Goal: Task Accomplishment & Management: Manage account settings

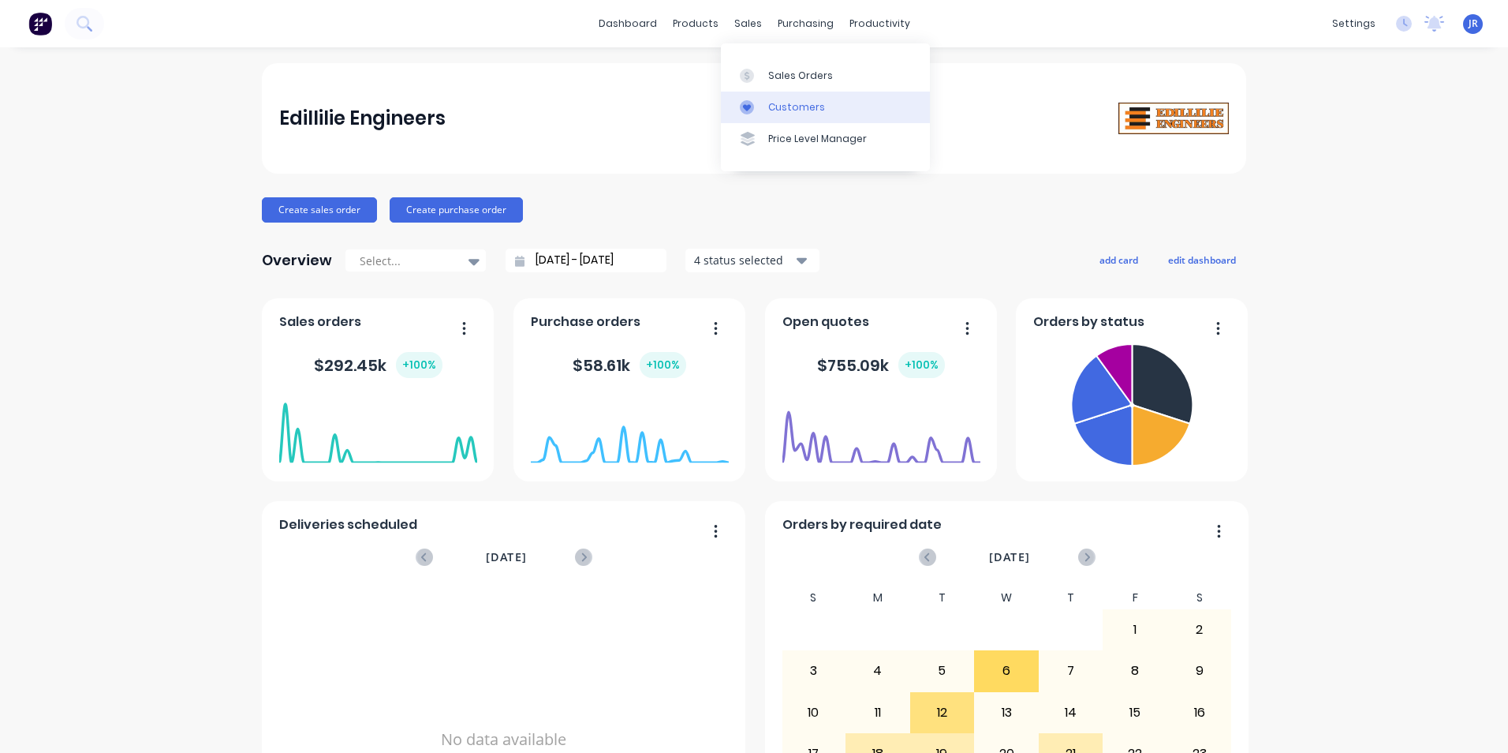
click at [784, 109] on div "Customers" at bounding box center [796, 107] width 57 height 14
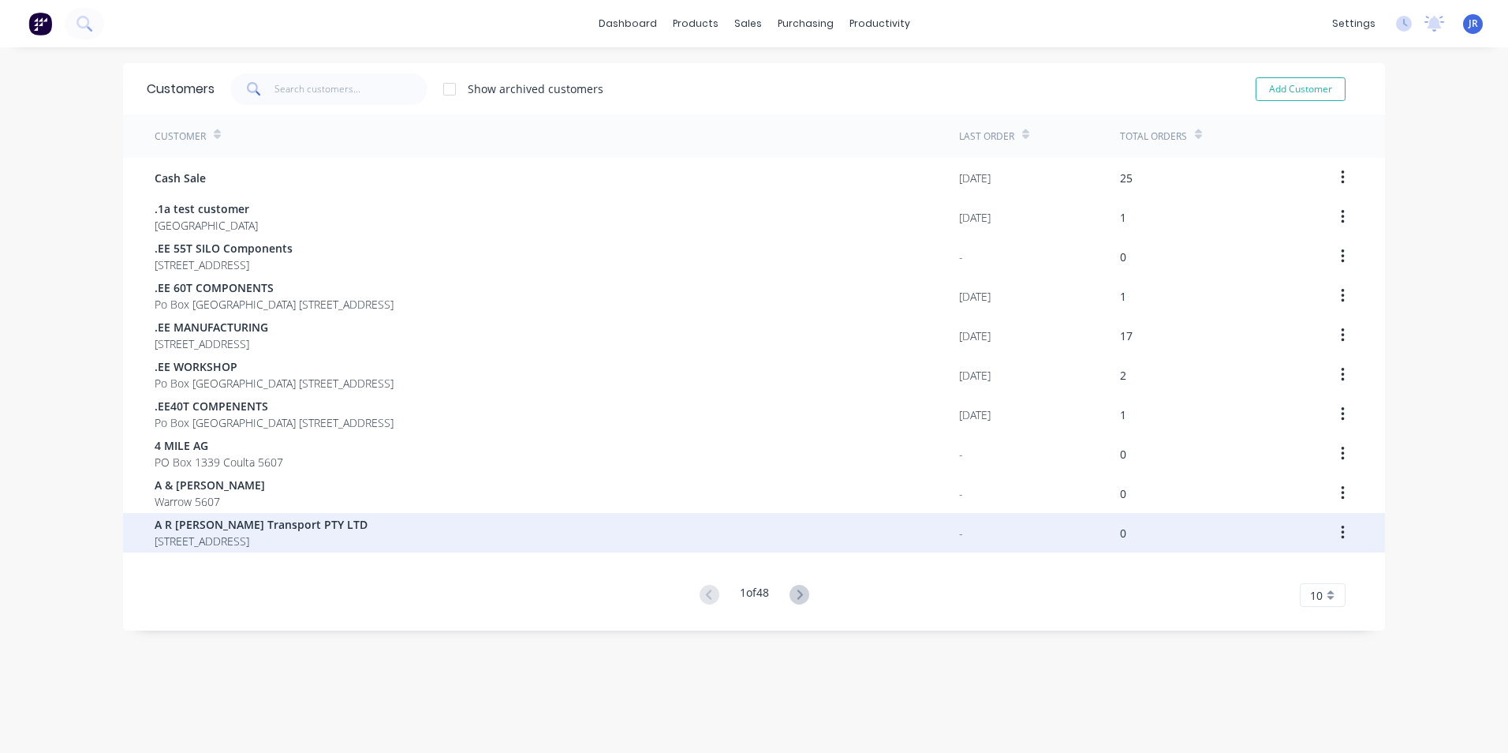
click at [1334, 530] on button "button" at bounding box center [1343, 532] width 37 height 28
click at [1262, 575] on div "Archive" at bounding box center [1286, 574] width 121 height 23
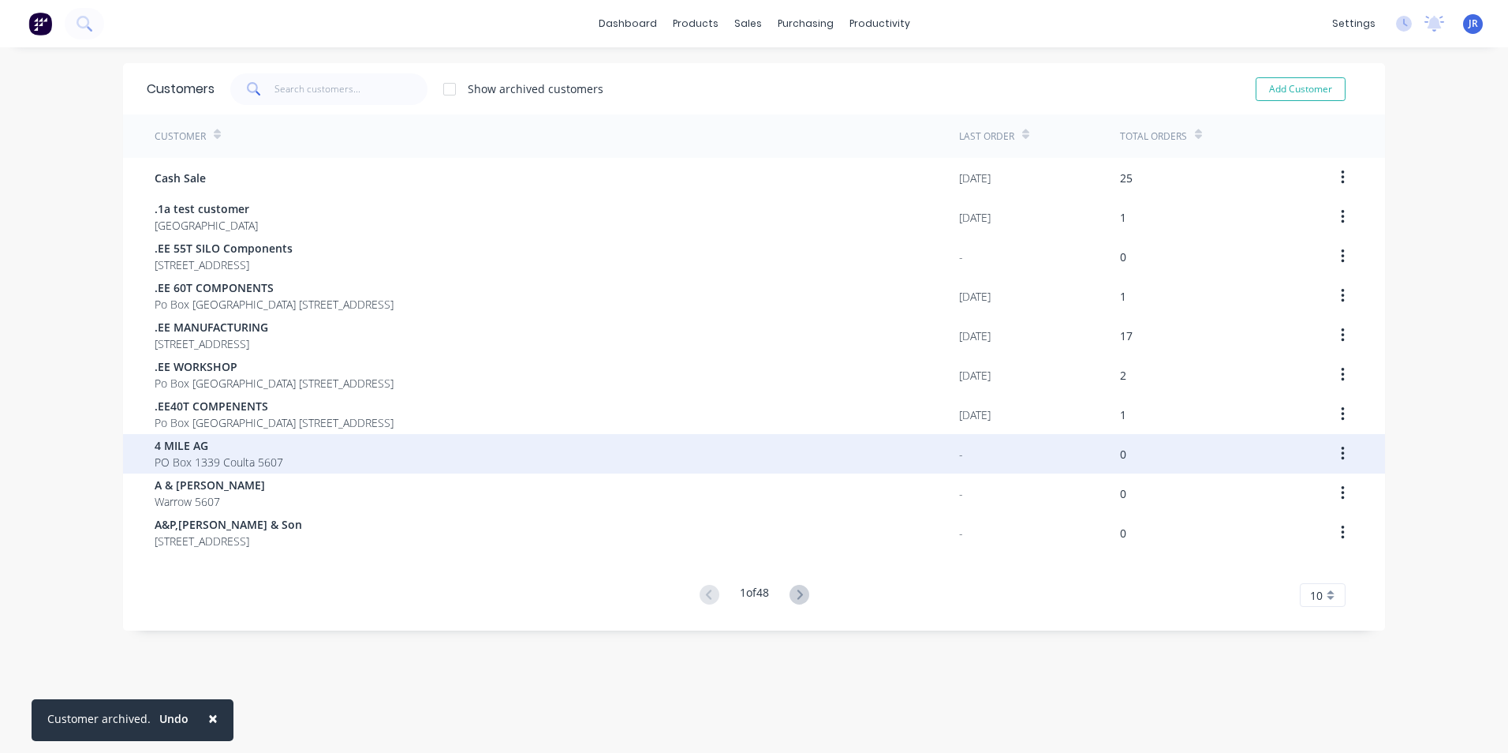
click at [279, 462] on div "4 MILE AG [STREET_ADDRESS]" at bounding box center [557, 453] width 805 height 39
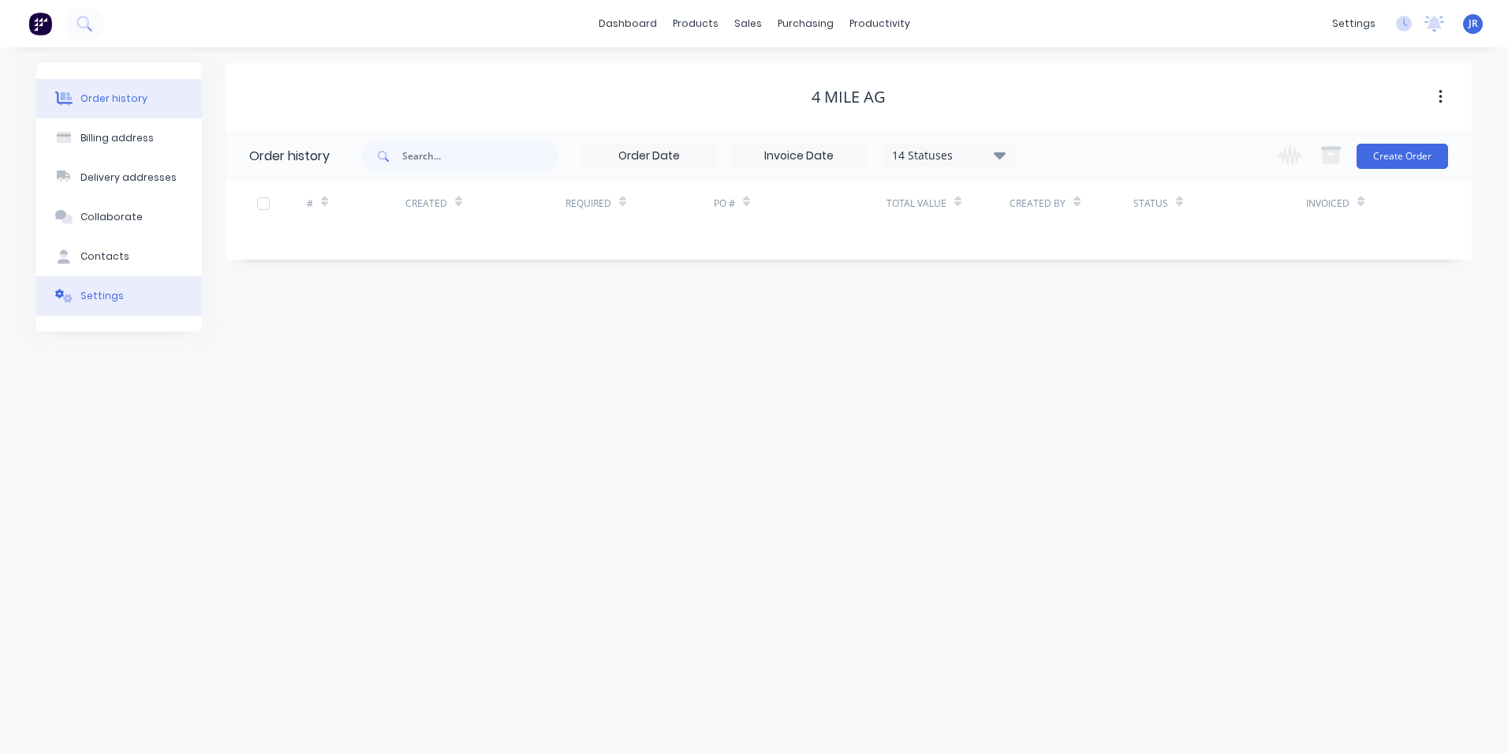
click at [103, 297] on div "Settings" at bounding box center [101, 296] width 43 height 14
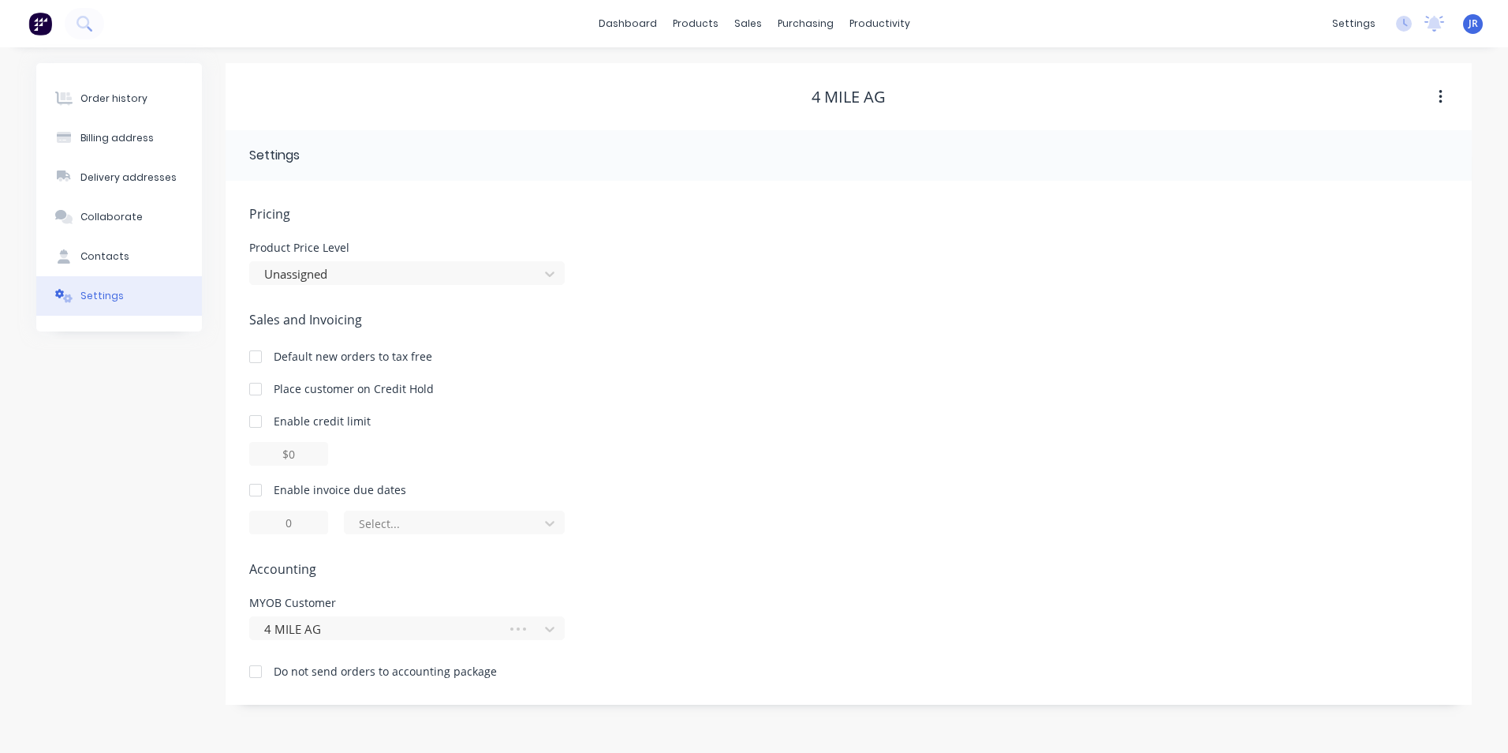
click at [256, 487] on div at bounding box center [256, 490] width 32 height 32
drag, startPoint x: 282, startPoint y: 518, endPoint x: 301, endPoint y: 520, distance: 19.1
click at [301, 520] on input "1" at bounding box center [288, 522] width 79 height 24
type input "14"
click at [540, 516] on div at bounding box center [550, 522] width 28 height 25
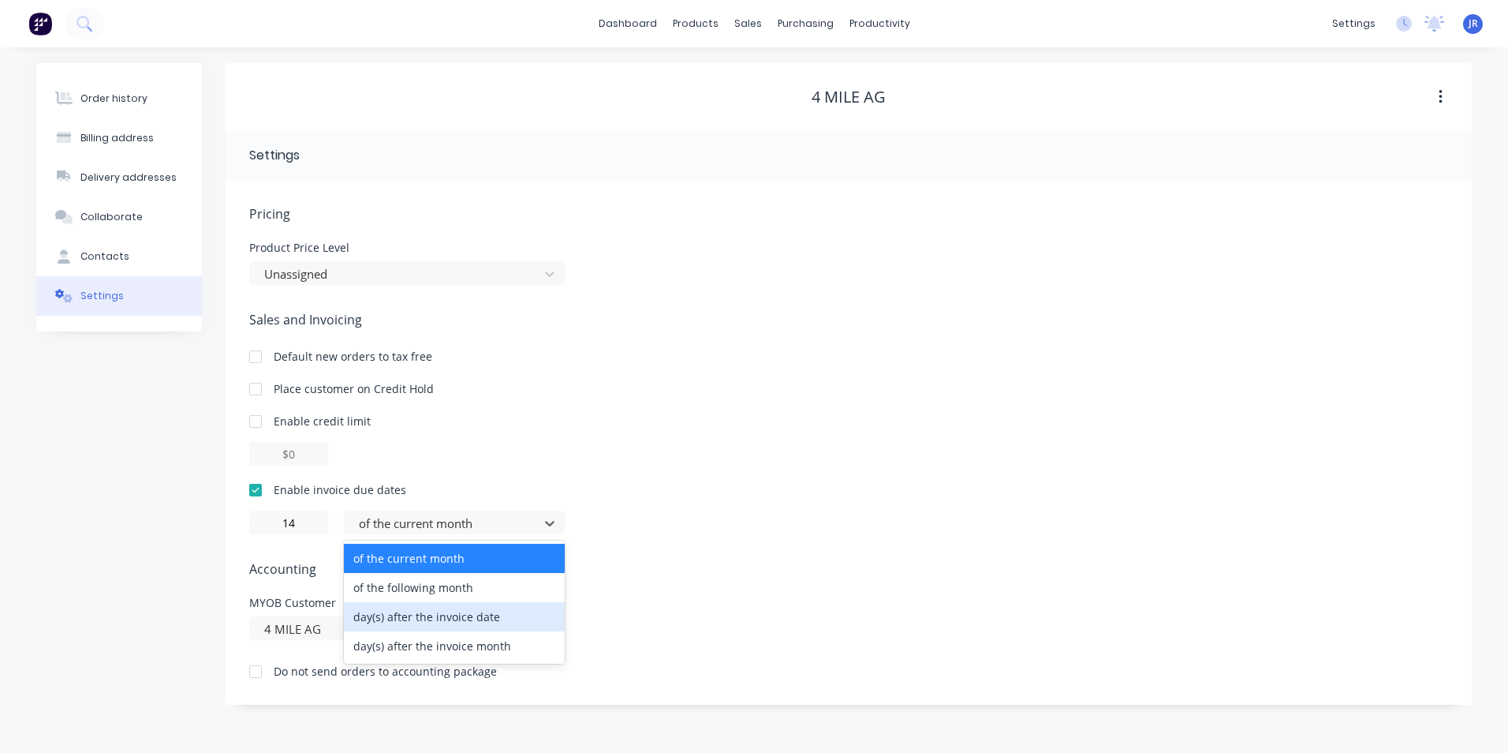
click at [545, 617] on div "day(s) after the invoice date" at bounding box center [454, 616] width 221 height 29
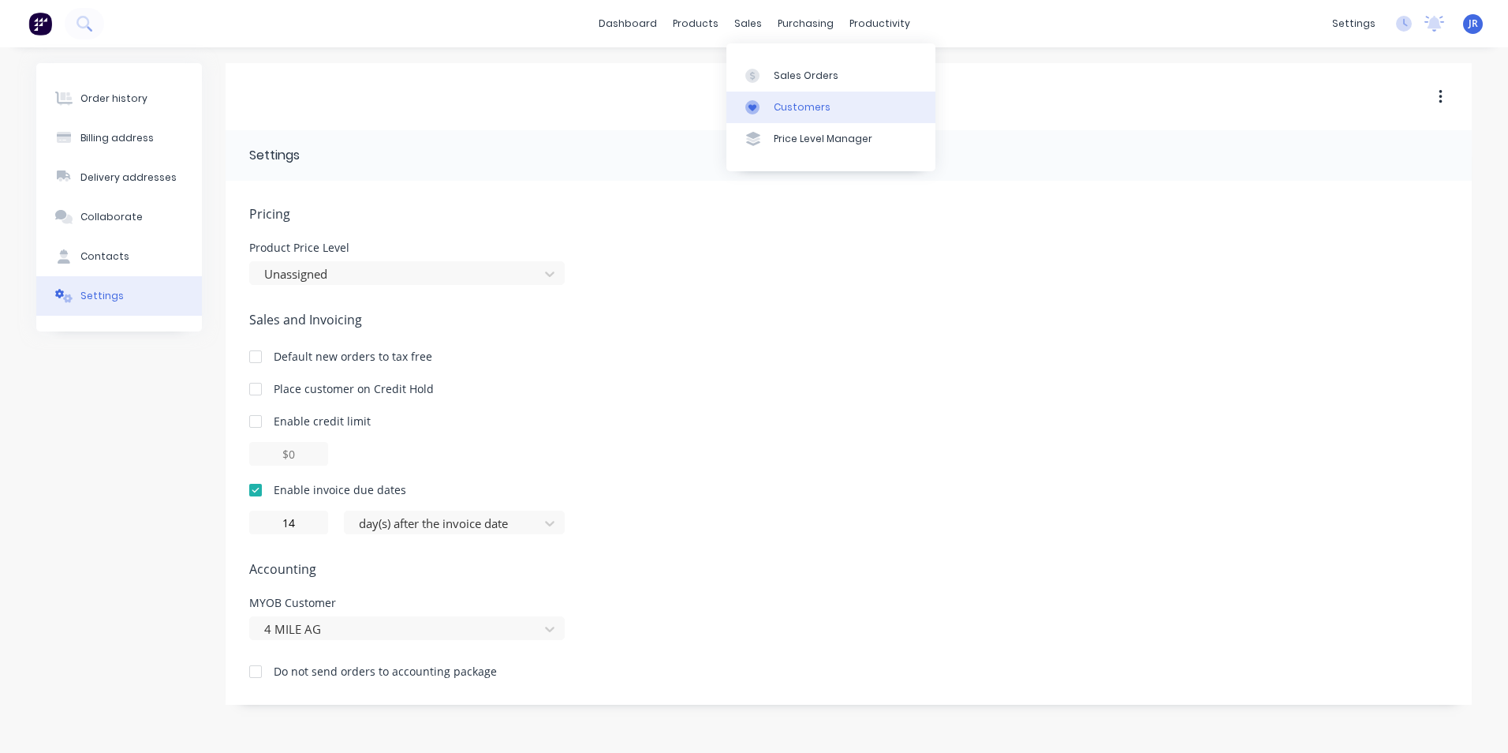
click at [774, 108] on div "Customers" at bounding box center [802, 107] width 57 height 14
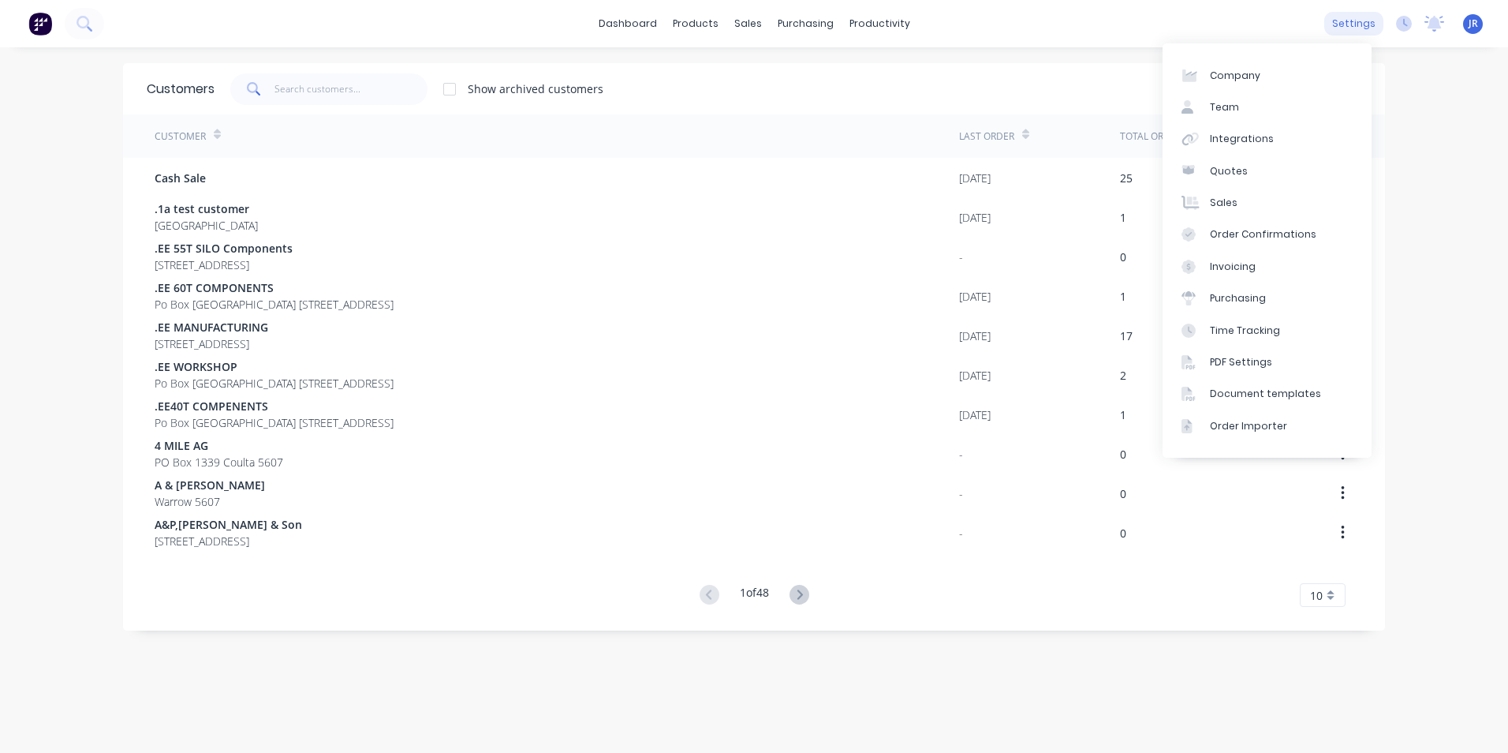
click at [1365, 30] on div "settings" at bounding box center [1354, 24] width 59 height 24
click at [1241, 263] on div "Invoicing" at bounding box center [1233, 267] width 46 height 14
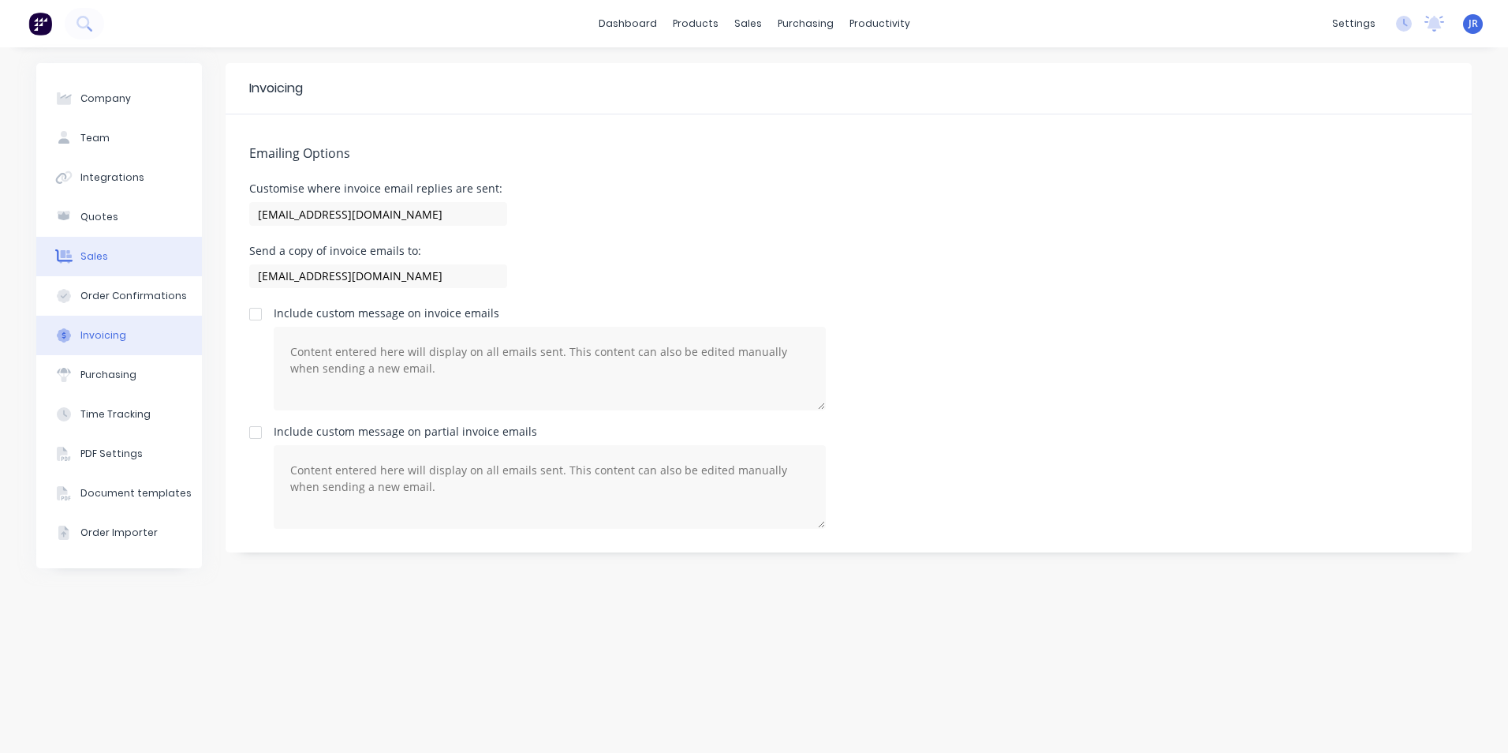
click at [120, 267] on button "Sales" at bounding box center [119, 256] width 166 height 39
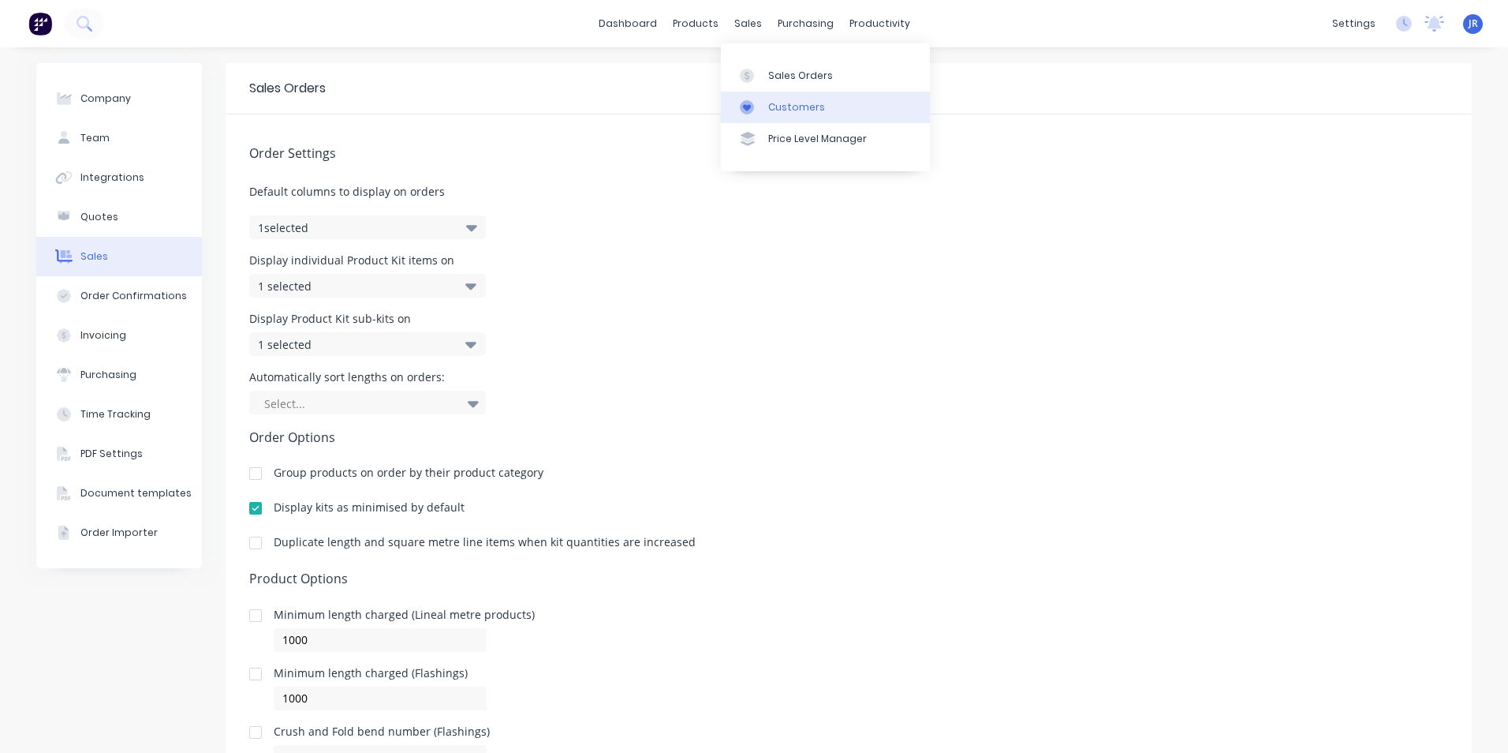
click at [767, 110] on link "Customers" at bounding box center [825, 108] width 209 height 32
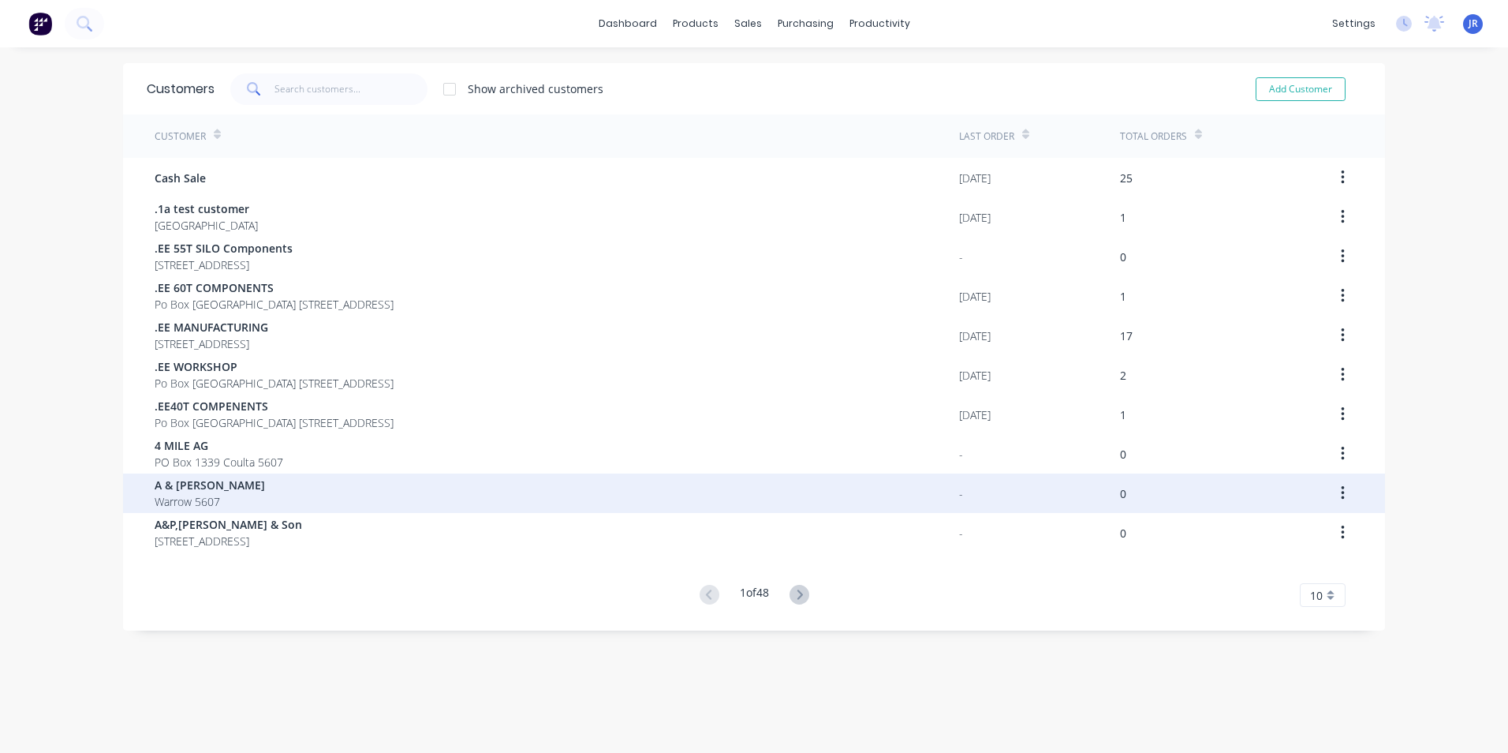
click at [231, 490] on span "A & [PERSON_NAME]" at bounding box center [210, 485] width 110 height 17
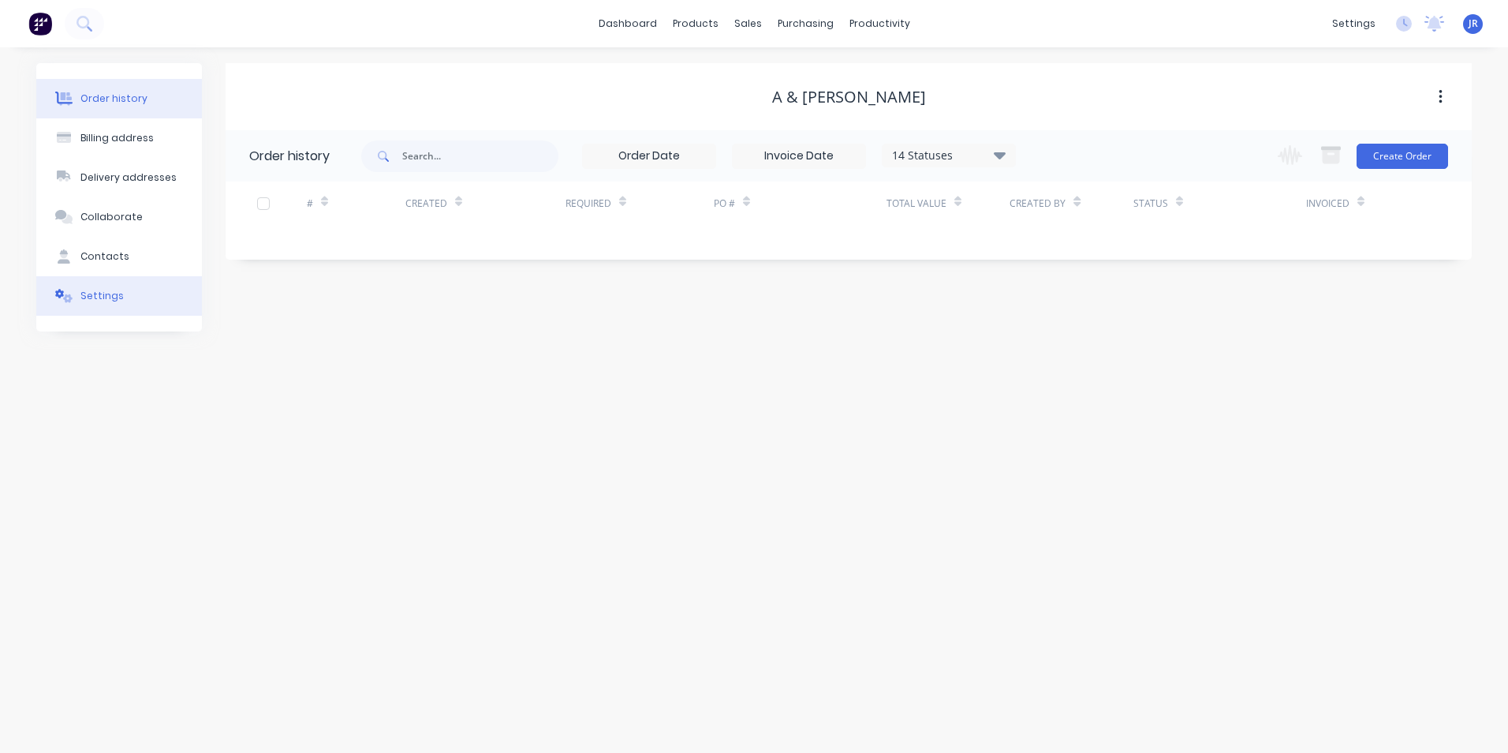
click at [117, 290] on div "Settings" at bounding box center [101, 296] width 43 height 14
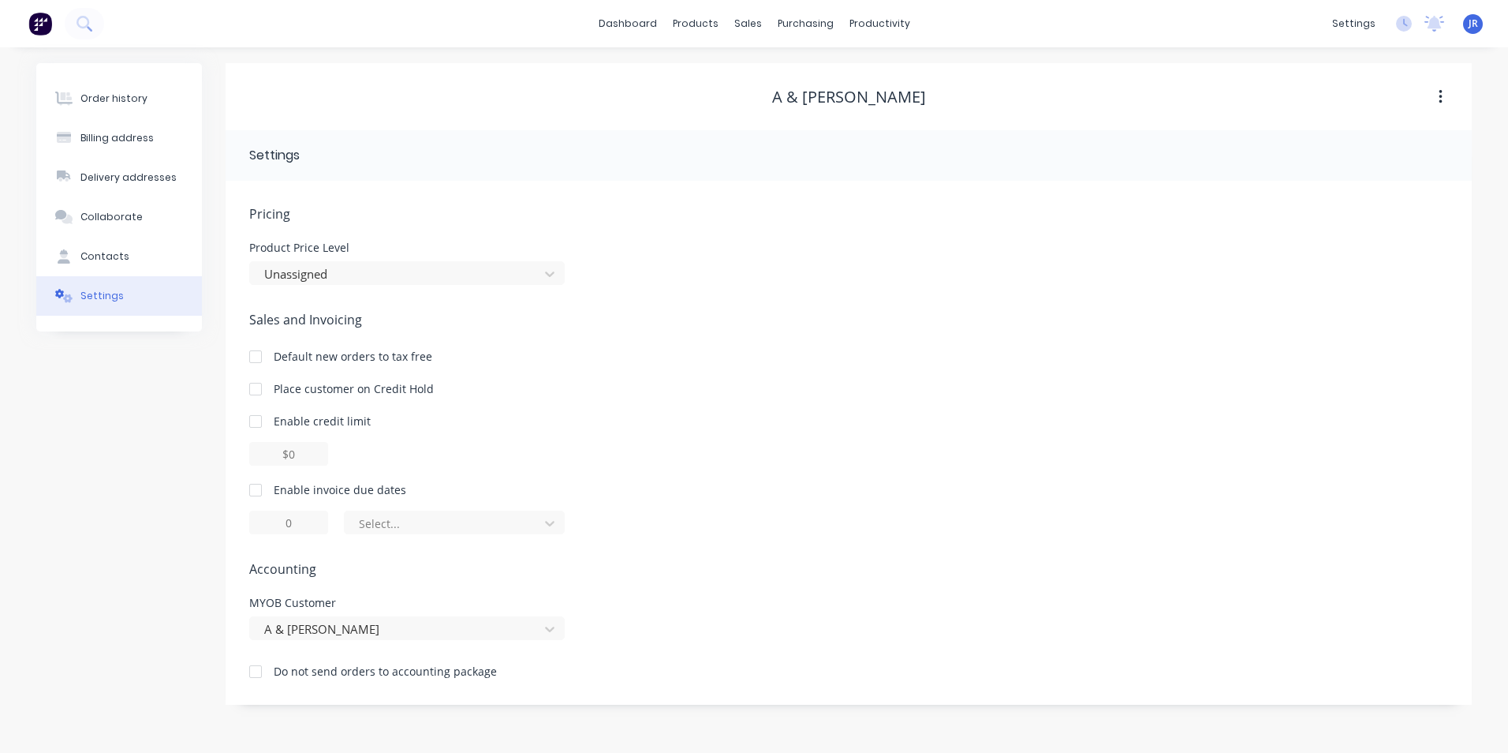
click at [250, 495] on div at bounding box center [256, 490] width 32 height 32
drag, startPoint x: 286, startPoint y: 523, endPoint x: 294, endPoint y: 528, distance: 9.2
click at [298, 525] on input "1" at bounding box center [288, 522] width 79 height 24
type input "14"
click at [550, 522] on icon at bounding box center [550, 523] width 16 height 16
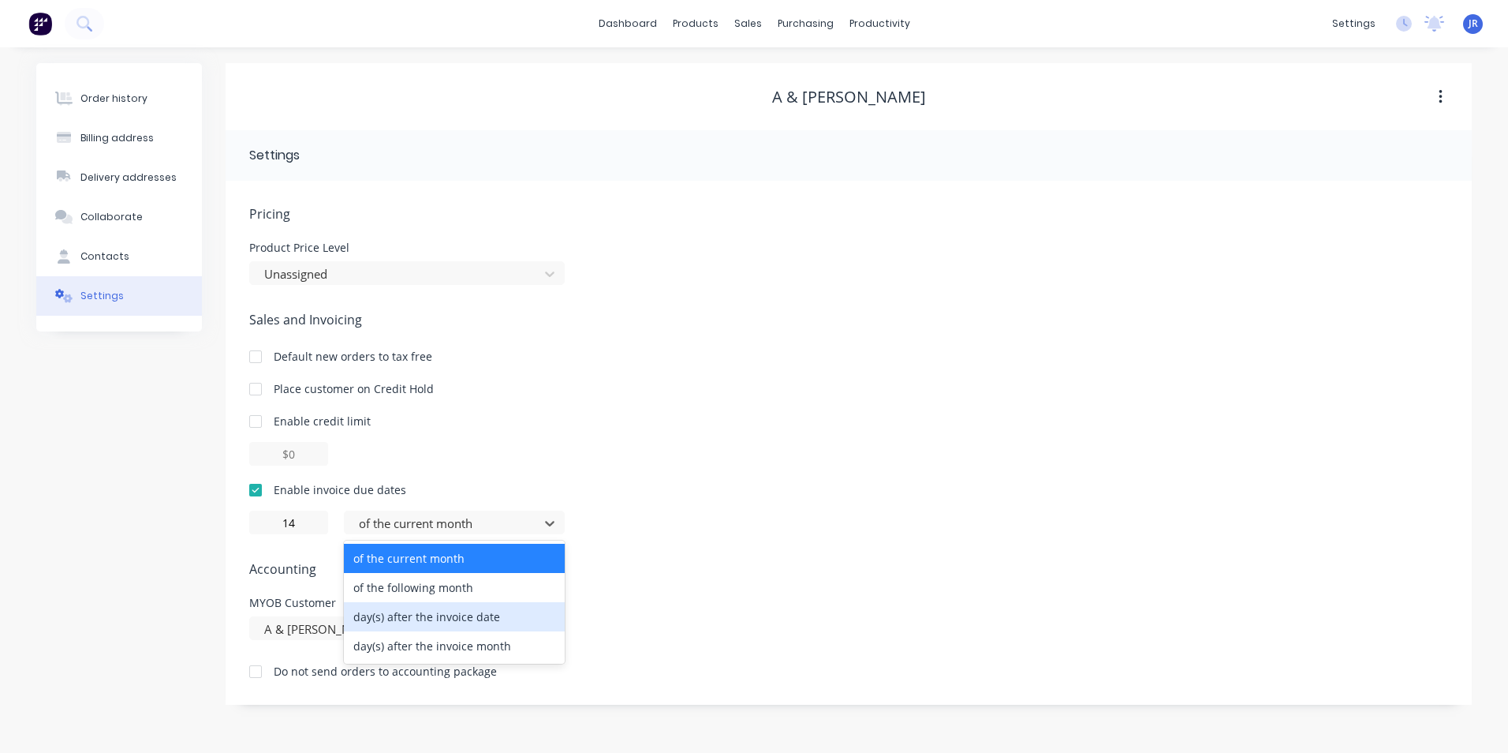
click at [522, 620] on div "day(s) after the invoice date" at bounding box center [454, 616] width 221 height 29
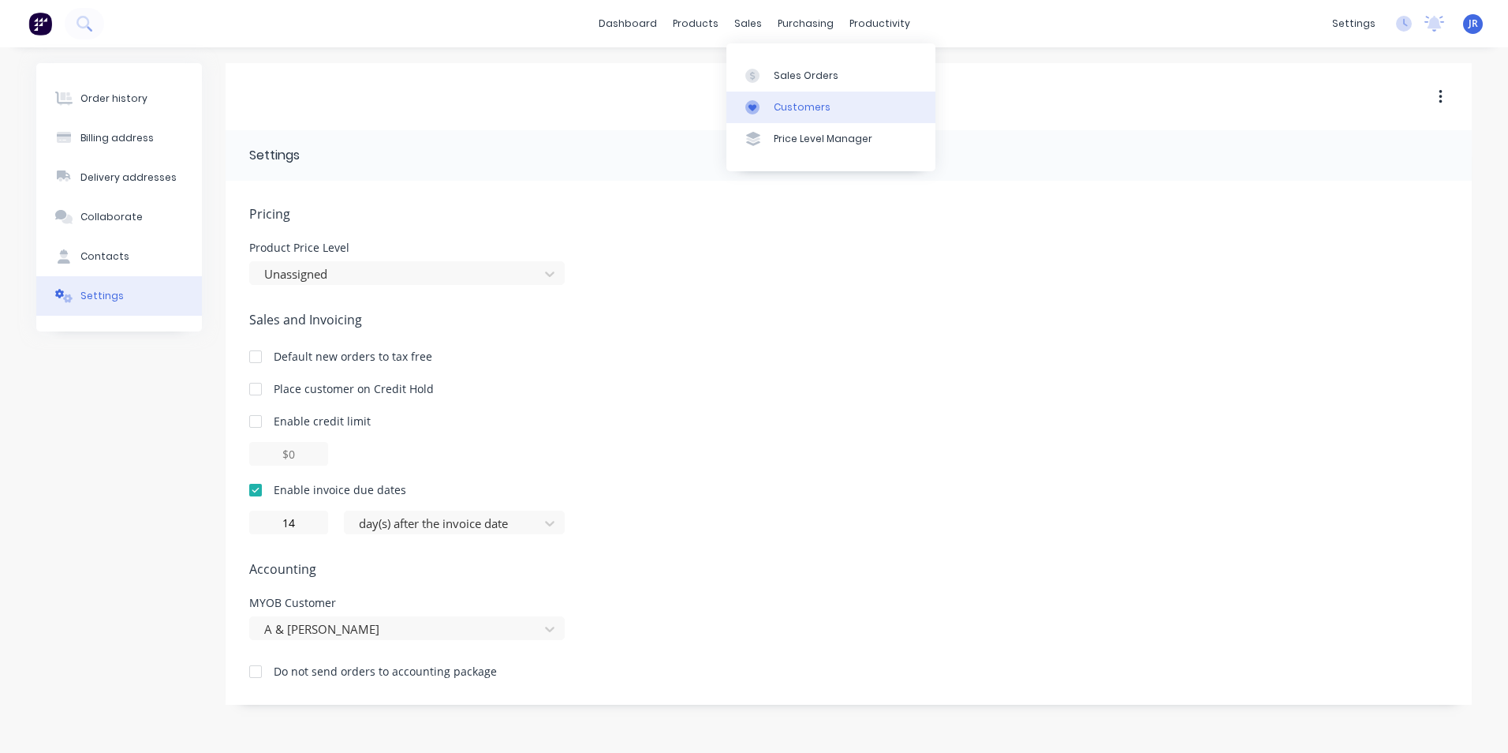
click at [783, 109] on div "Customers" at bounding box center [802, 107] width 57 height 14
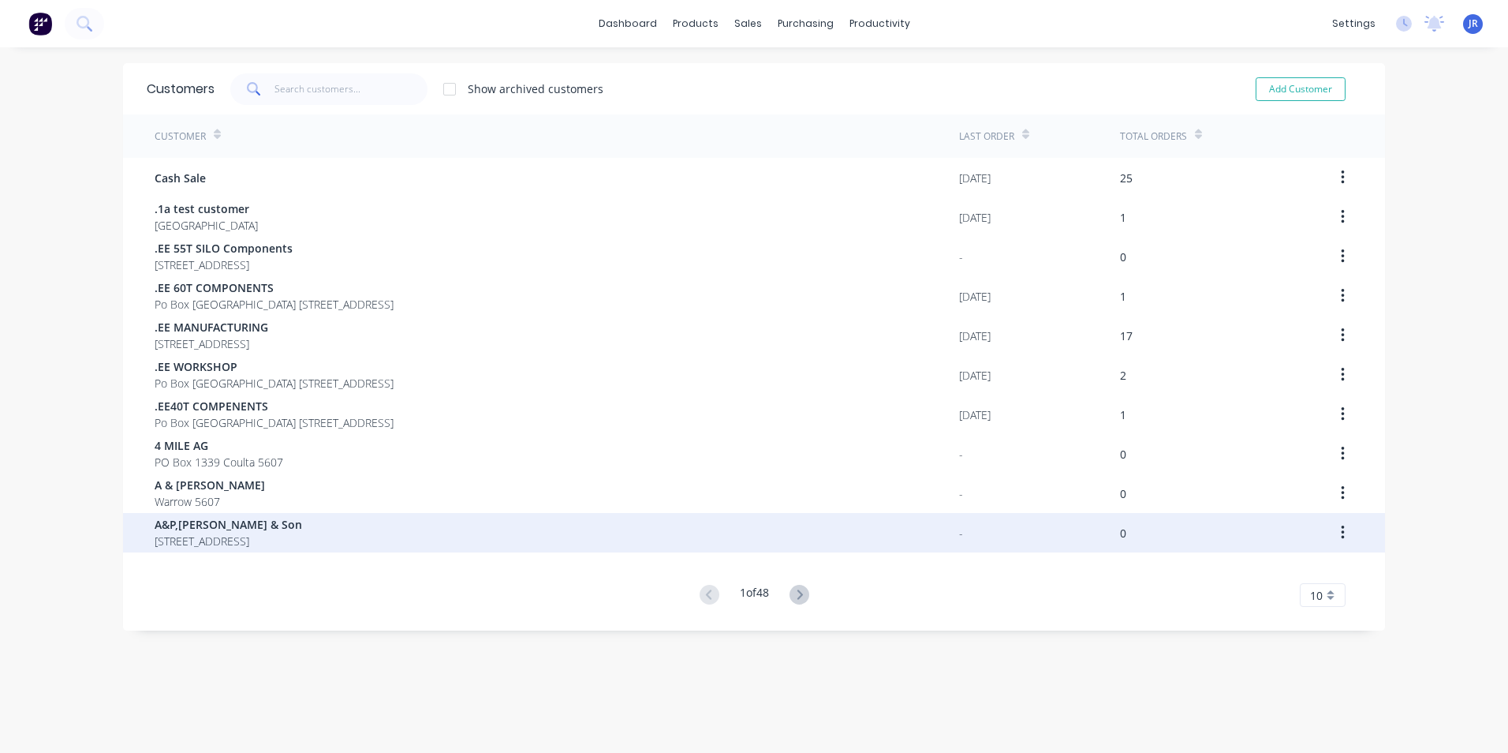
click at [249, 538] on span "[STREET_ADDRESS]" at bounding box center [229, 541] width 148 height 17
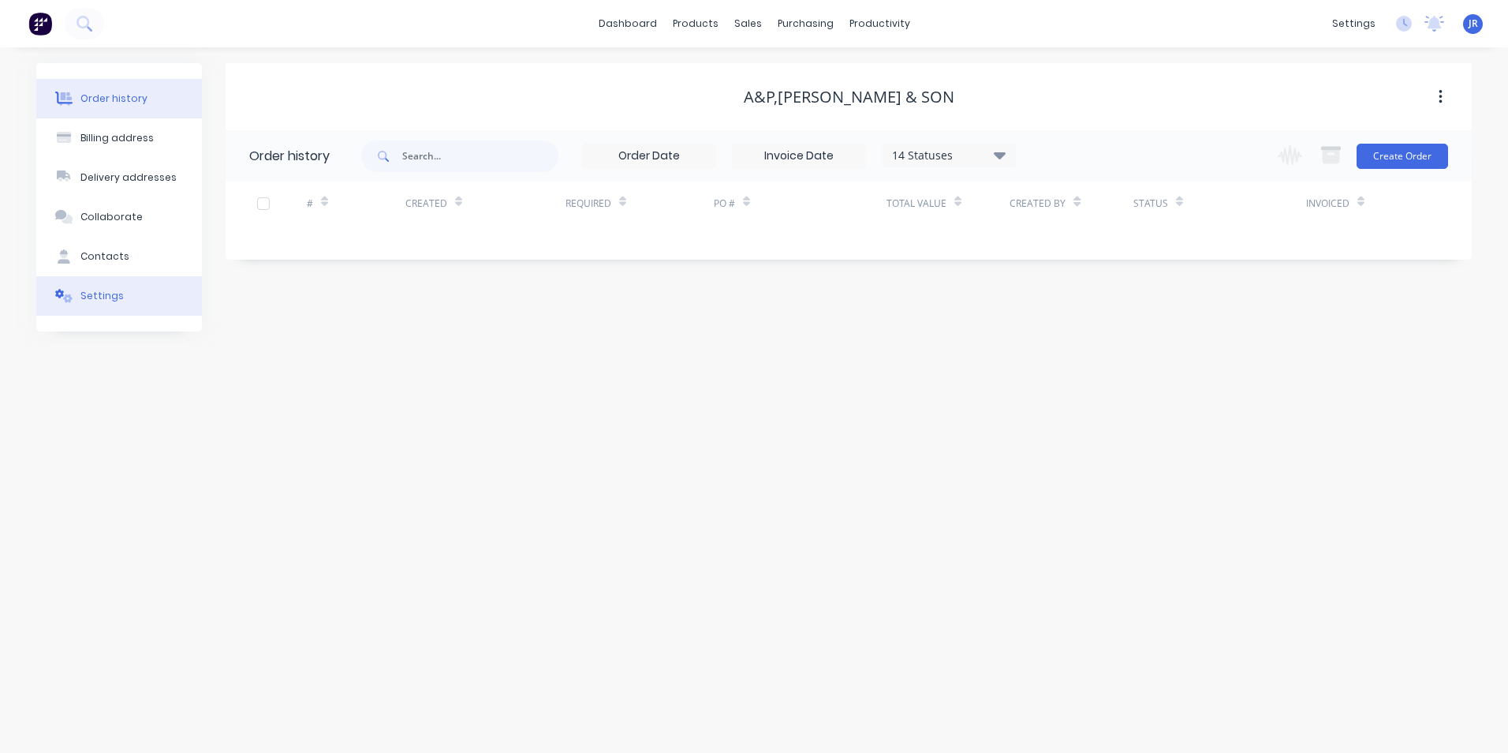
click at [114, 305] on button "Settings" at bounding box center [119, 295] width 166 height 39
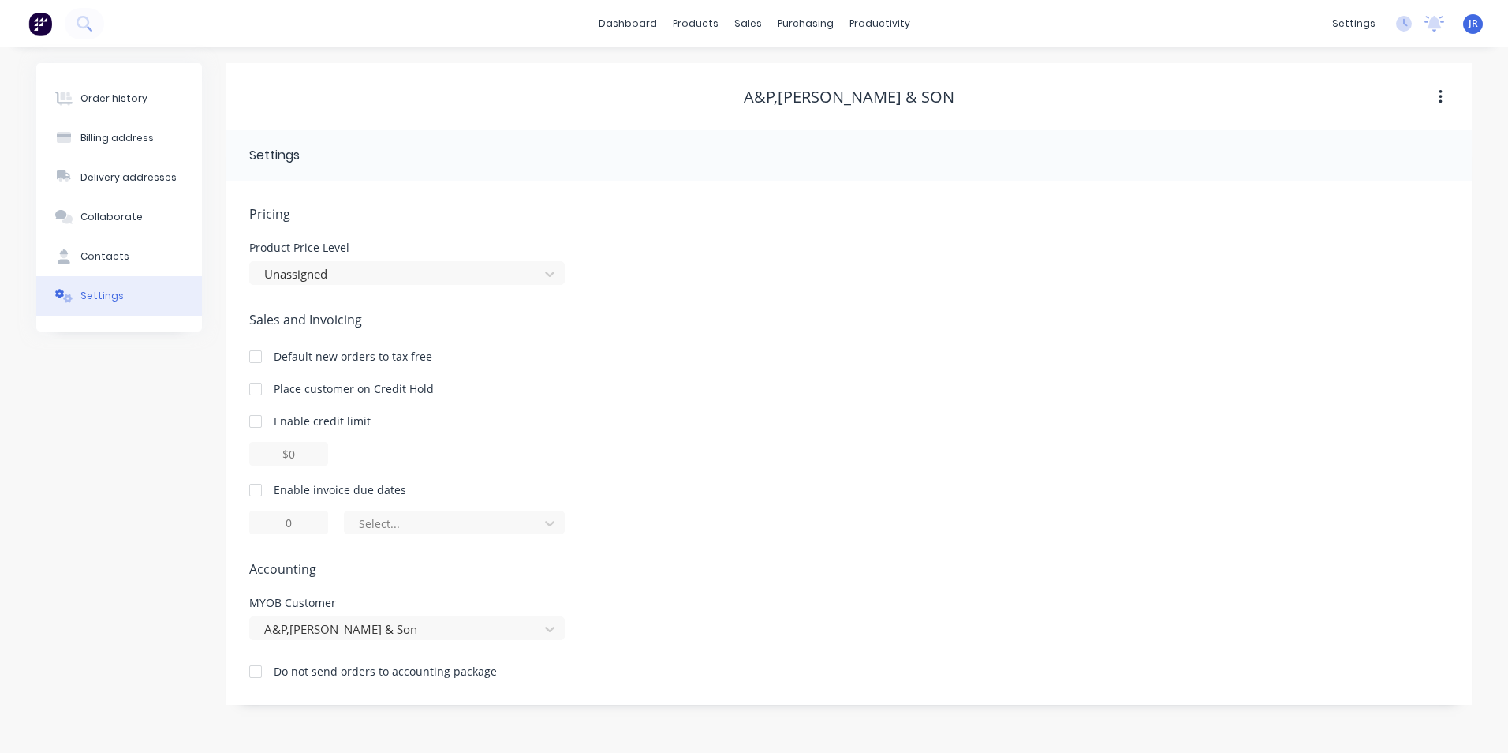
click at [256, 488] on div at bounding box center [256, 490] width 32 height 32
drag, startPoint x: 283, startPoint y: 522, endPoint x: 316, endPoint y: 523, distance: 32.4
click at [316, 523] on input "1" at bounding box center [288, 522] width 79 height 24
type input "14"
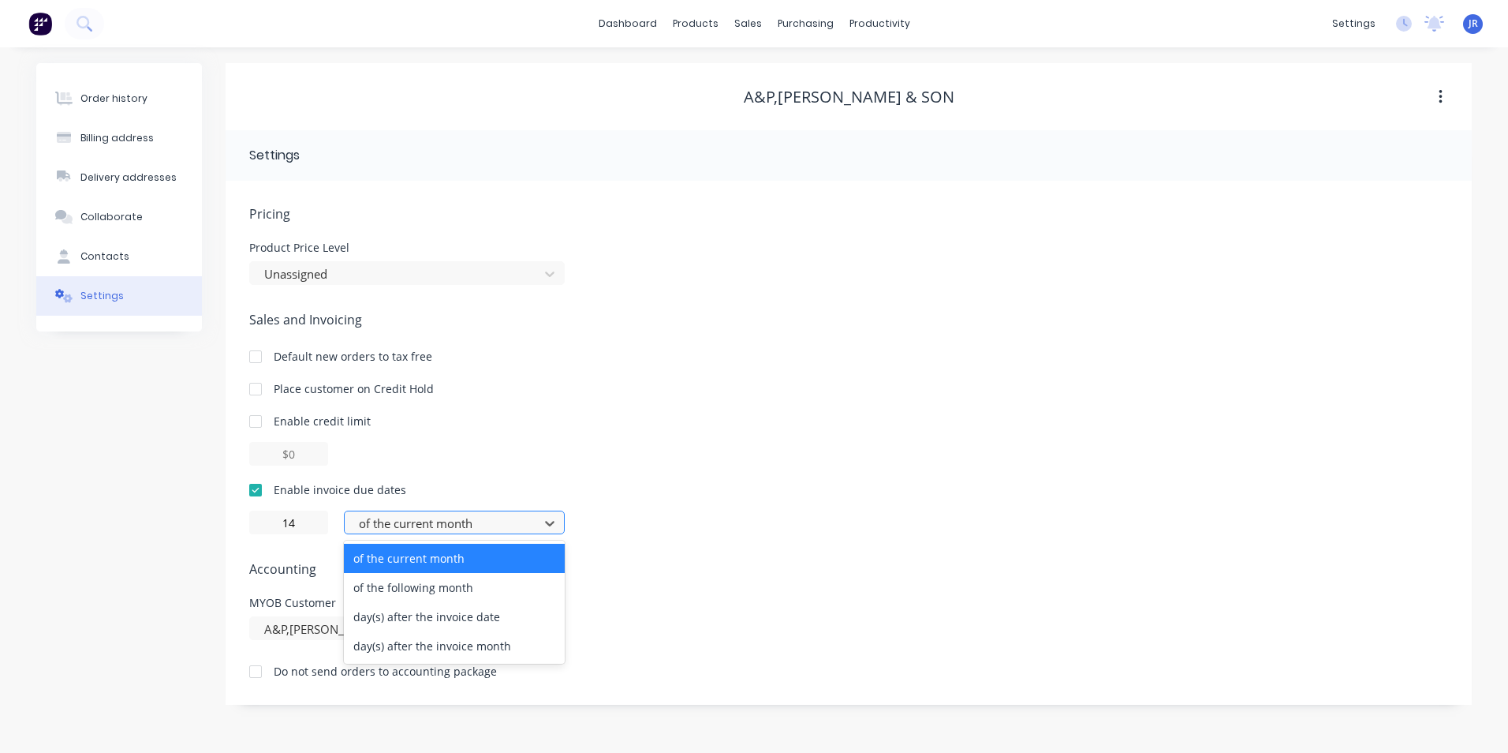
click at [468, 517] on div at bounding box center [444, 524] width 174 height 20
click at [509, 622] on div "day(s) after the invoice date" at bounding box center [454, 616] width 221 height 29
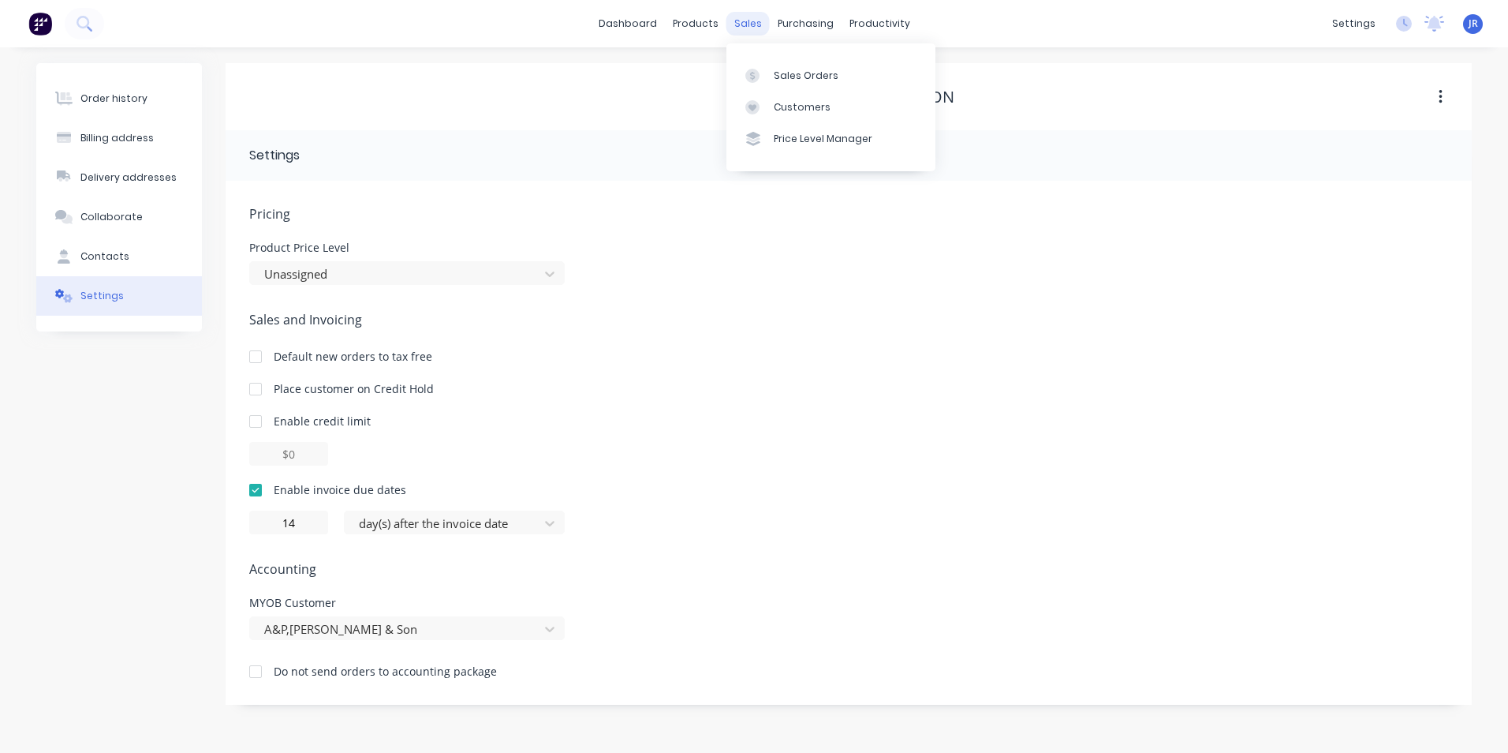
click at [746, 28] on div "sales" at bounding box center [748, 24] width 43 height 24
click at [785, 104] on div "Customers" at bounding box center [802, 107] width 57 height 14
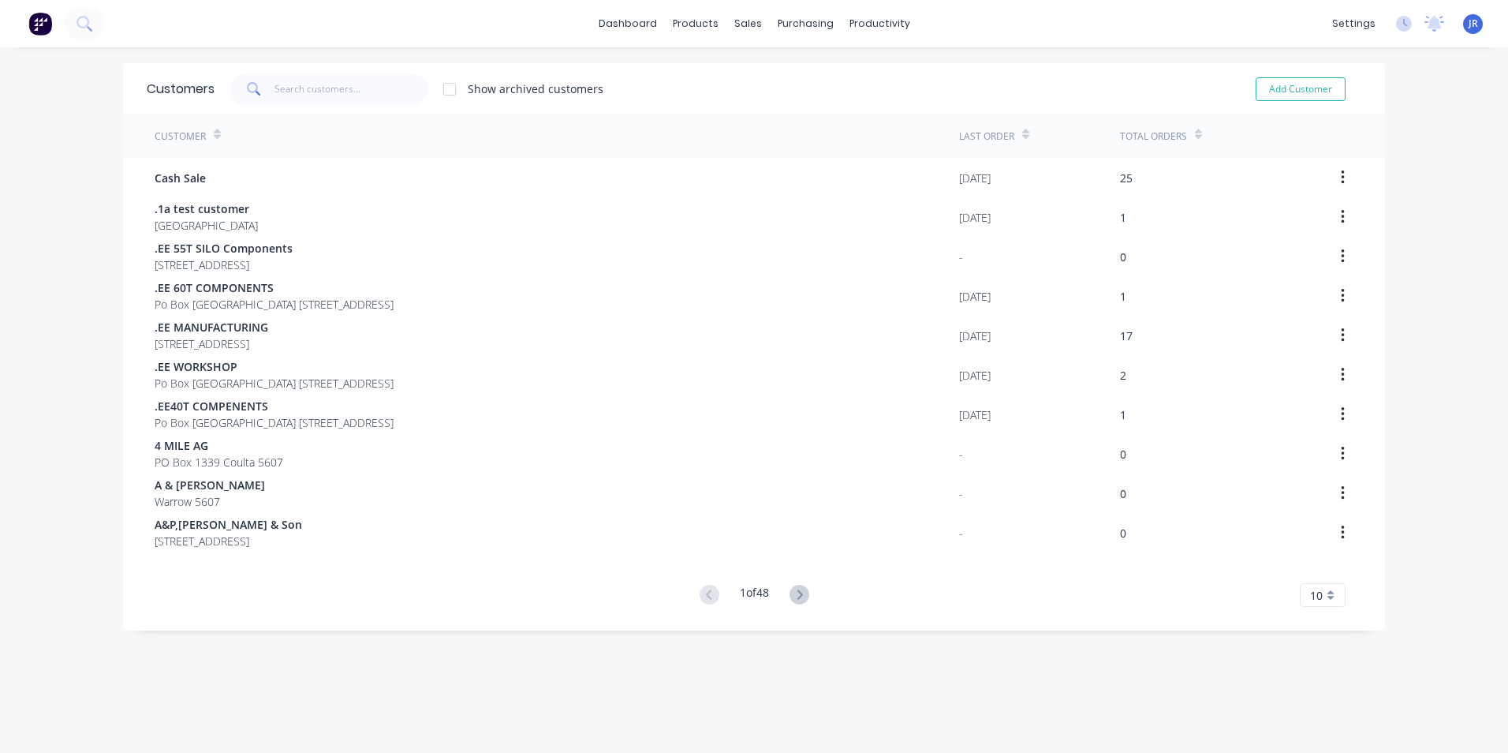
click at [1321, 595] on div "10" at bounding box center [1323, 595] width 46 height 24
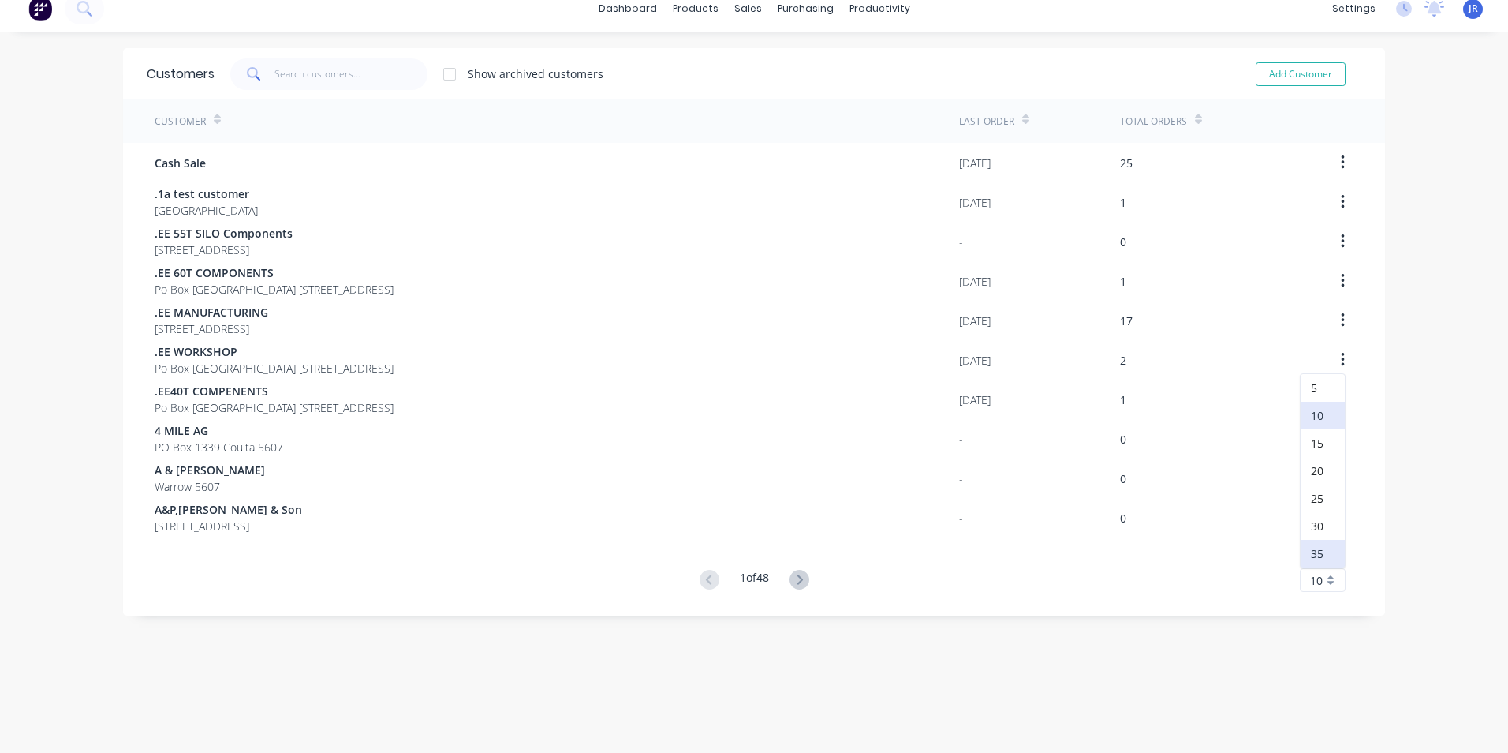
scroll to position [32, 0]
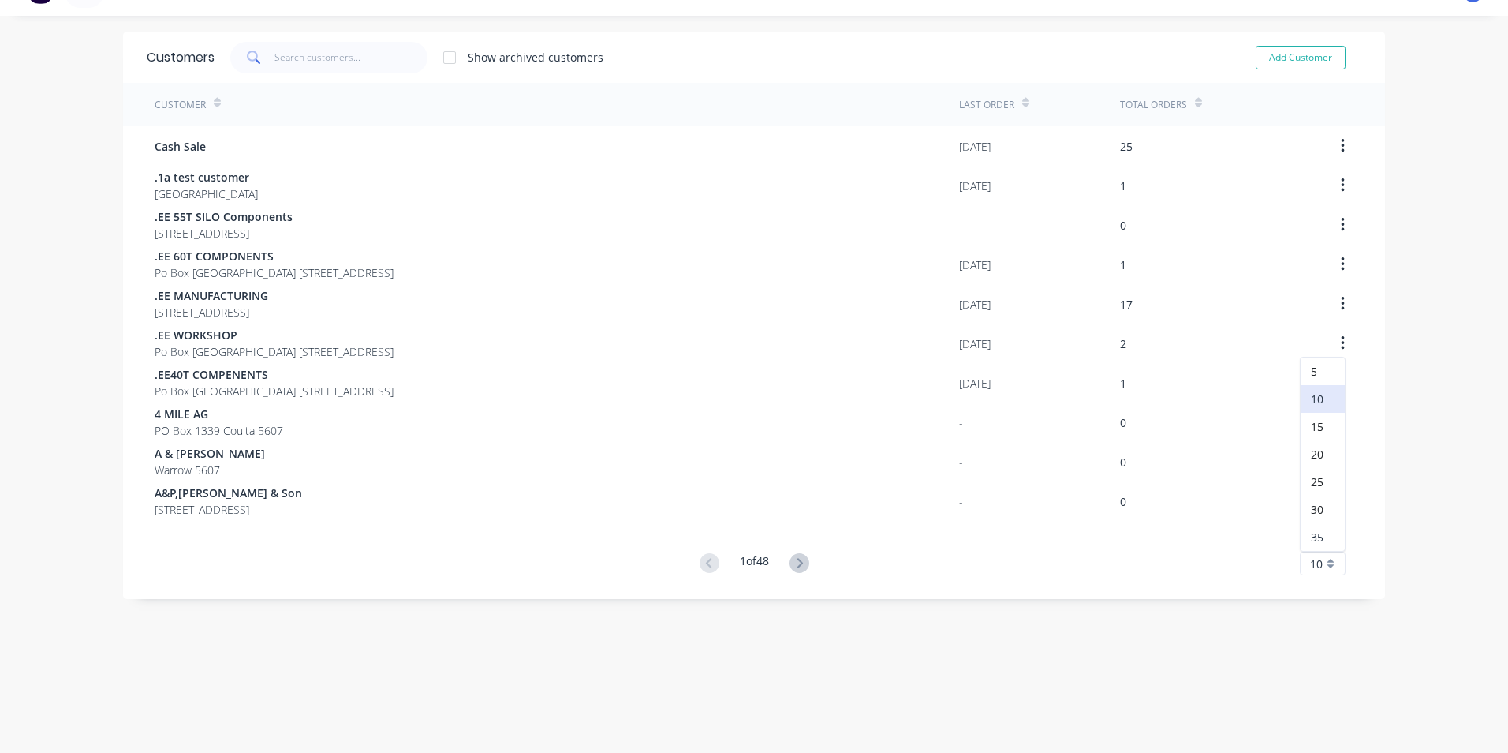
click at [1319, 535] on div "35" at bounding box center [1323, 537] width 44 height 28
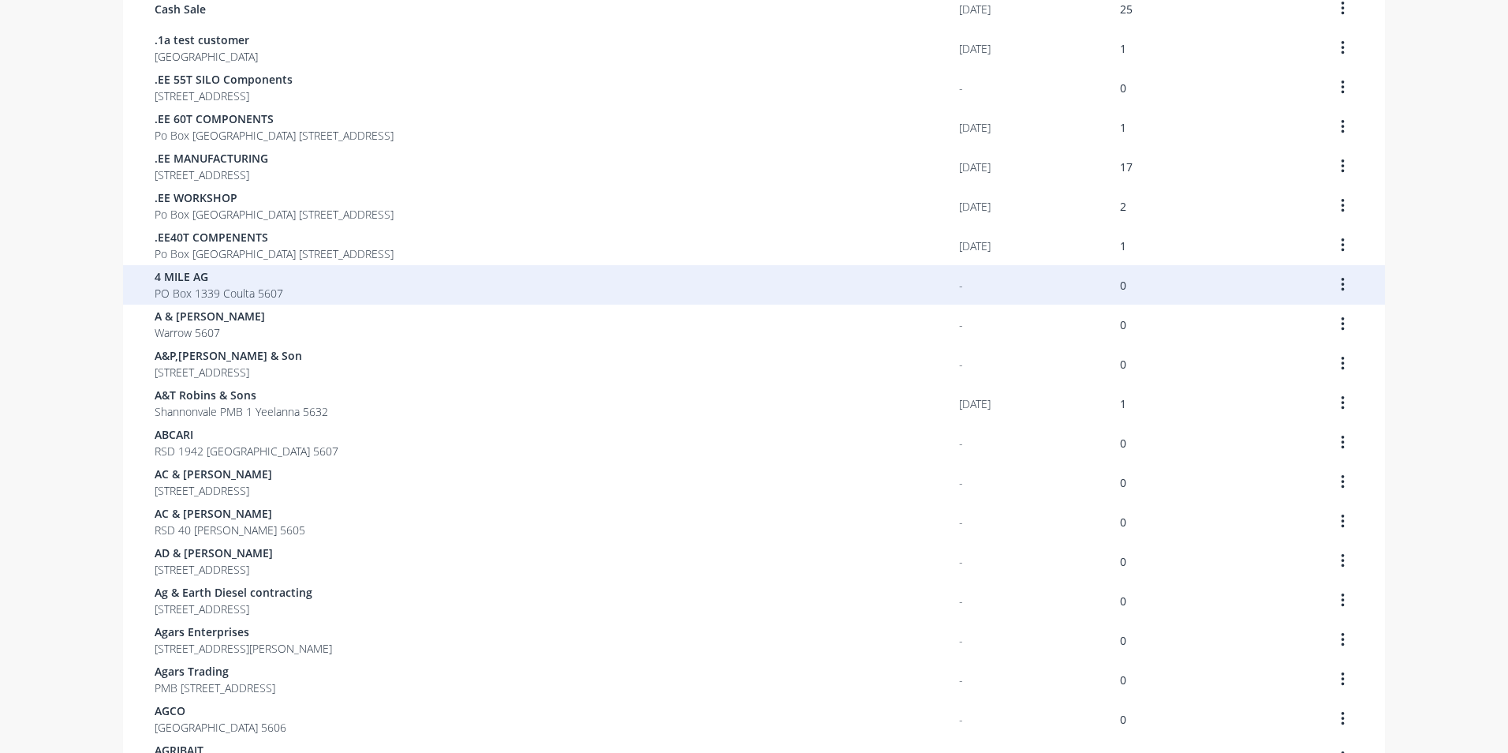
scroll to position [189, 0]
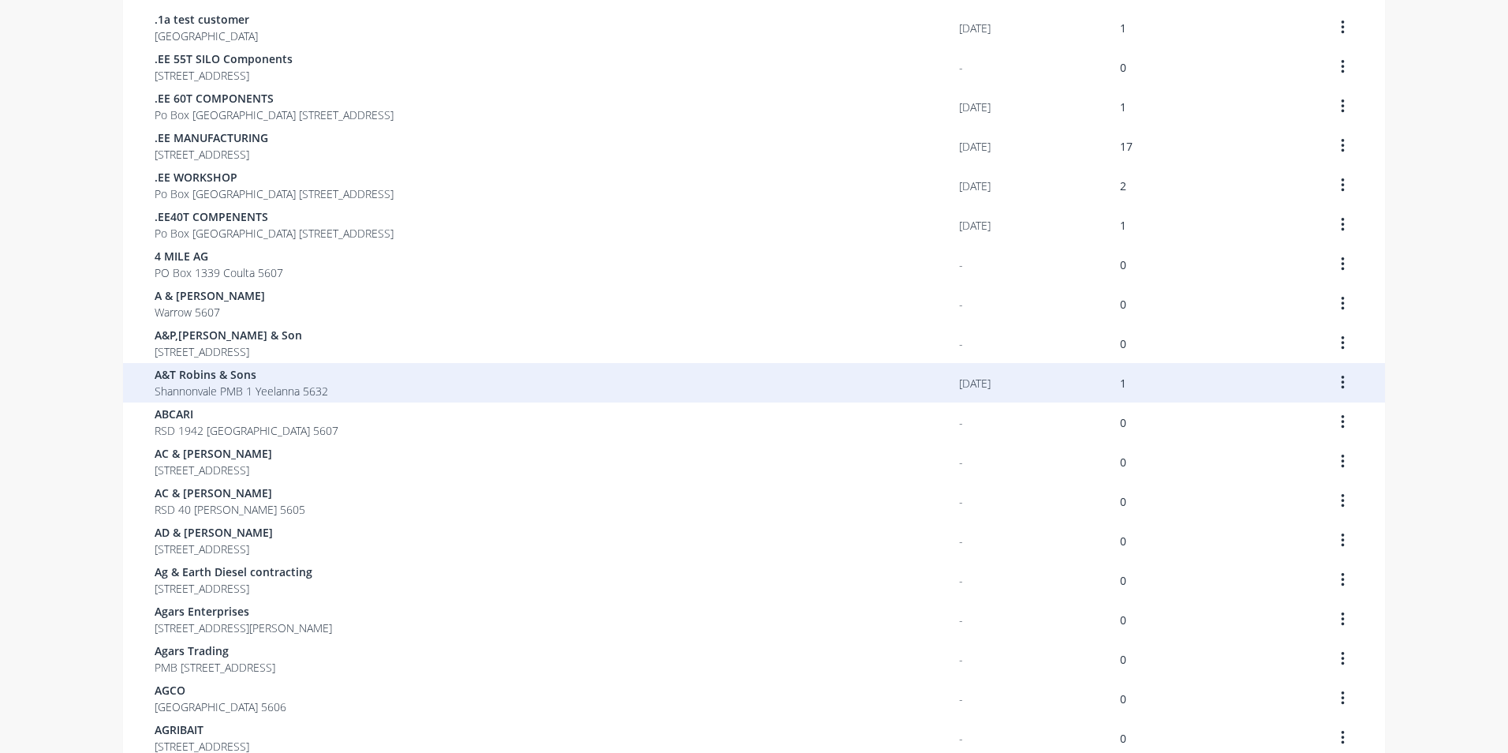
click at [226, 390] on span "Shannonvale PMB 1 Yeelanna 5632" at bounding box center [242, 391] width 174 height 17
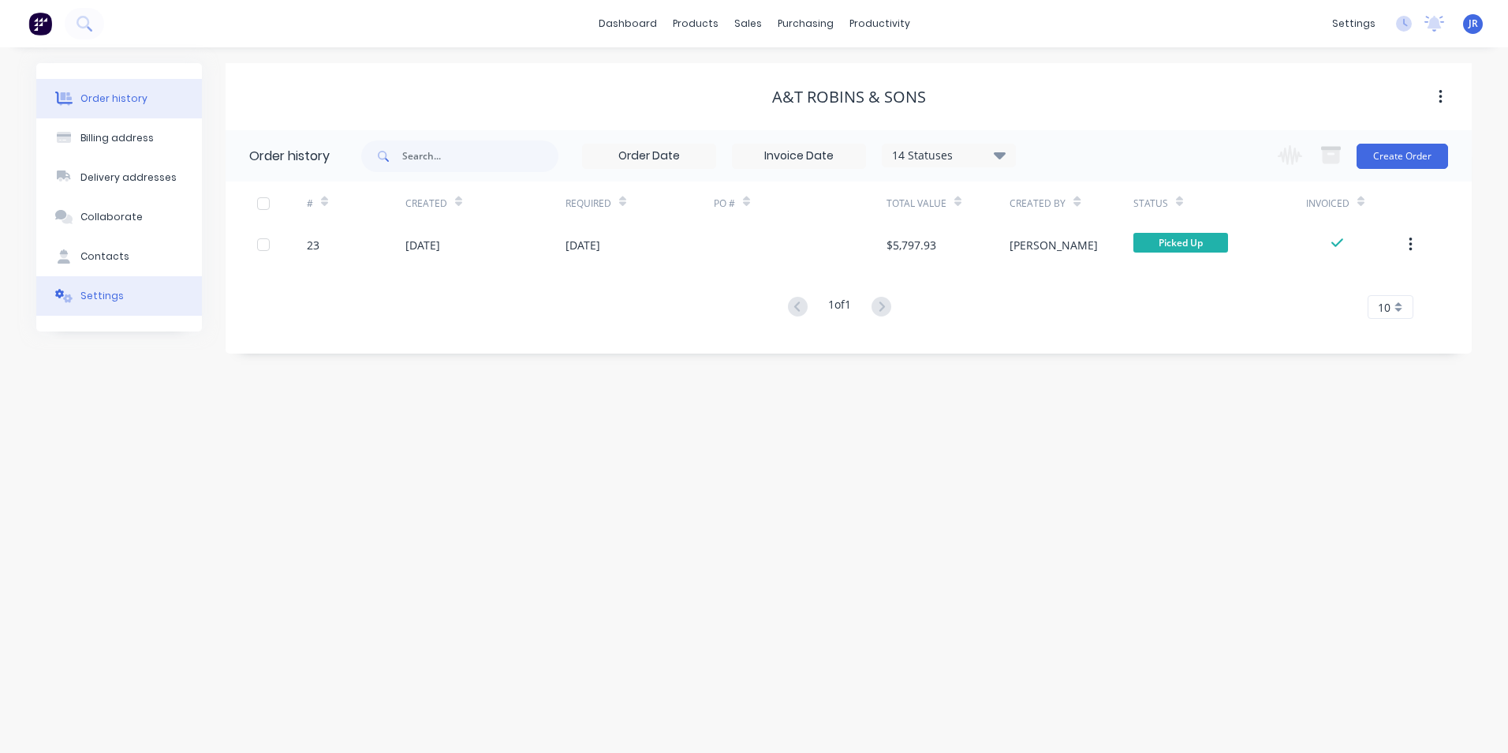
click at [96, 295] on div "Settings" at bounding box center [101, 296] width 43 height 14
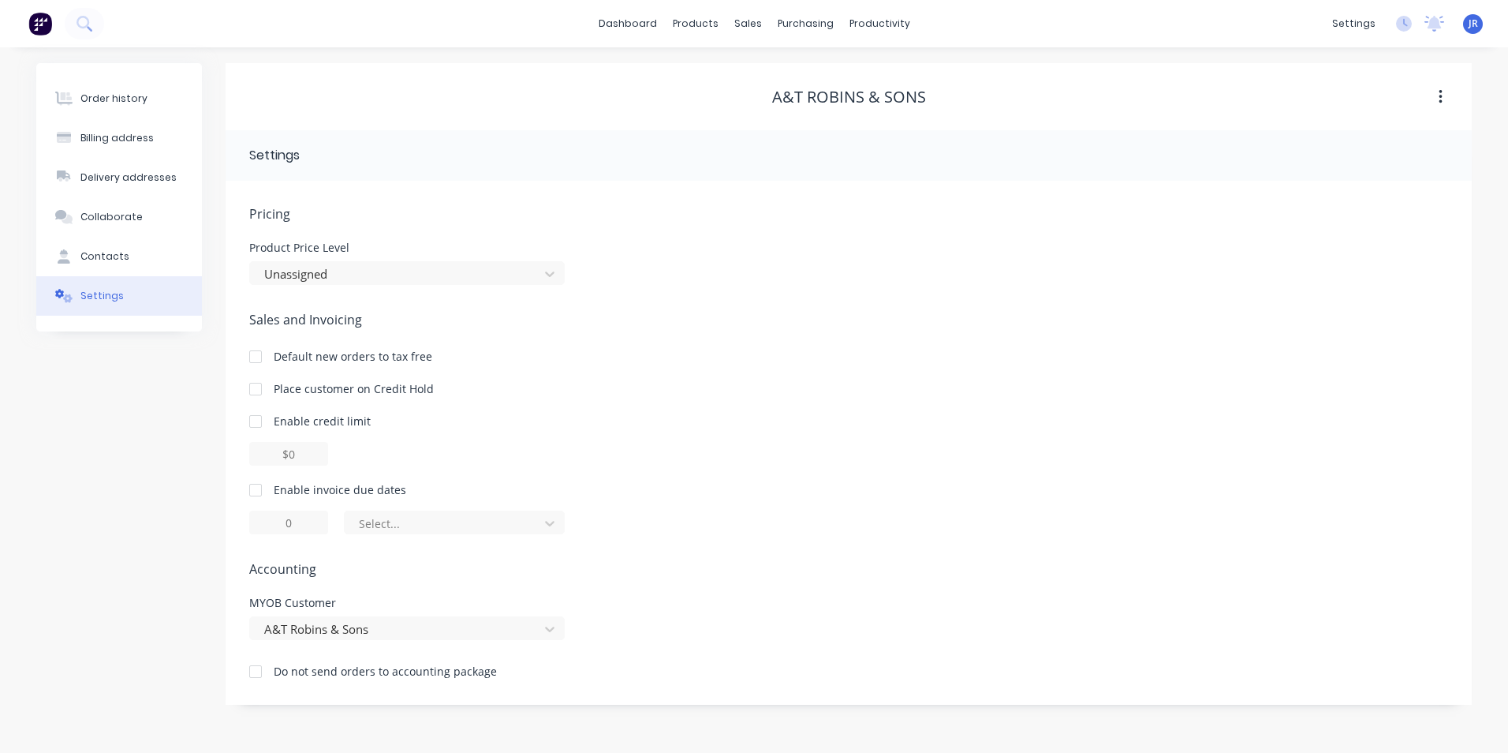
click at [258, 492] on div at bounding box center [256, 490] width 32 height 32
click at [293, 525] on input "1" at bounding box center [288, 522] width 79 height 24
type input "14"
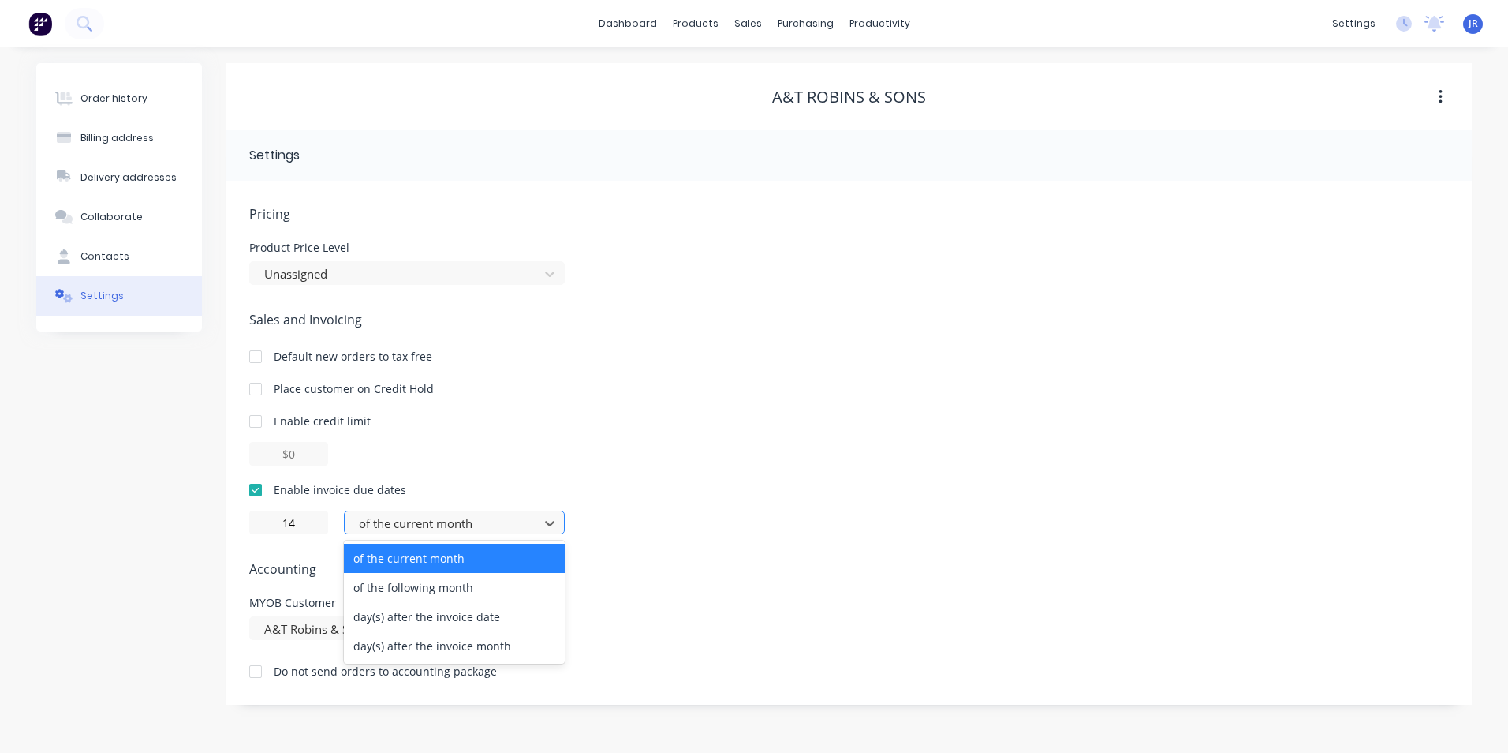
click at [426, 527] on div at bounding box center [444, 524] width 174 height 20
click at [444, 618] on div "day(s) after the invoice date" at bounding box center [454, 616] width 221 height 29
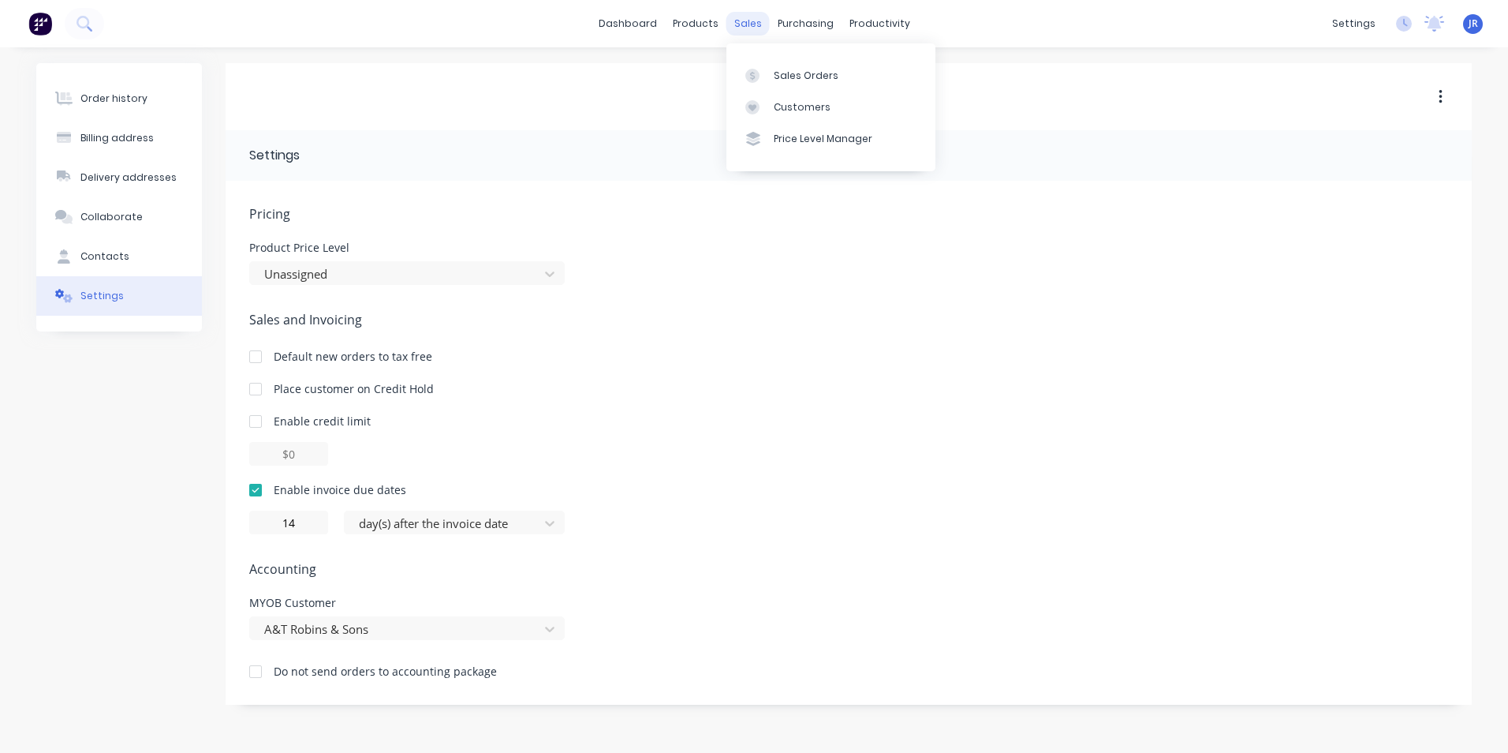
click at [751, 24] on div "sales" at bounding box center [748, 24] width 43 height 24
click at [779, 103] on div "Customers" at bounding box center [802, 107] width 57 height 14
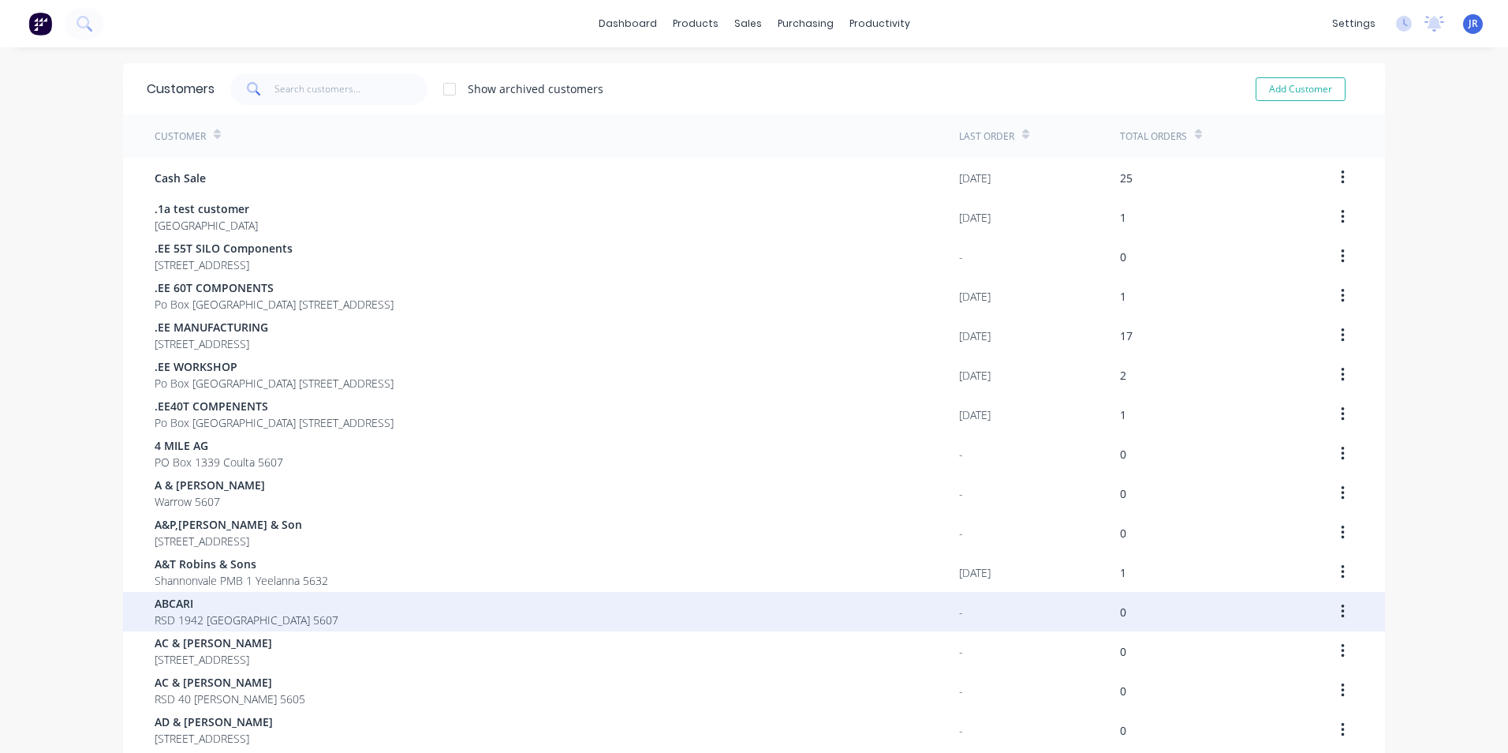
click at [200, 613] on span "RSD 1942 [GEOGRAPHIC_DATA] 5607" at bounding box center [247, 619] width 184 height 17
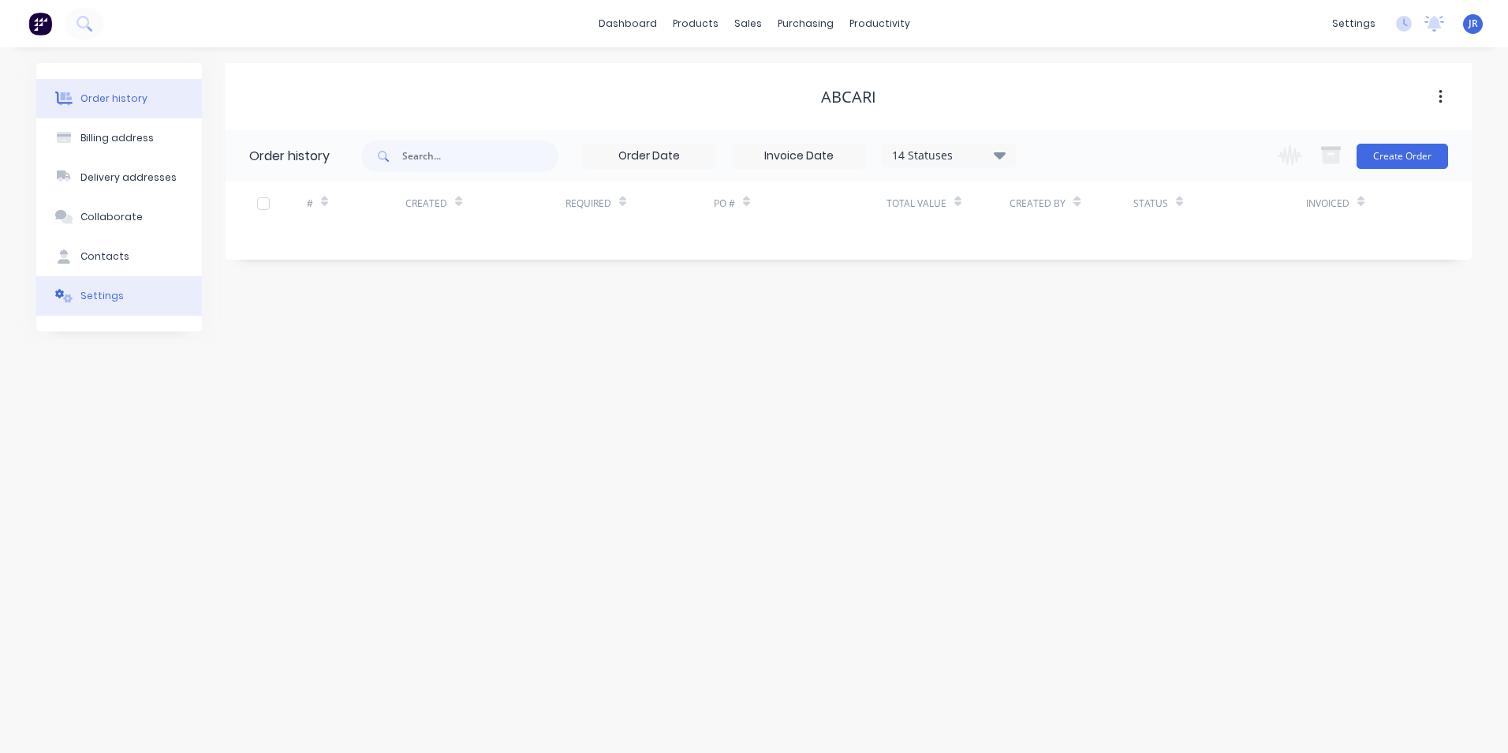
click at [101, 296] on div "Settings" at bounding box center [101, 296] width 43 height 14
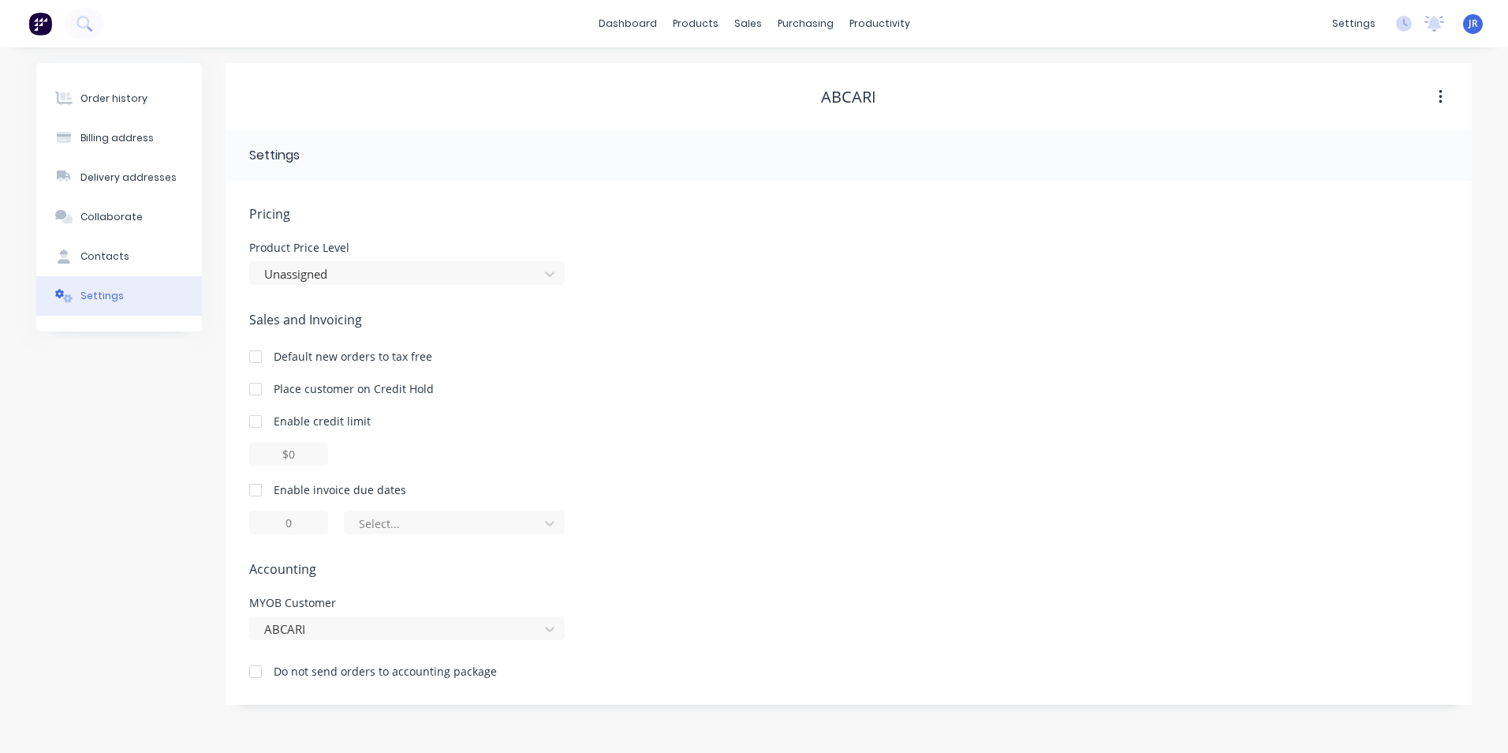
click at [260, 487] on div at bounding box center [256, 490] width 32 height 32
drag, startPoint x: 282, startPoint y: 521, endPoint x: 298, endPoint y: 527, distance: 17.7
click at [298, 527] on input "1" at bounding box center [288, 522] width 79 height 24
type input "14"
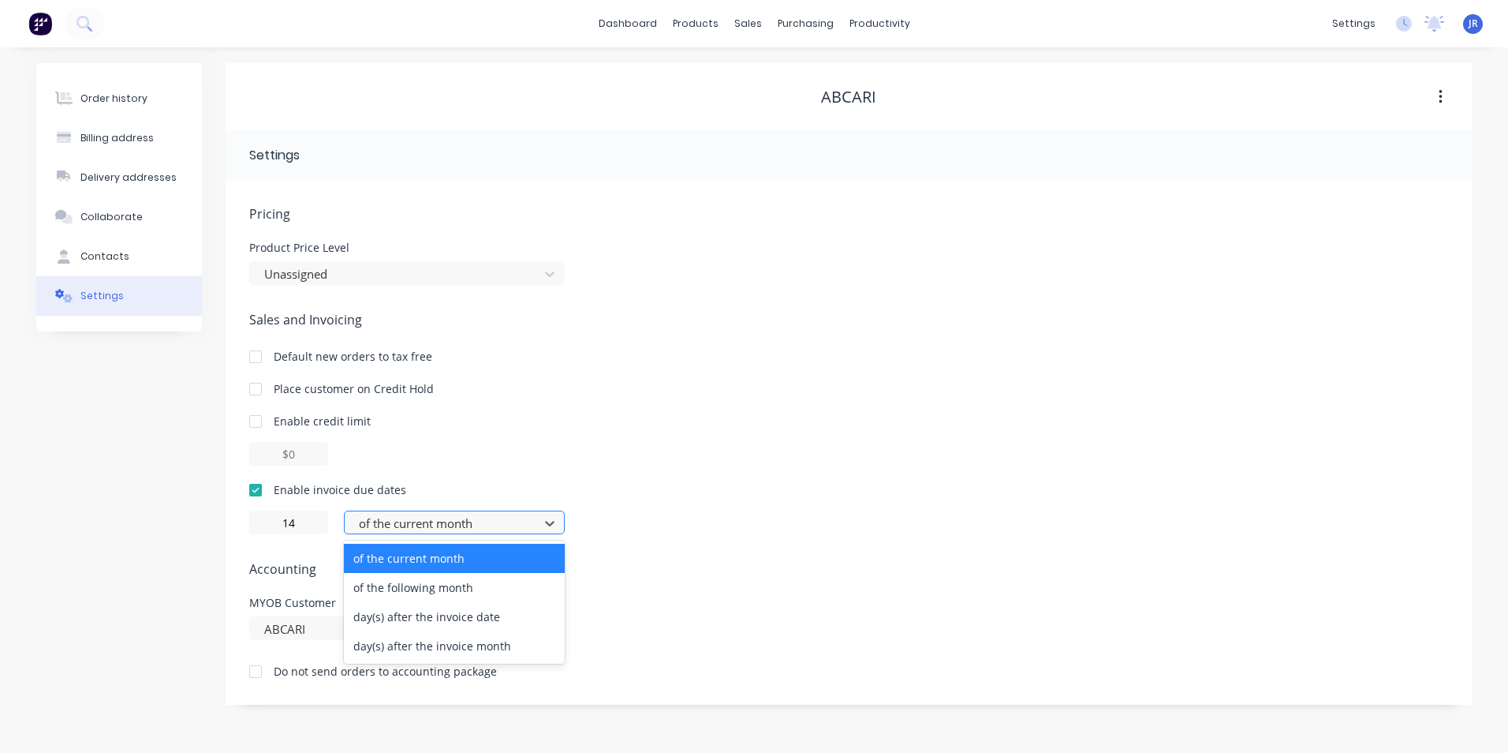
click at [417, 514] on div at bounding box center [444, 524] width 174 height 20
click at [439, 620] on div "day(s) after the invoice date" at bounding box center [454, 616] width 221 height 29
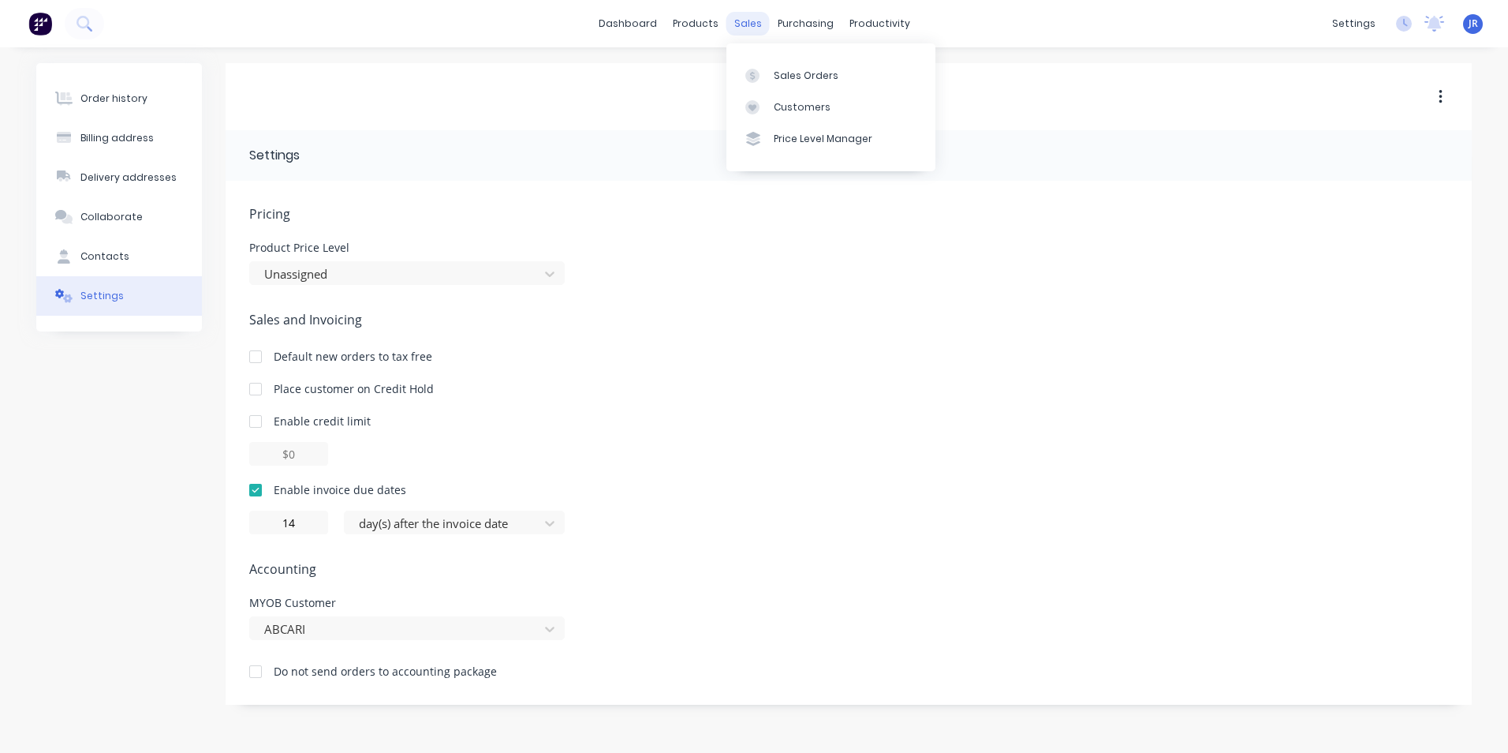
click at [753, 29] on div "sales" at bounding box center [748, 24] width 43 height 24
click at [781, 104] on div "Customers" at bounding box center [802, 107] width 57 height 14
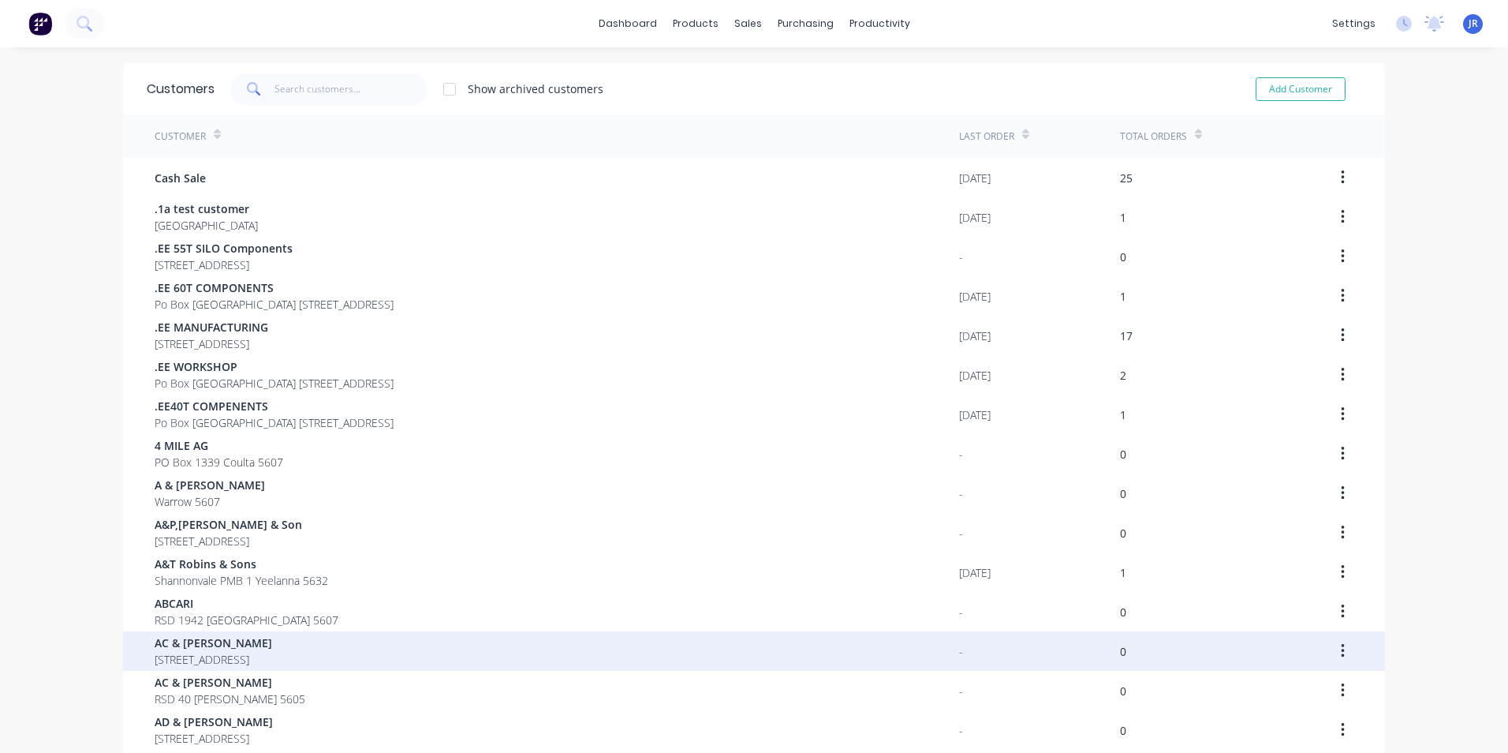
click at [212, 660] on span "[STREET_ADDRESS]" at bounding box center [214, 659] width 118 height 17
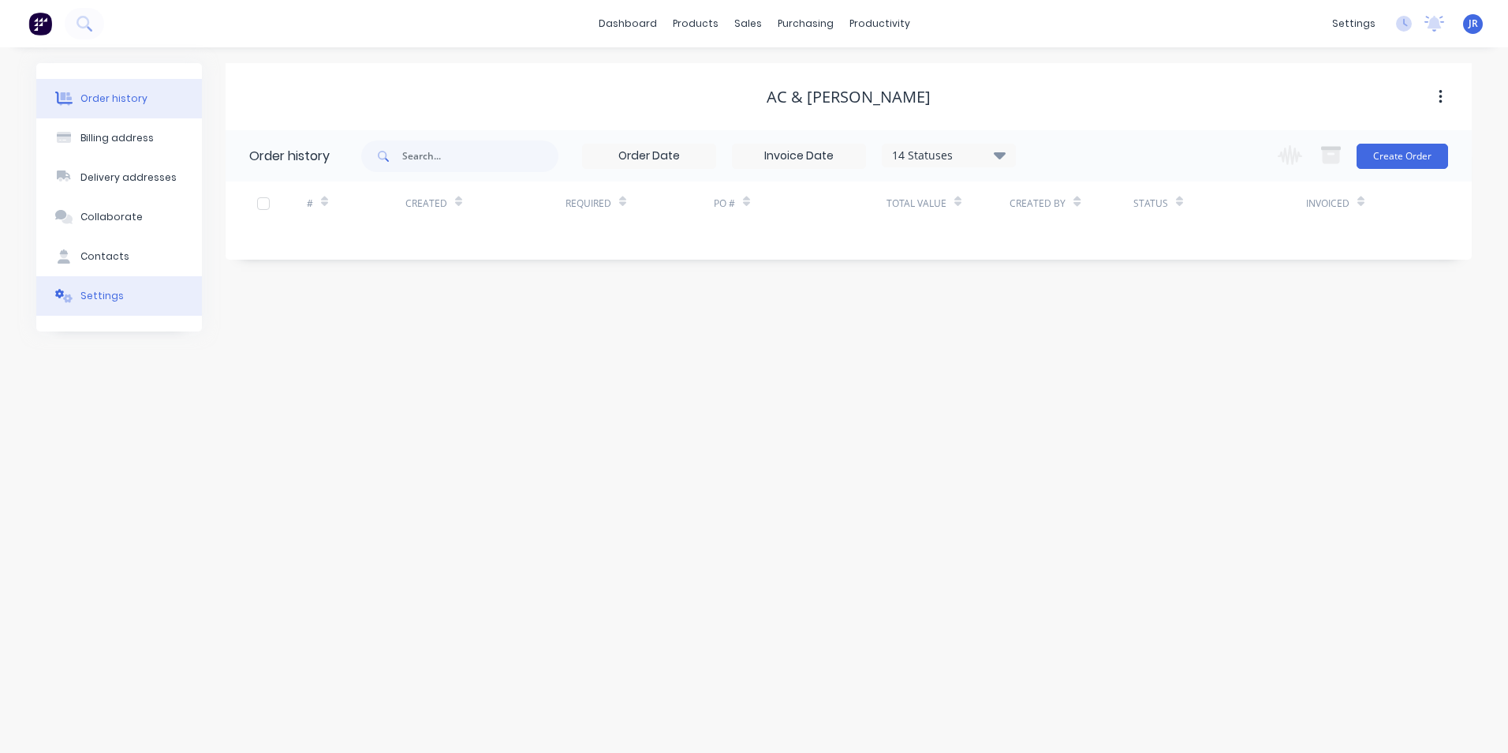
click at [103, 304] on button "Settings" at bounding box center [119, 295] width 166 height 39
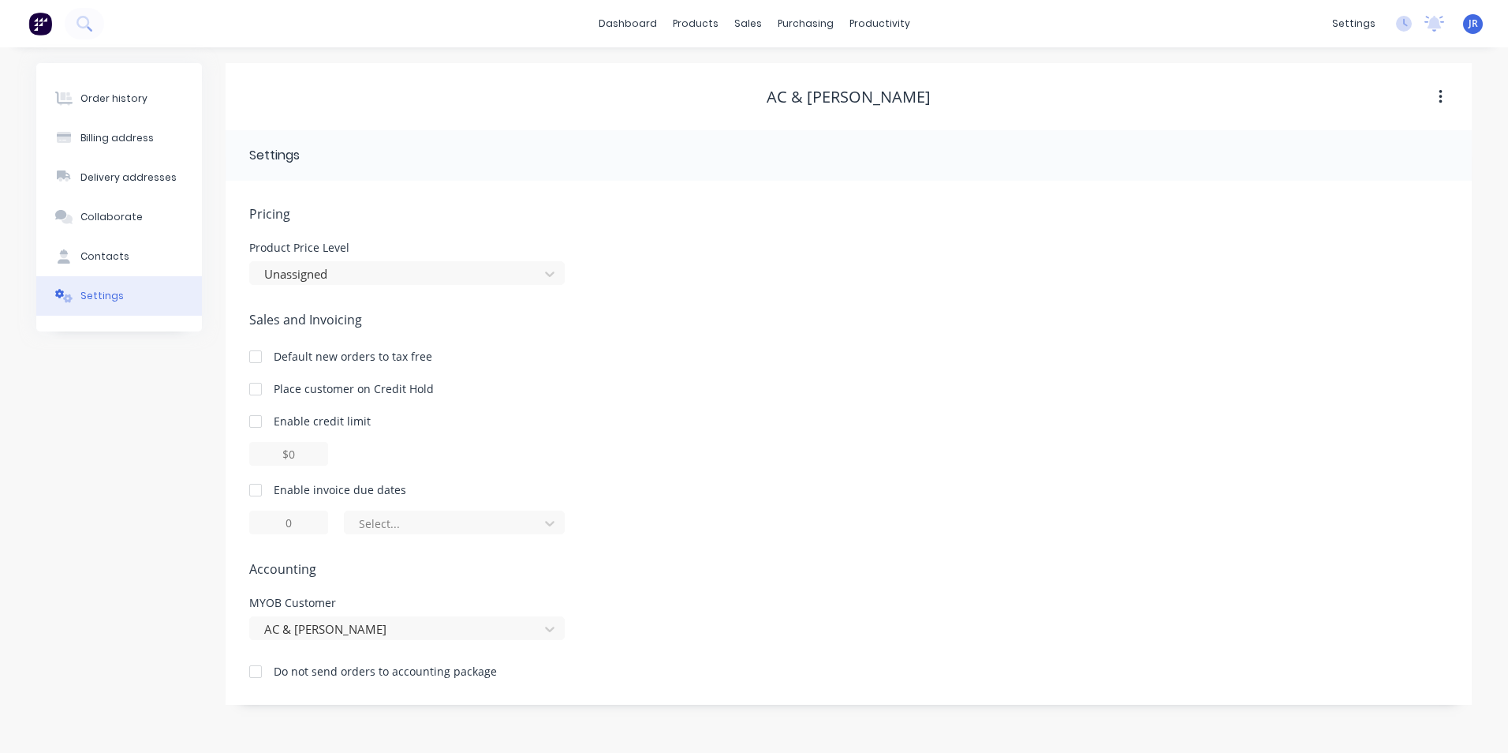
click at [256, 492] on div at bounding box center [256, 490] width 32 height 32
click at [294, 525] on input "1" at bounding box center [288, 522] width 79 height 24
type input "14"
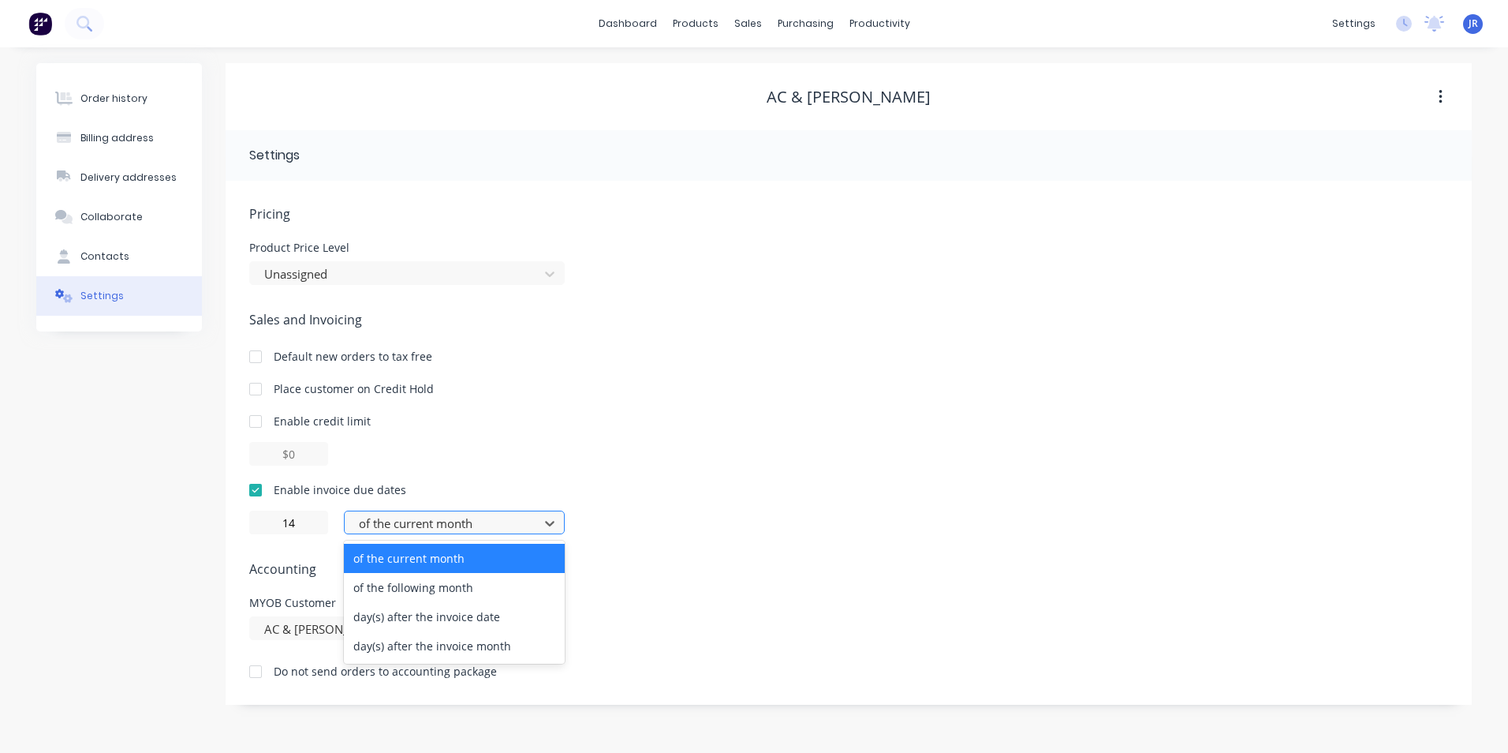
click at [421, 520] on div at bounding box center [444, 524] width 174 height 20
click at [458, 622] on div "day(s) after the invoice date" at bounding box center [454, 616] width 221 height 29
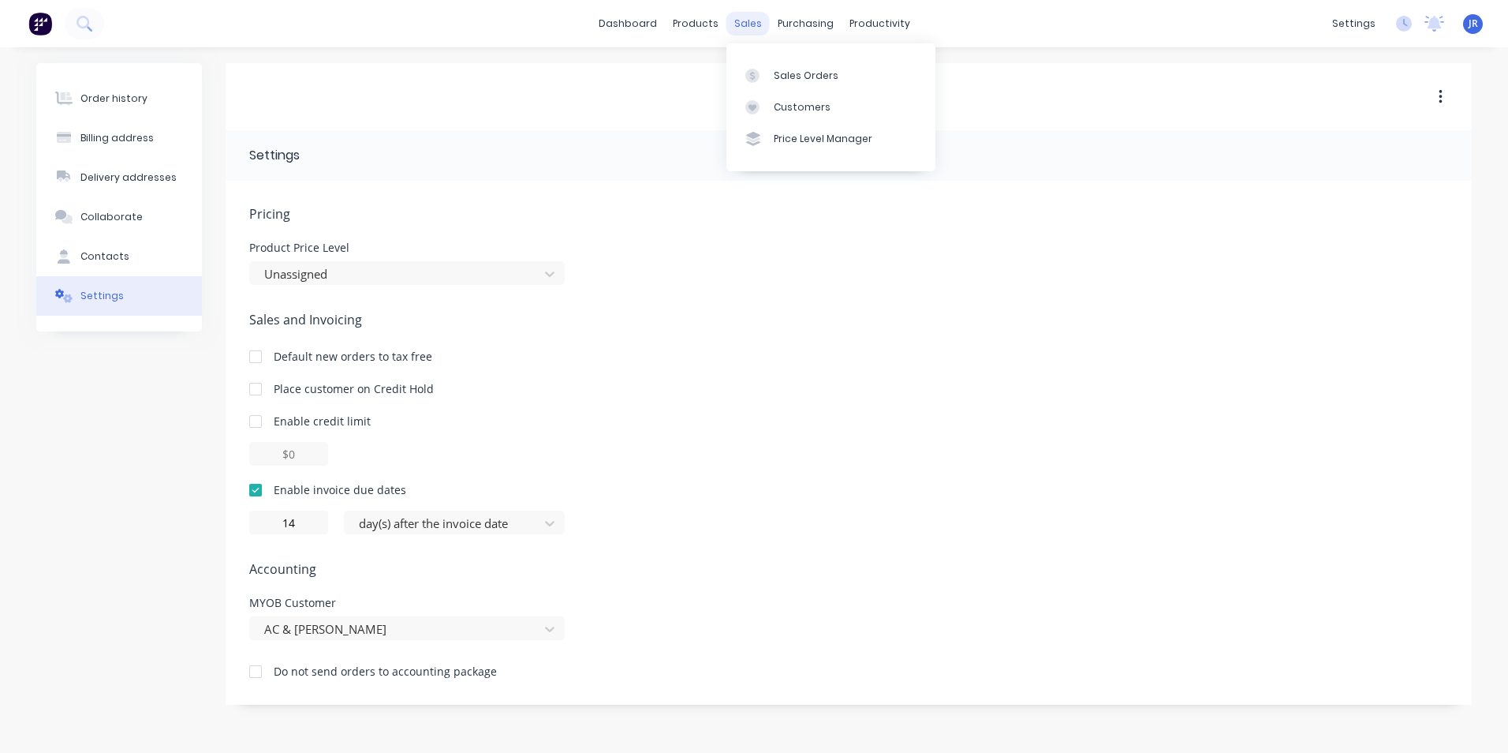
click at [754, 24] on div "sales" at bounding box center [748, 24] width 43 height 24
click at [794, 118] on link "Customers" at bounding box center [831, 108] width 209 height 32
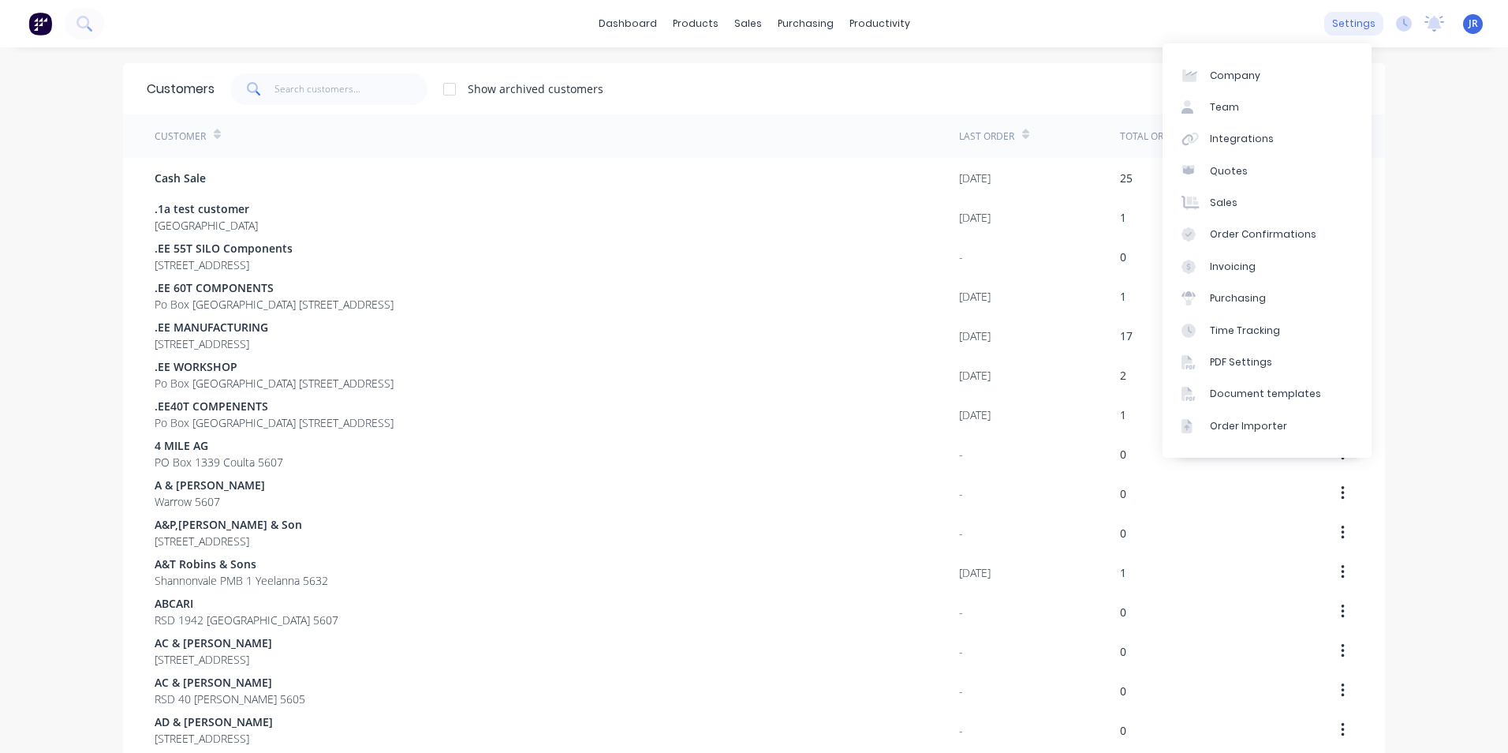
click at [1330, 34] on div "settings" at bounding box center [1354, 24] width 59 height 24
click at [1258, 264] on link "Invoicing" at bounding box center [1267, 267] width 209 height 32
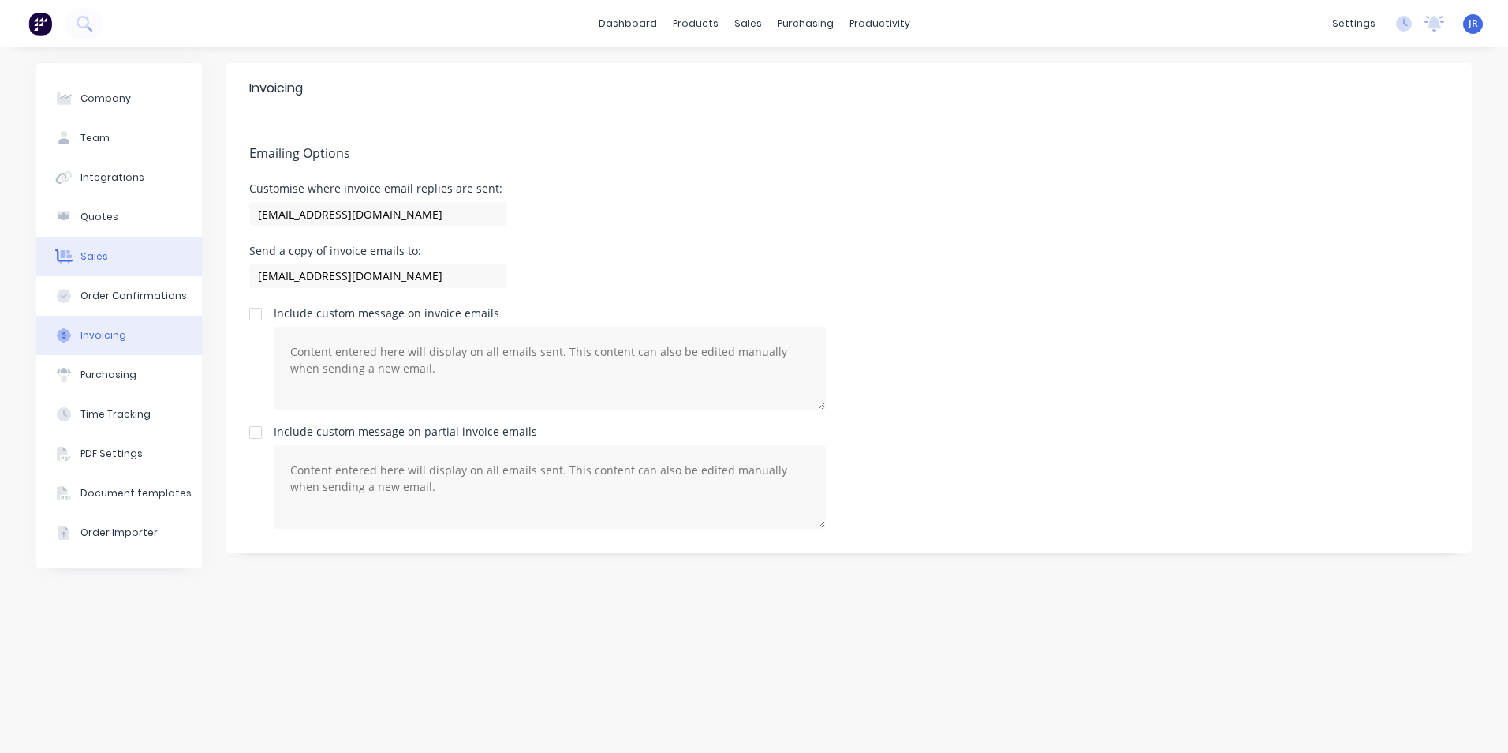
click at [83, 259] on div "Sales" at bounding box center [94, 256] width 28 height 14
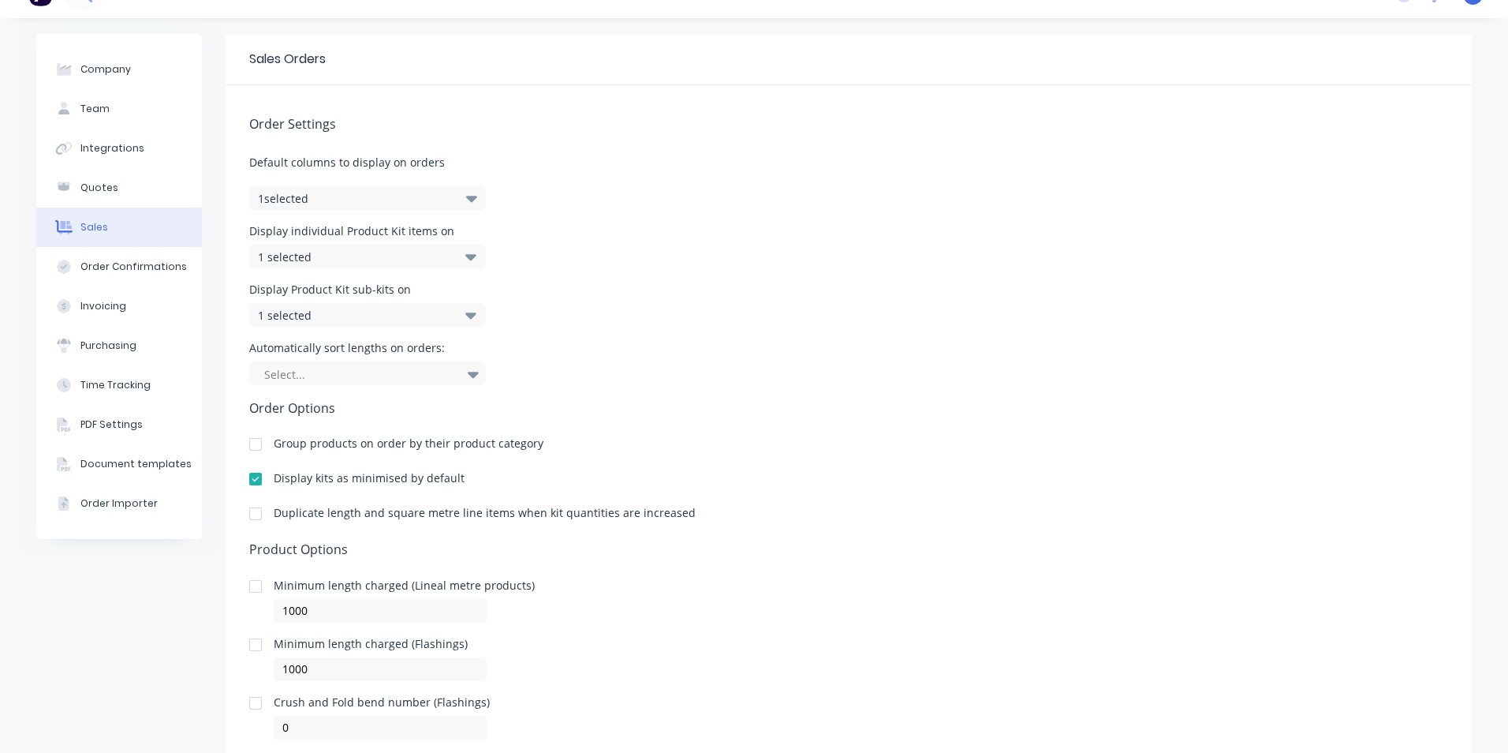
scroll to position [79, 0]
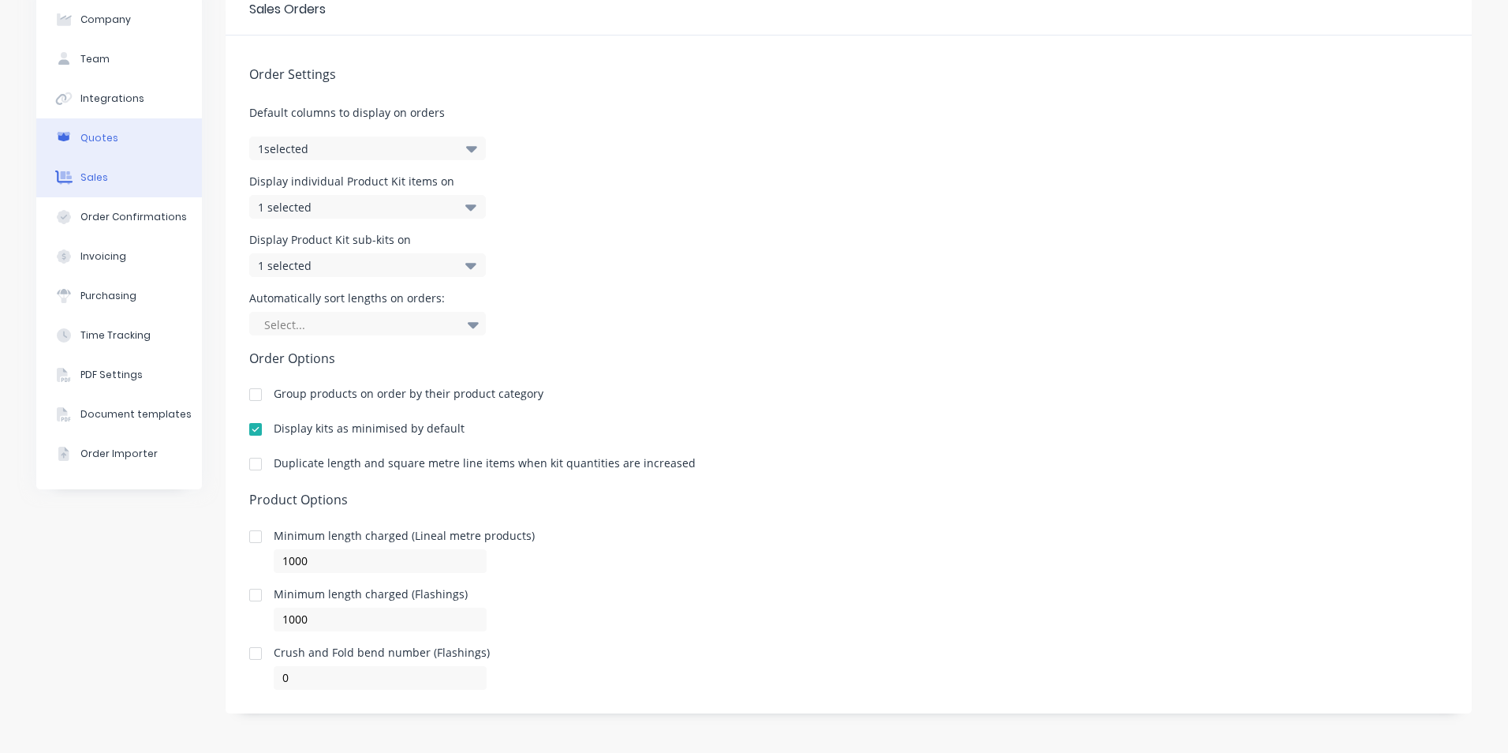
click at [127, 131] on button "Quotes" at bounding box center [119, 137] width 166 height 39
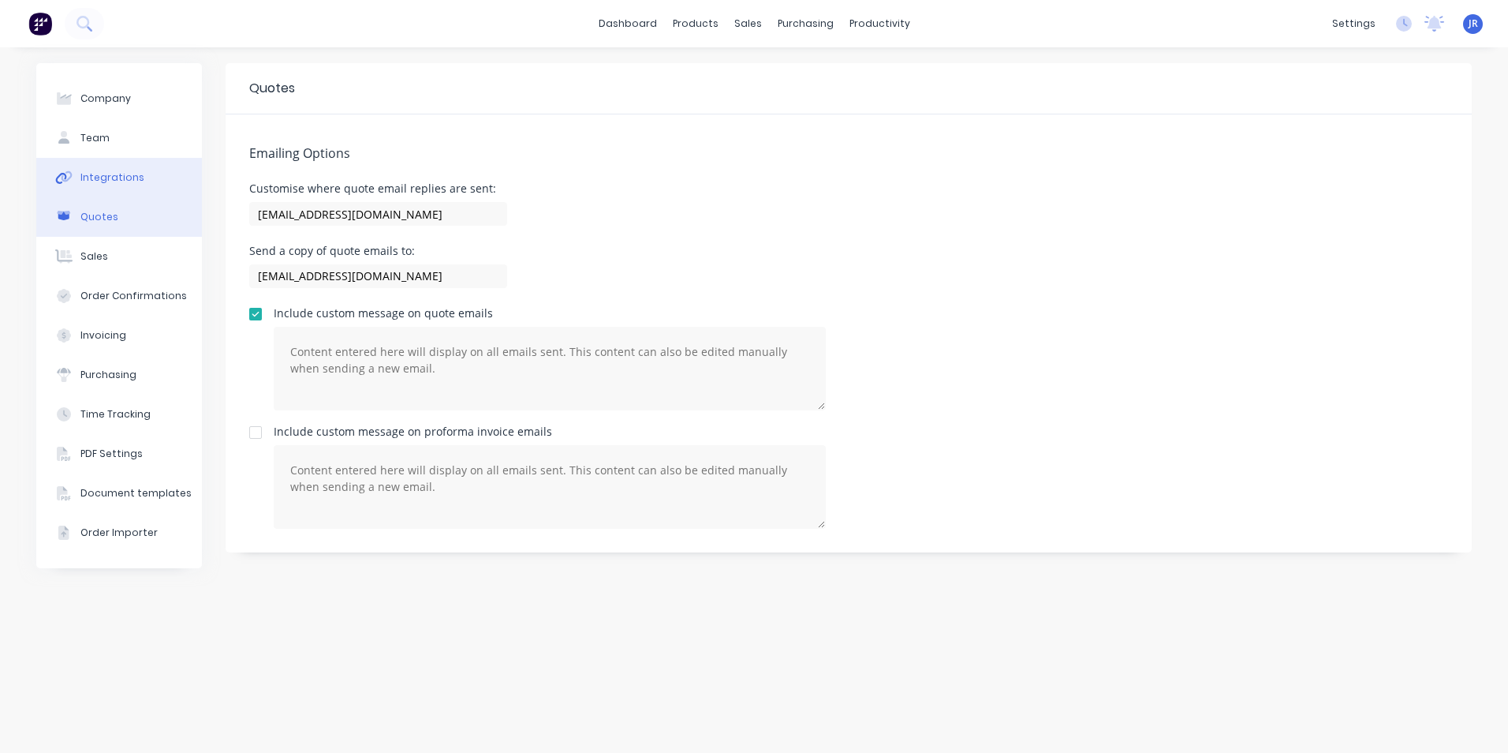
click at [147, 177] on button "Integrations" at bounding box center [119, 177] width 166 height 39
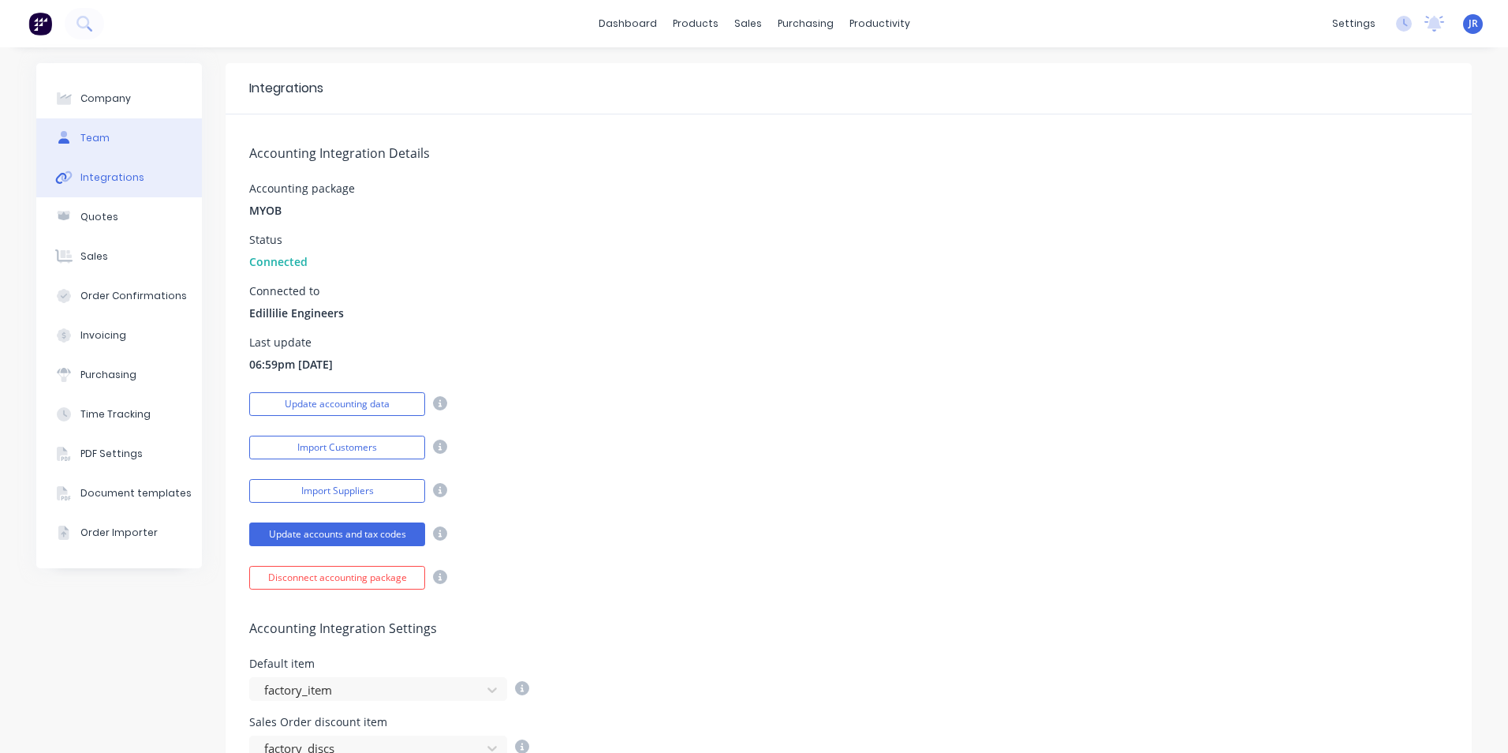
click at [149, 142] on button "Team" at bounding box center [119, 137] width 166 height 39
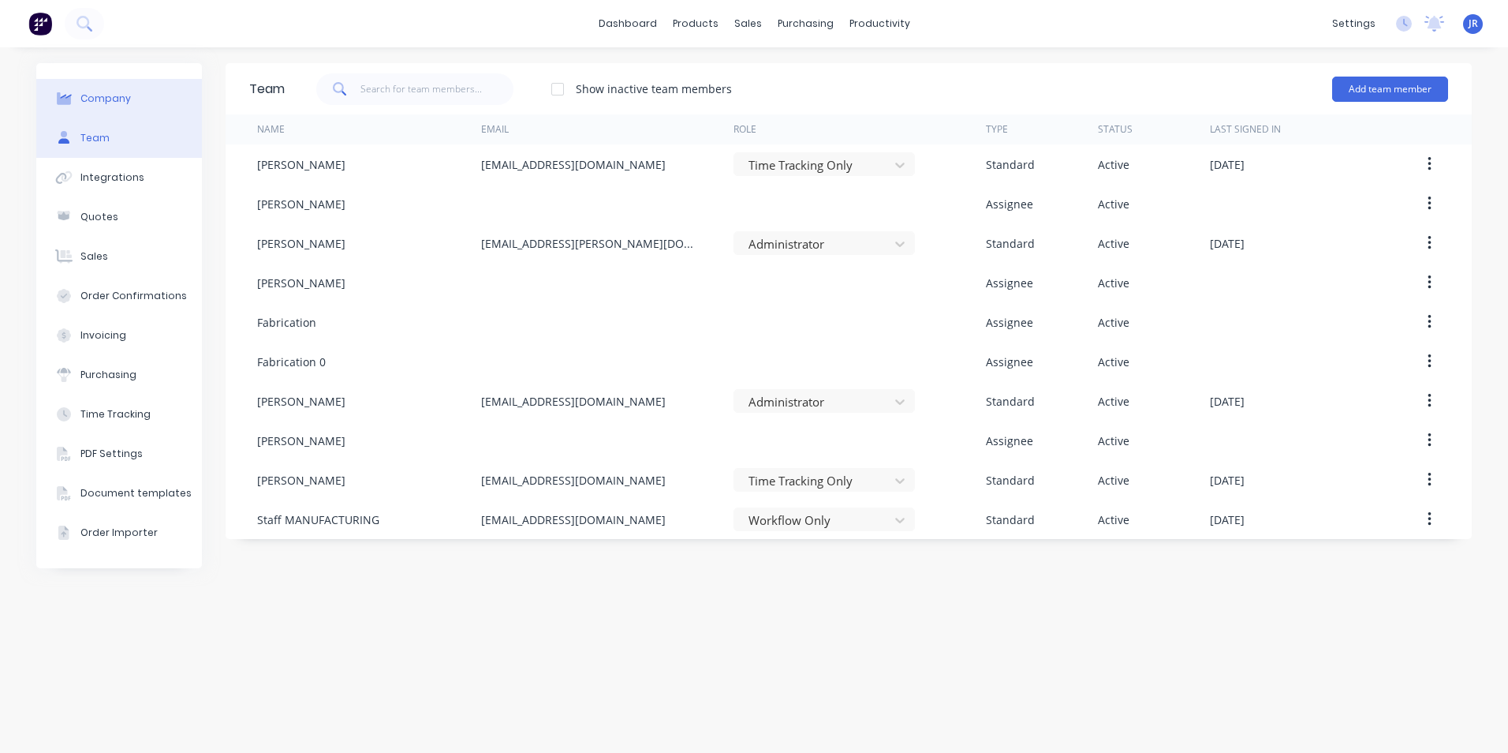
click at [143, 101] on button "Company" at bounding box center [119, 98] width 166 height 39
select select "AU"
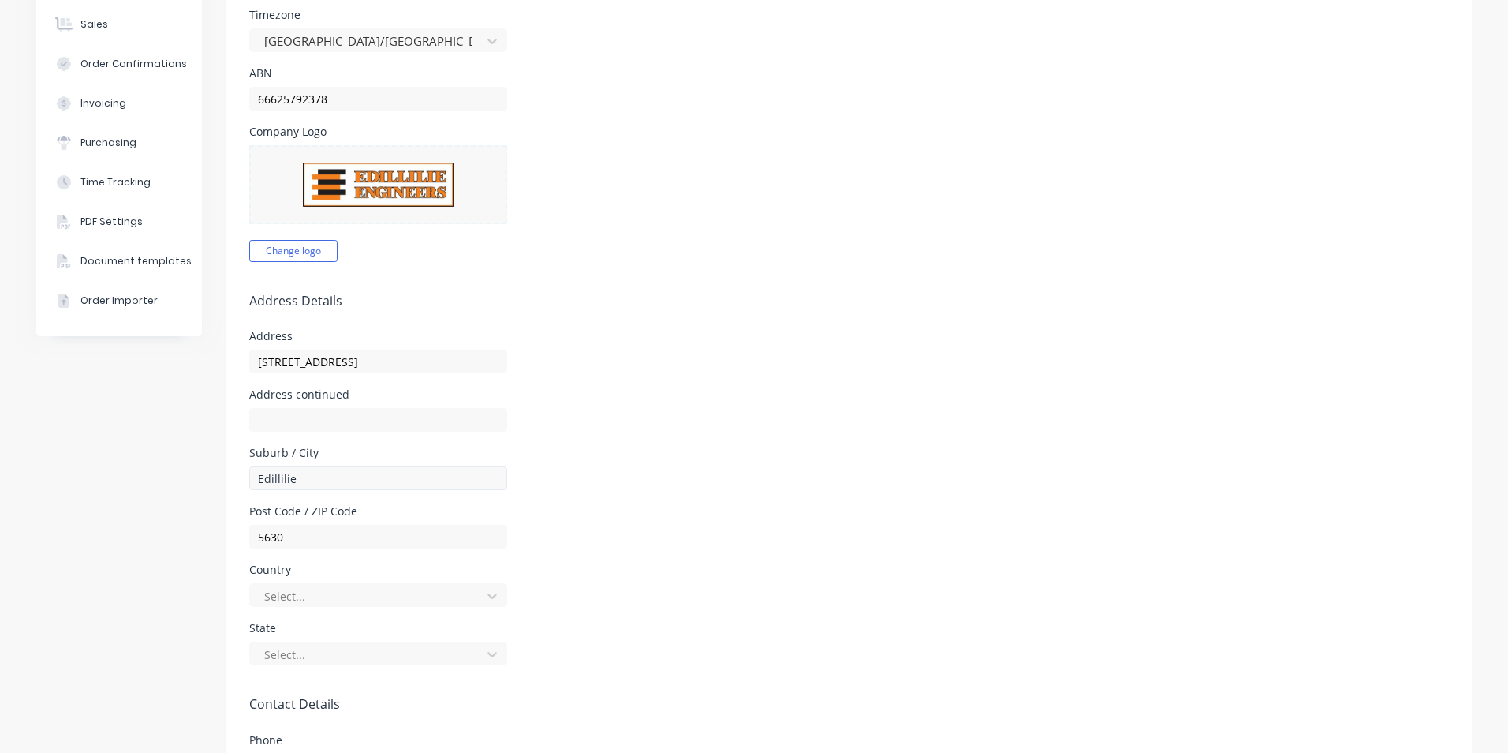
scroll to position [237, 0]
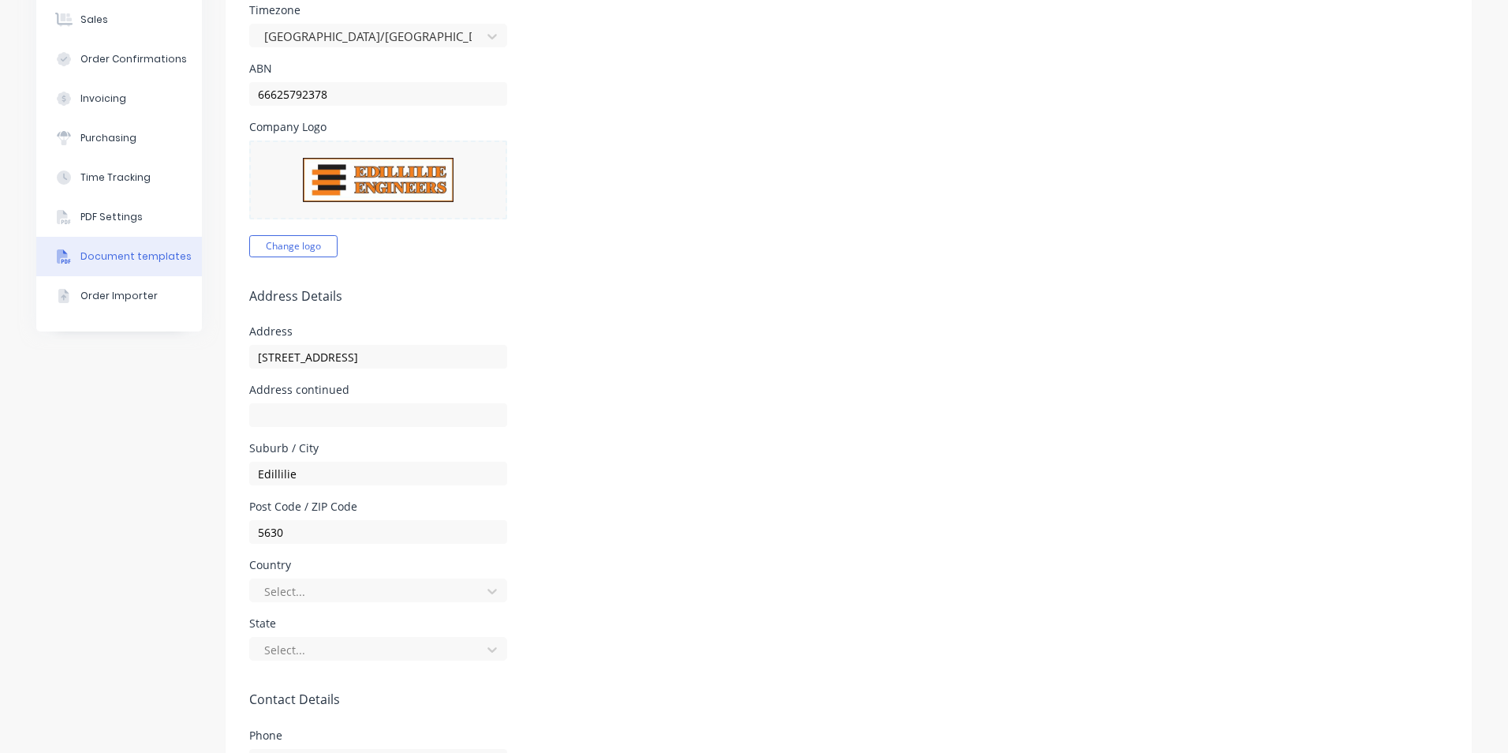
click at [148, 256] on div "Document templates" at bounding box center [135, 256] width 111 height 14
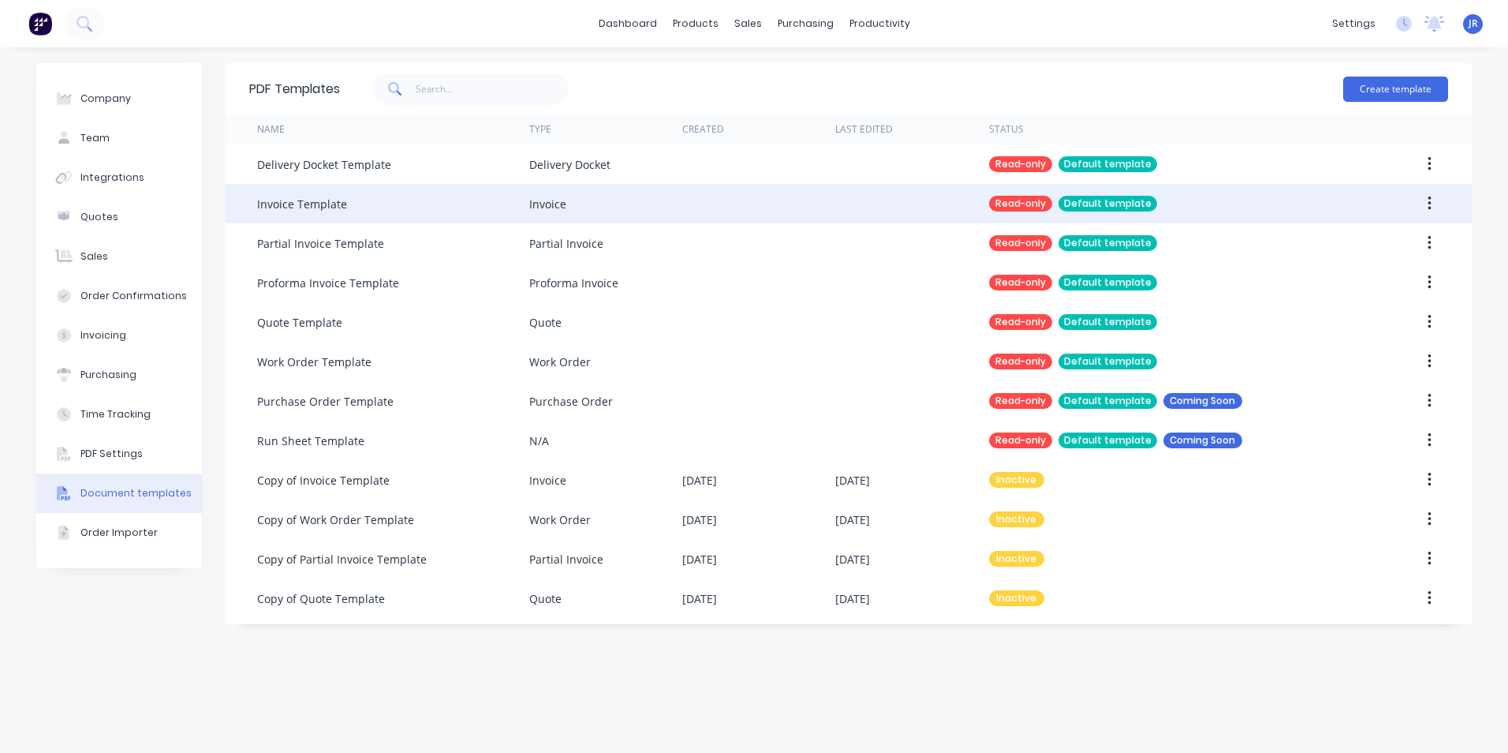
click at [503, 215] on div "Invoice Template" at bounding box center [393, 203] width 272 height 39
click at [551, 207] on div "Invoice" at bounding box center [547, 204] width 37 height 17
click at [335, 200] on div "Invoice Template" at bounding box center [302, 204] width 90 height 17
click at [1424, 206] on button "button" at bounding box center [1429, 203] width 37 height 28
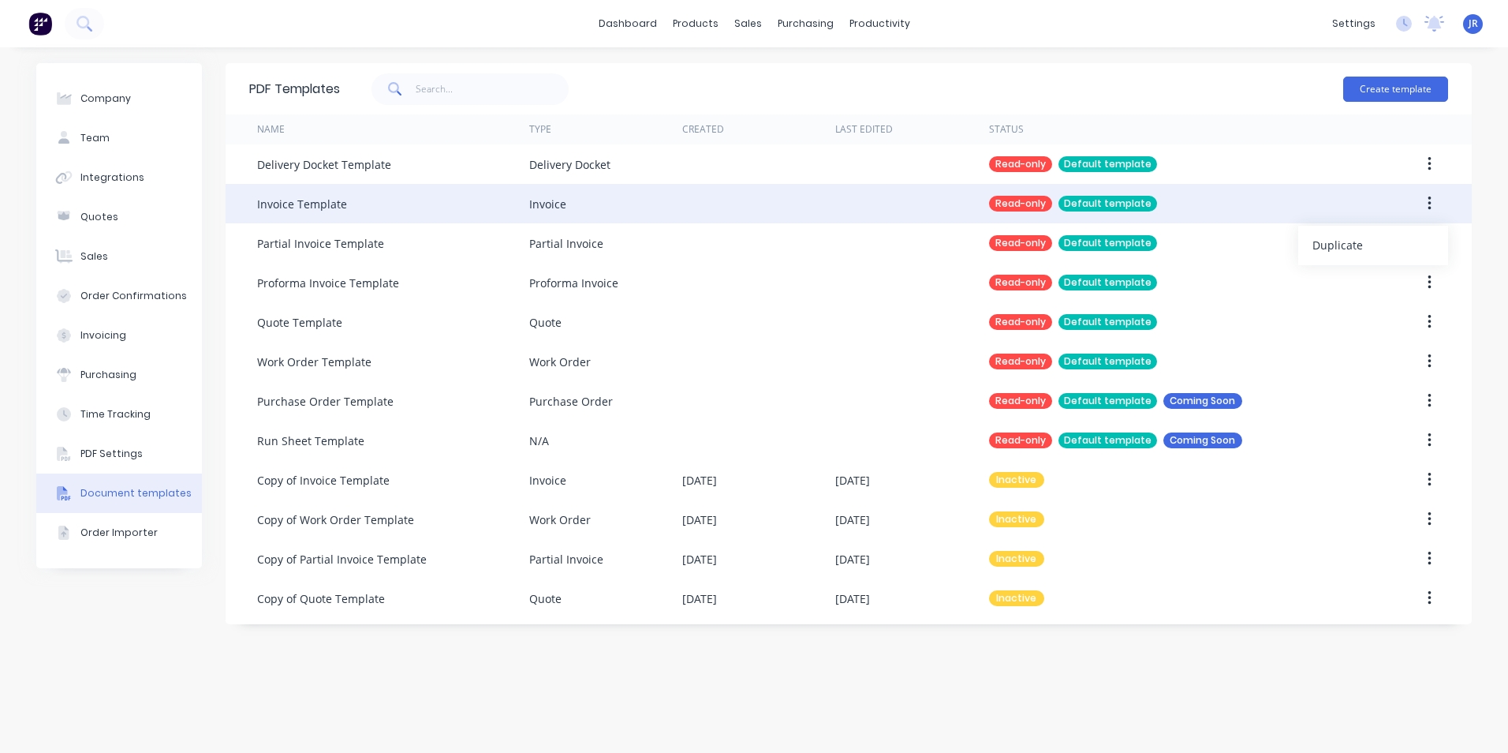
click at [723, 206] on div at bounding box center [758, 203] width 153 height 39
drag, startPoint x: 665, startPoint y: 216, endPoint x: 650, endPoint y: 216, distance: 15.0
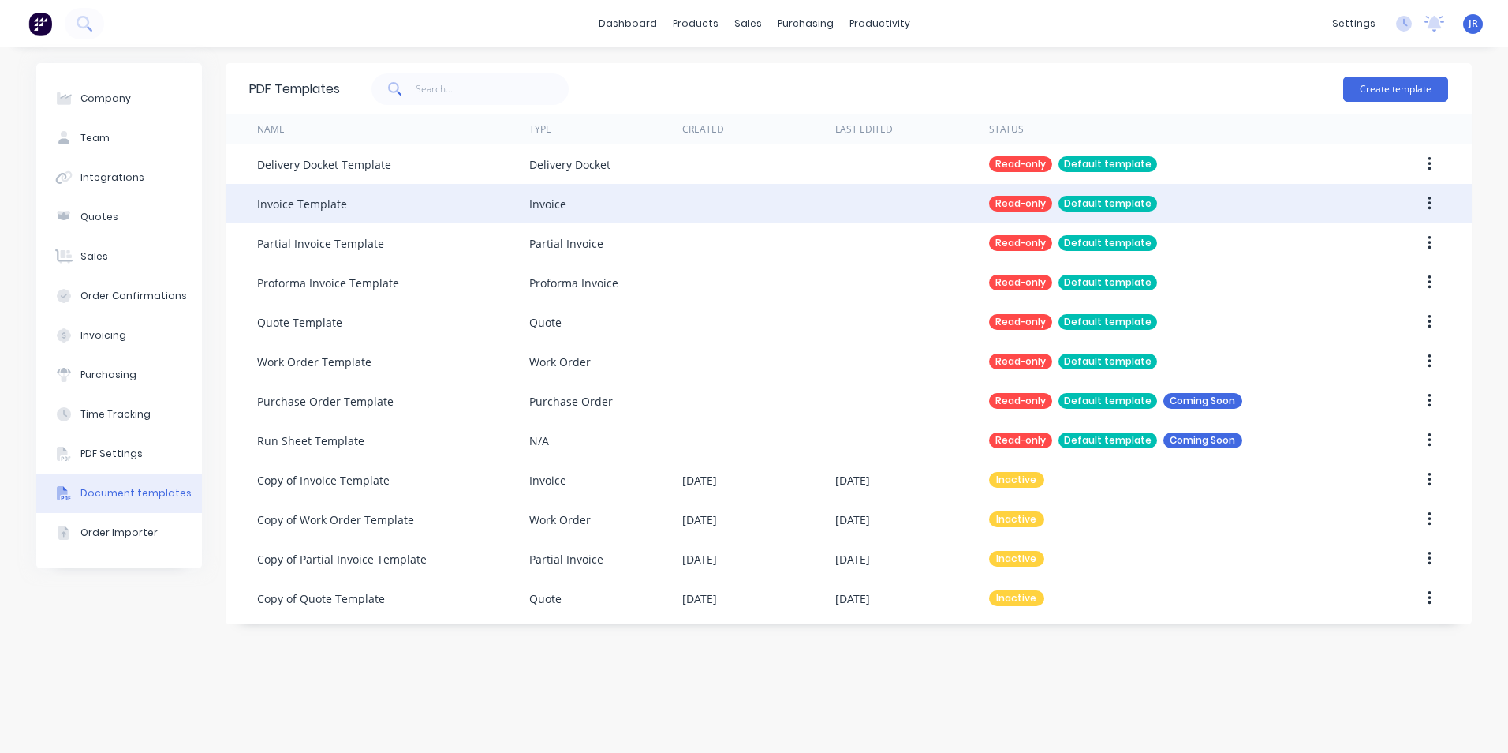
click at [650, 216] on div "Invoice" at bounding box center [605, 203] width 153 height 39
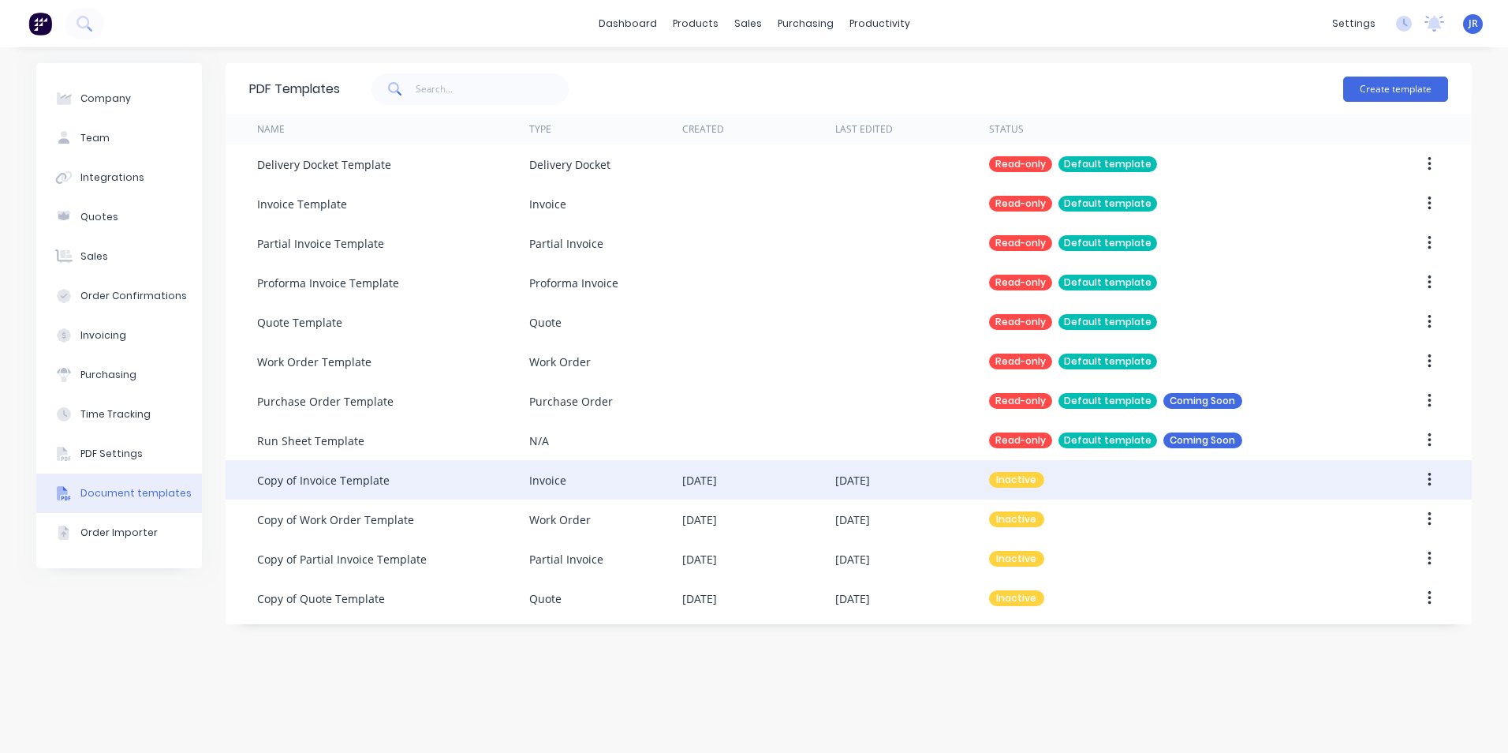
click at [624, 479] on div "Invoice" at bounding box center [605, 479] width 153 height 39
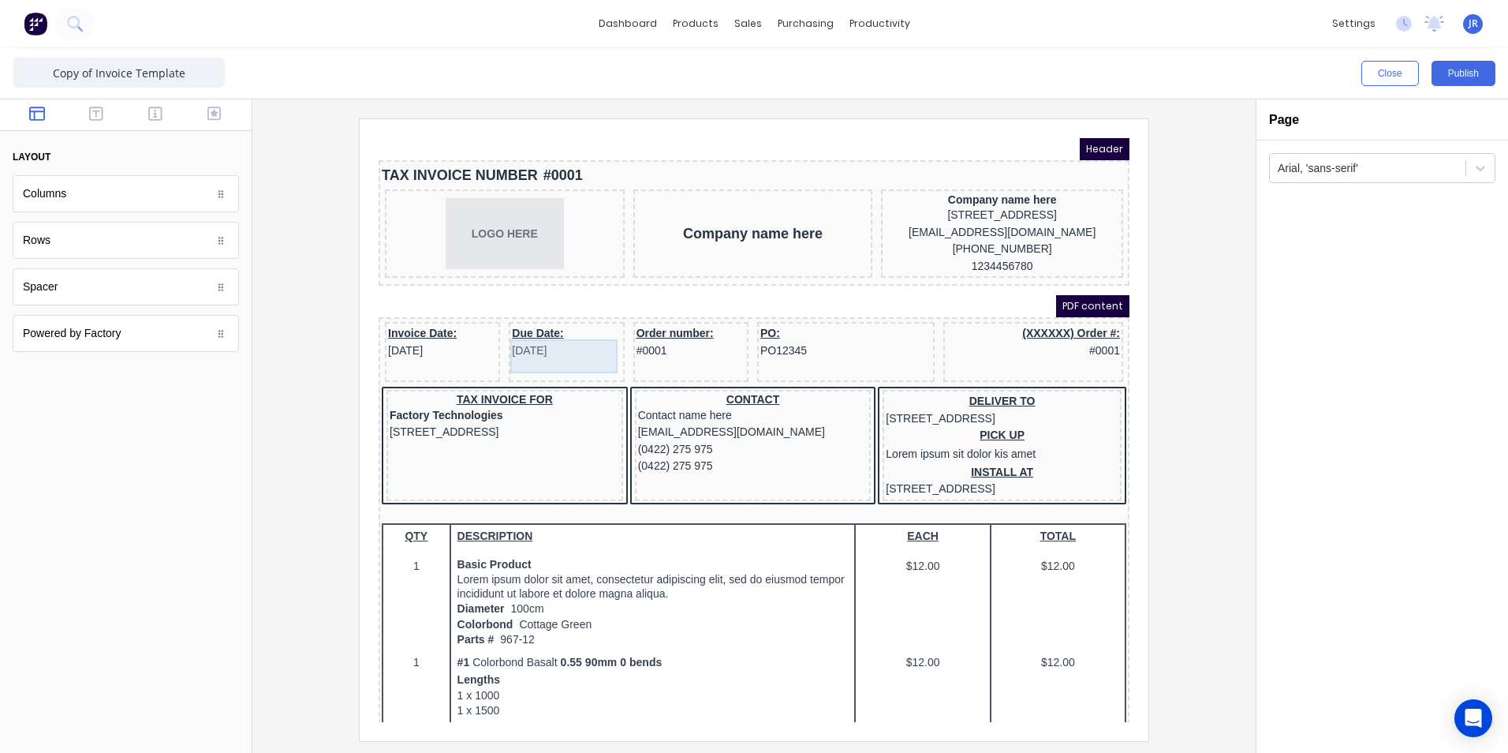
click at [564, 340] on div "Due Date: 29/10/2024" at bounding box center [547, 323] width 109 height 34
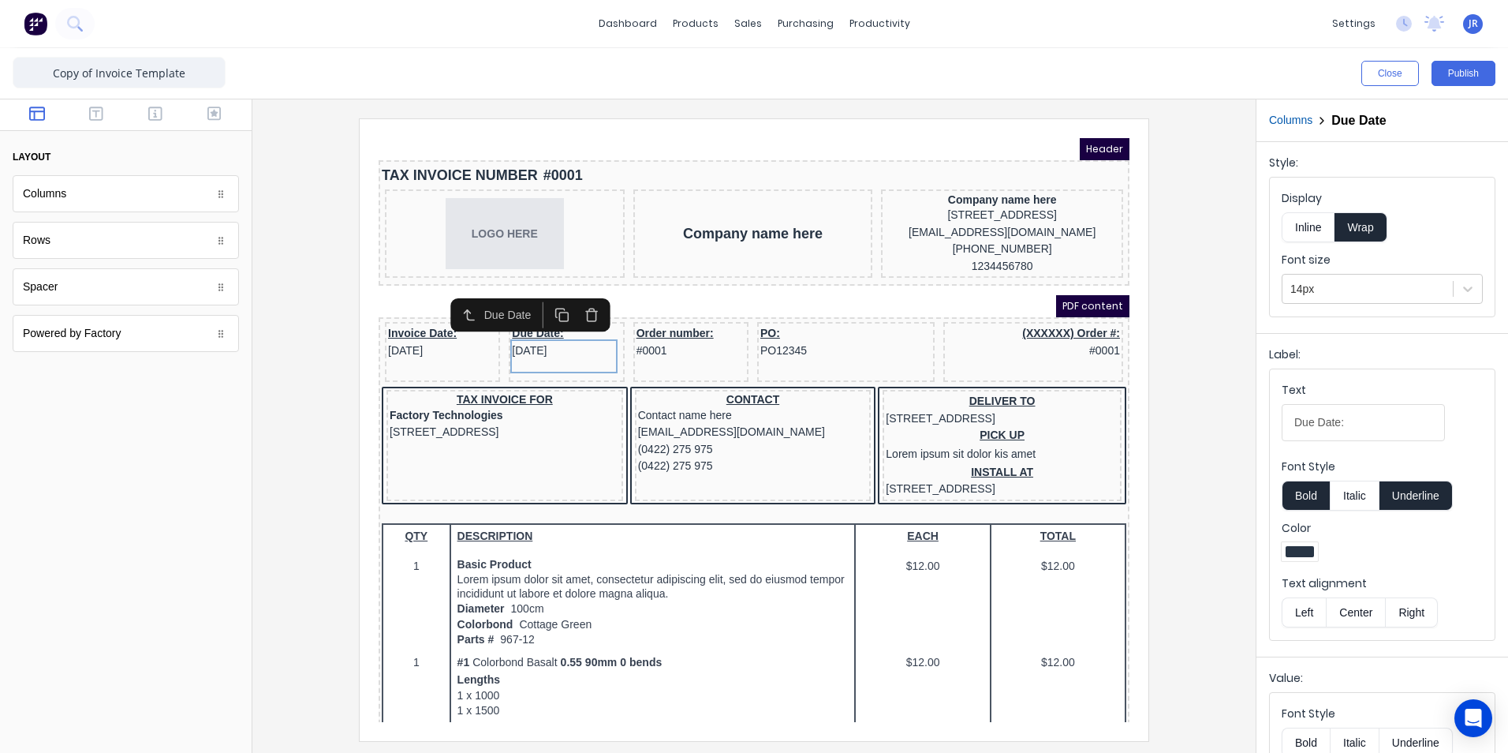
click at [309, 337] on div at bounding box center [754, 429] width 978 height 622
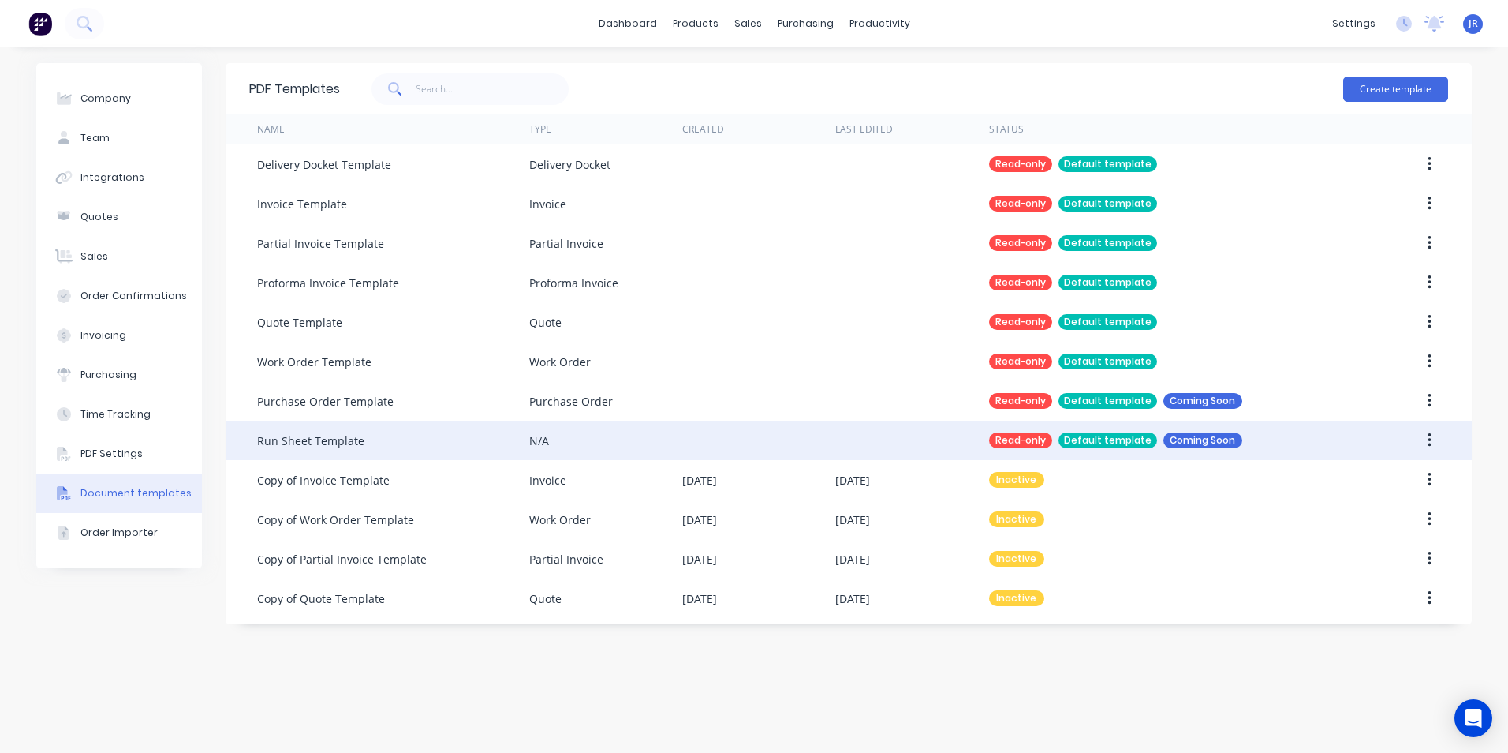
click at [483, 447] on div "Run Sheet Template" at bounding box center [393, 440] width 272 height 39
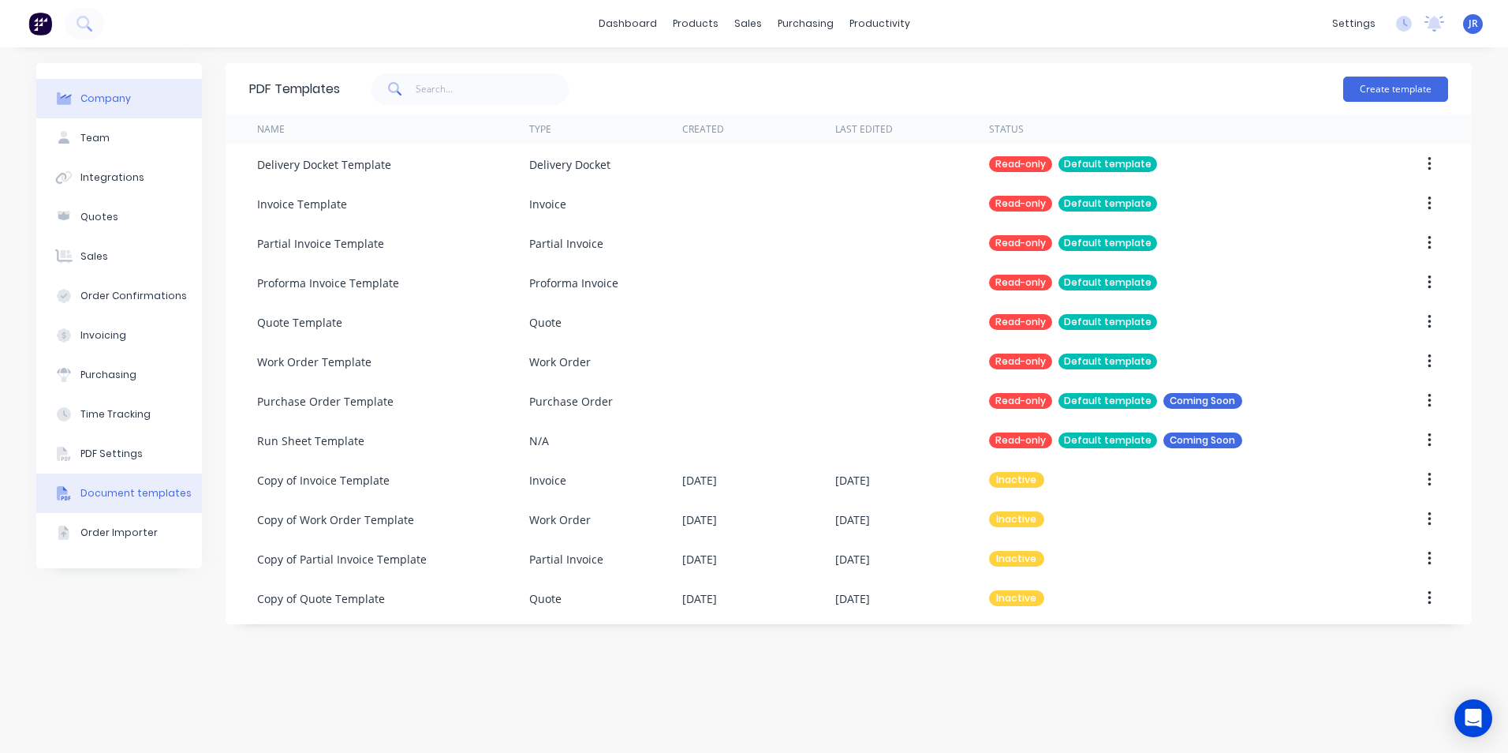
click at [136, 110] on button "Company" at bounding box center [119, 98] width 166 height 39
select select "AU"
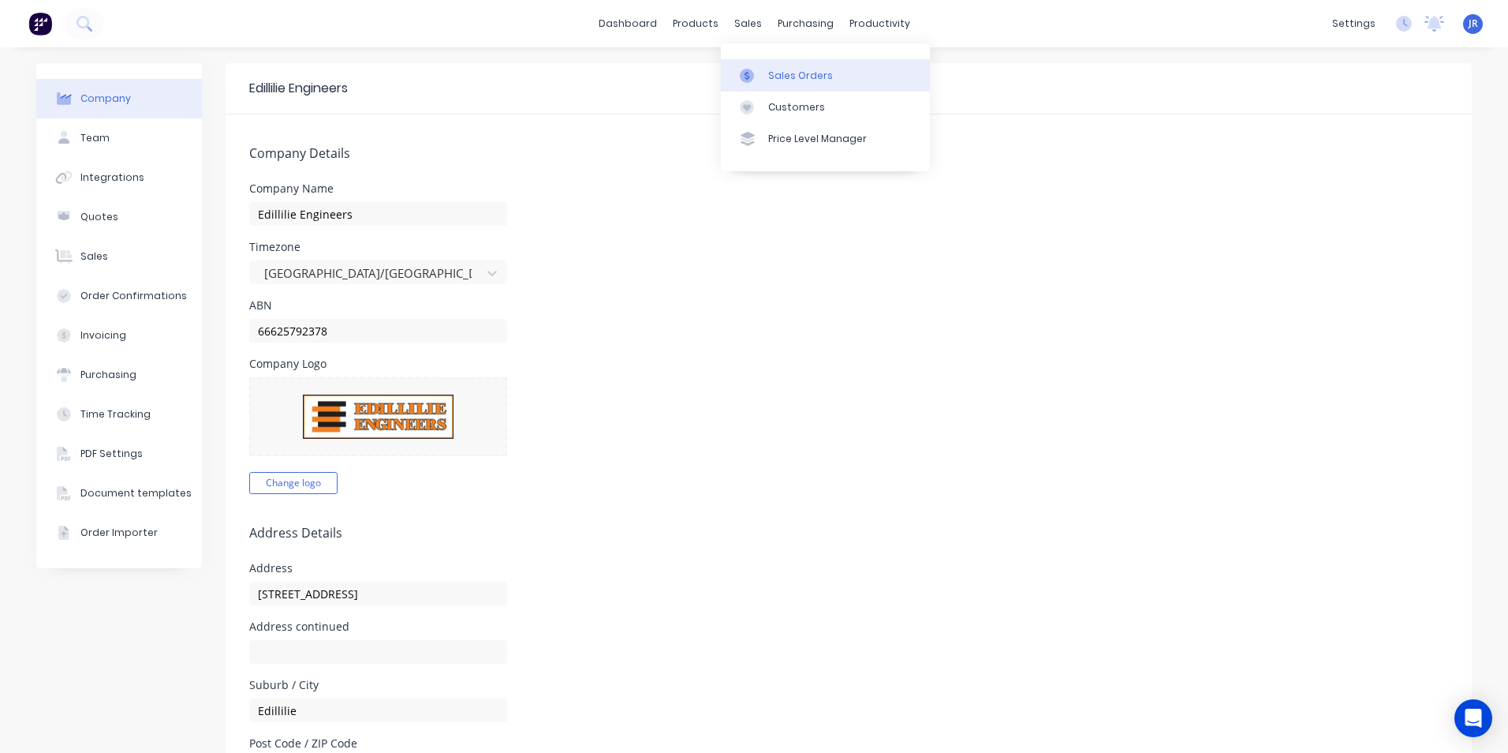
click at [783, 74] on div "Sales Orders" at bounding box center [800, 76] width 65 height 14
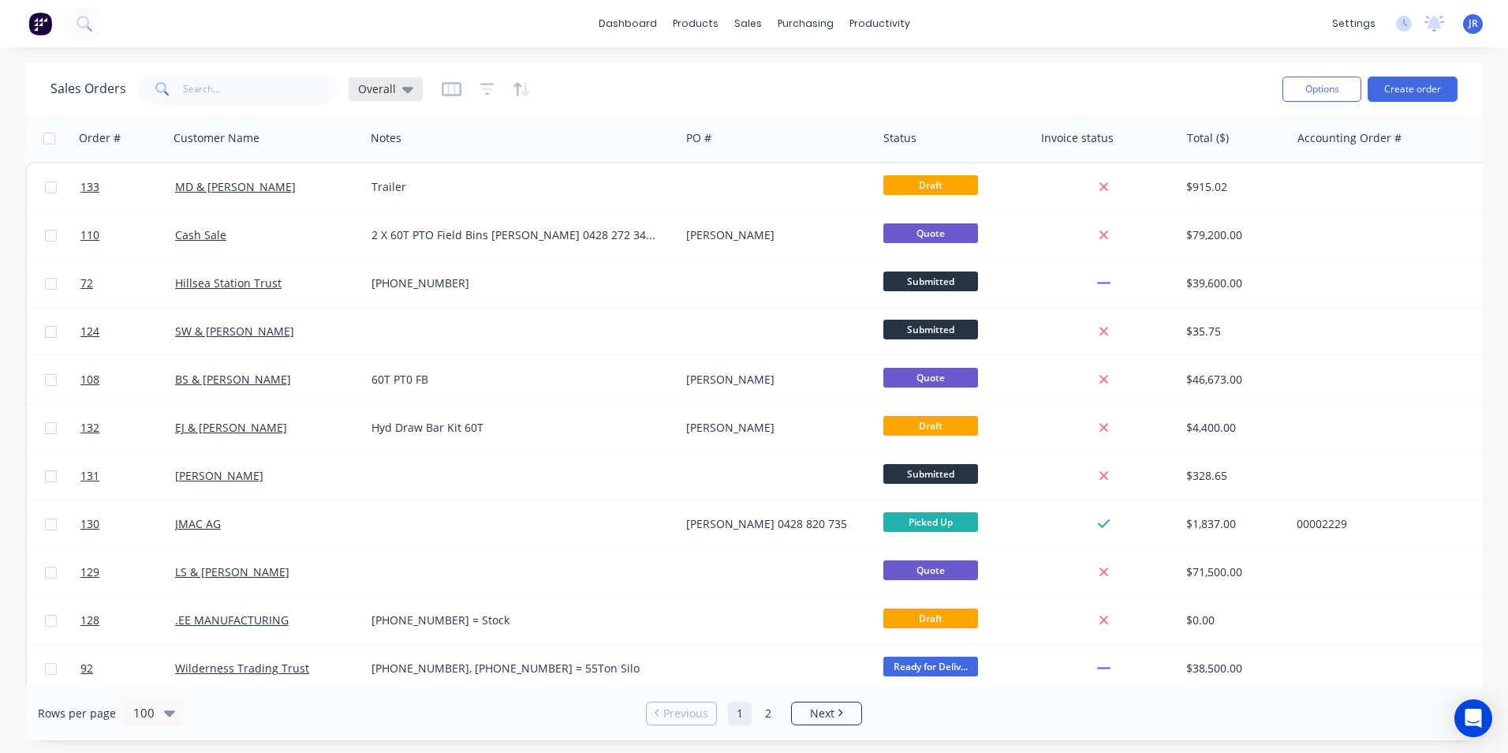
click at [414, 86] on div "Overall" at bounding box center [386, 89] width 74 height 24
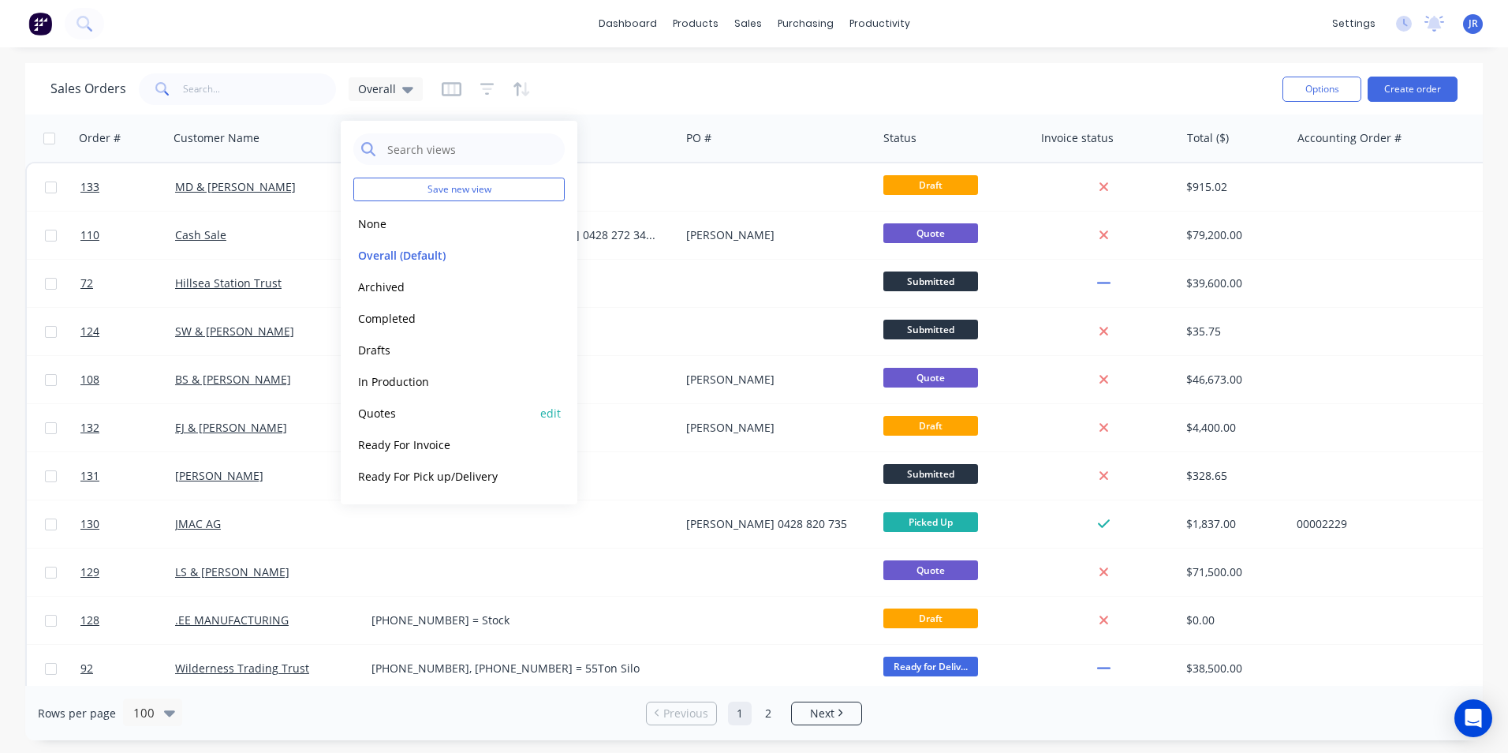
click at [431, 414] on button "Quotes" at bounding box center [443, 413] width 180 height 18
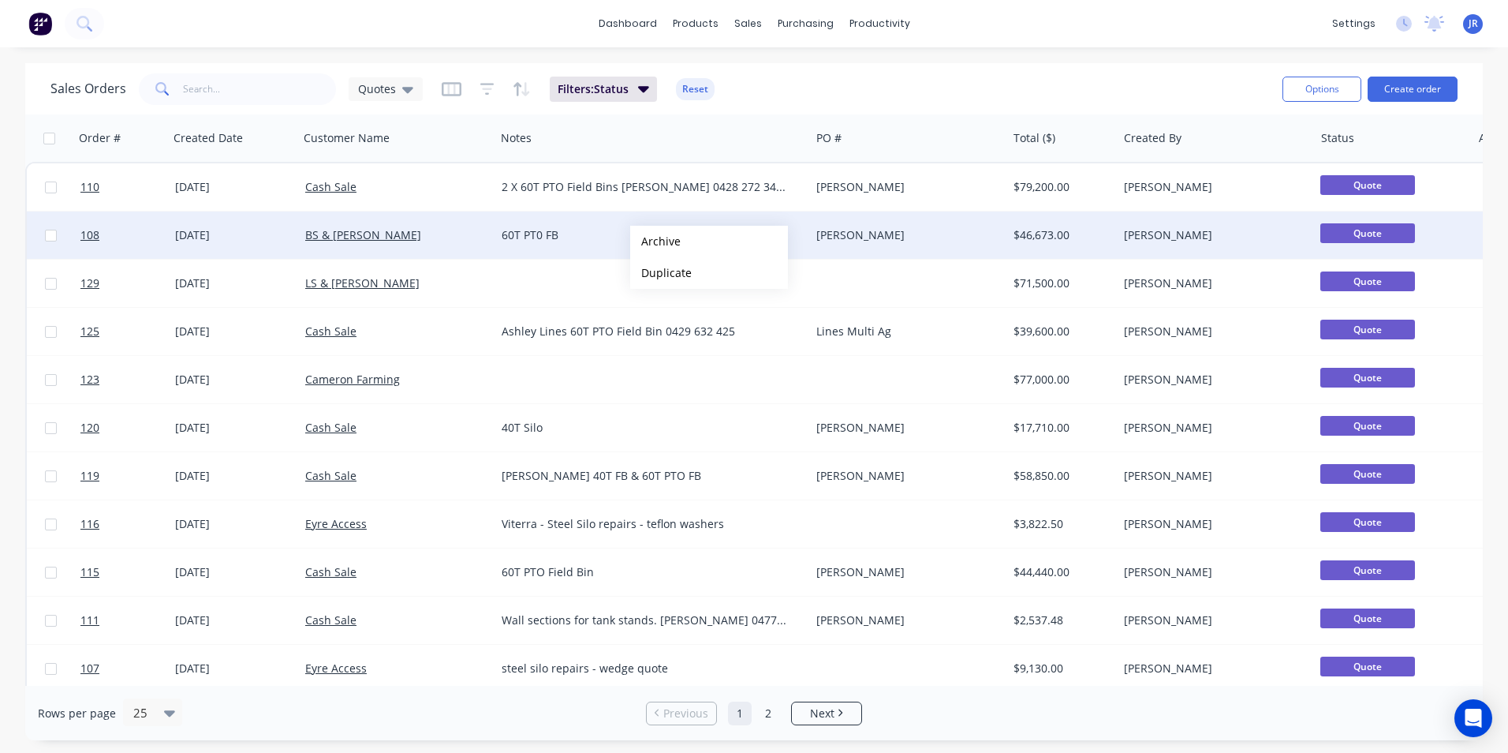
click at [656, 241] on button "Archive" at bounding box center [709, 242] width 158 height 32
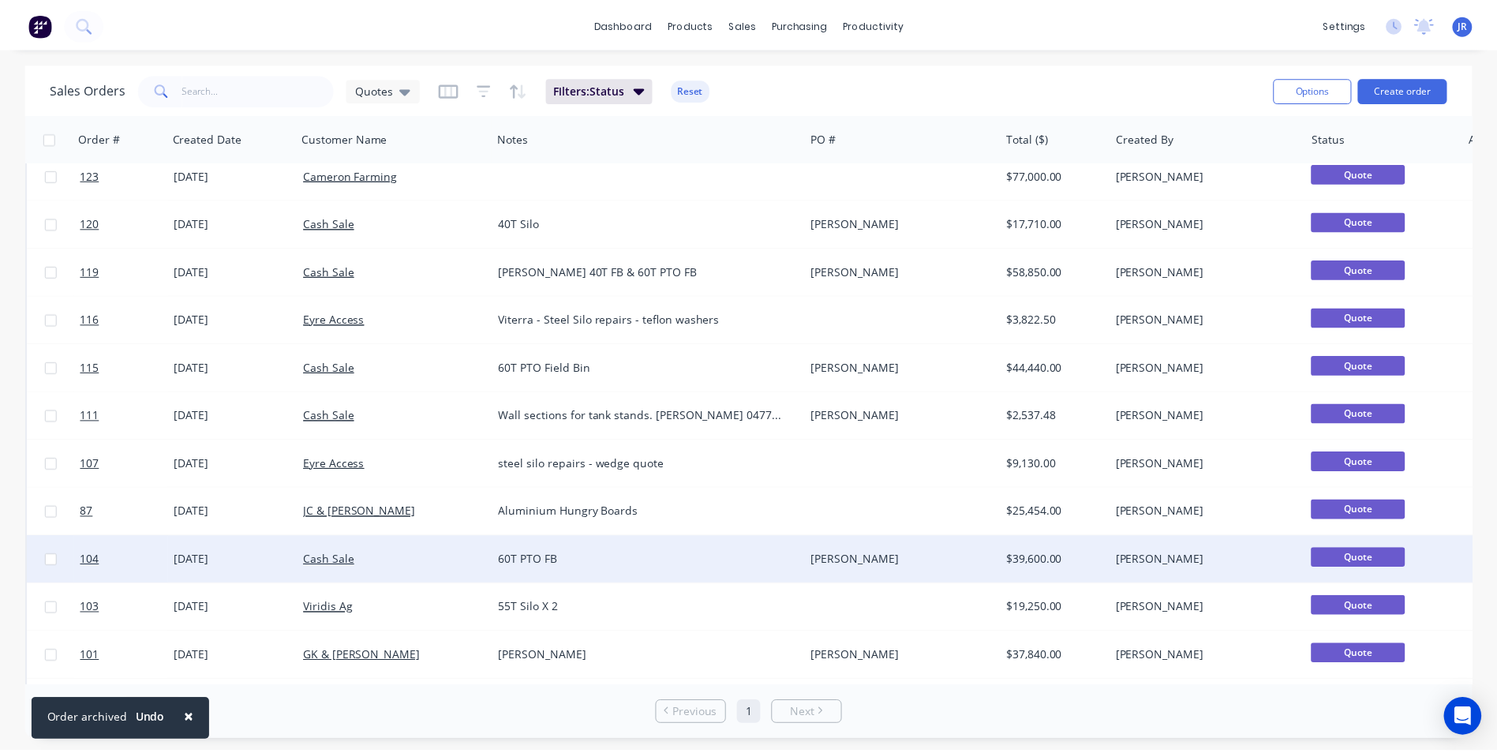
scroll to position [158, 0]
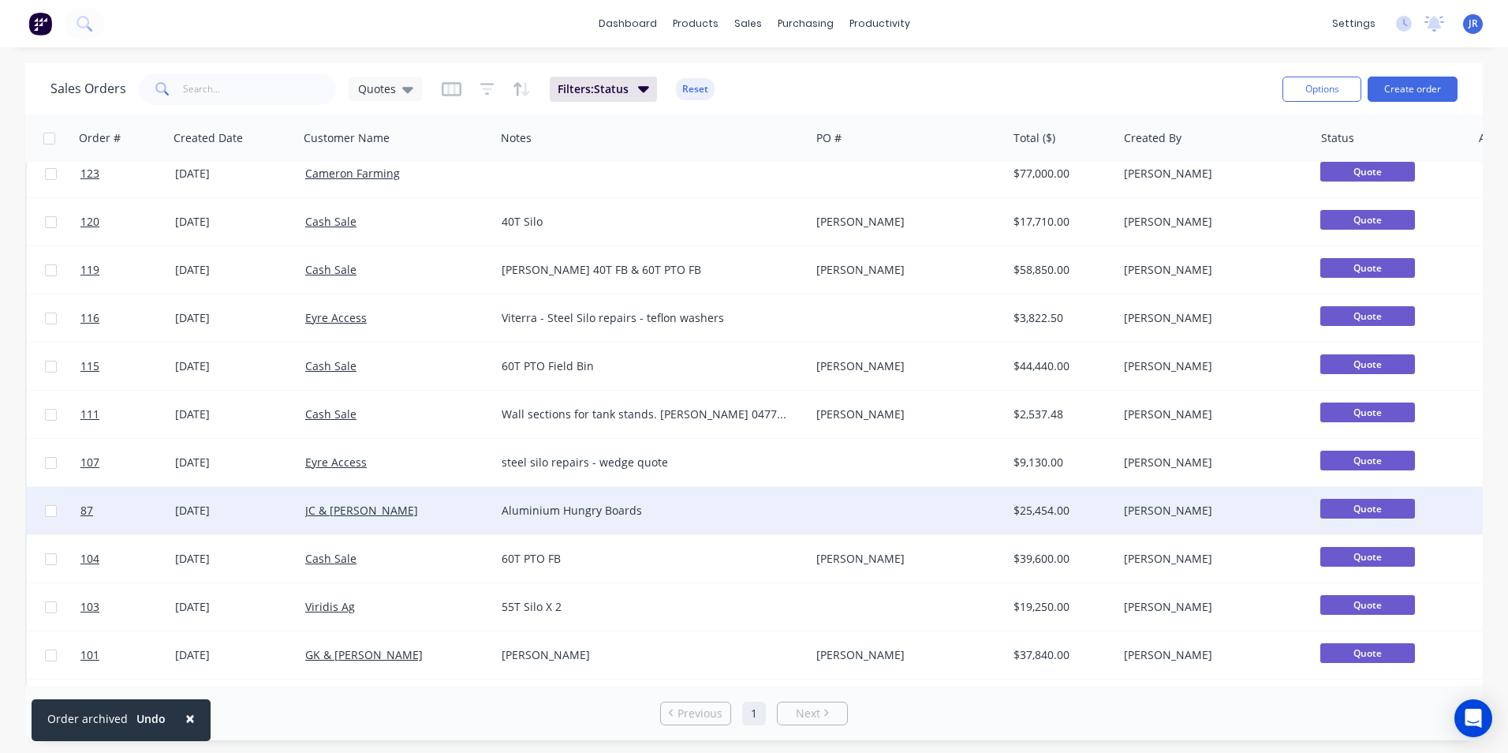
click at [682, 511] on div "Aluminium Hungry Boards" at bounding box center [645, 511] width 287 height 16
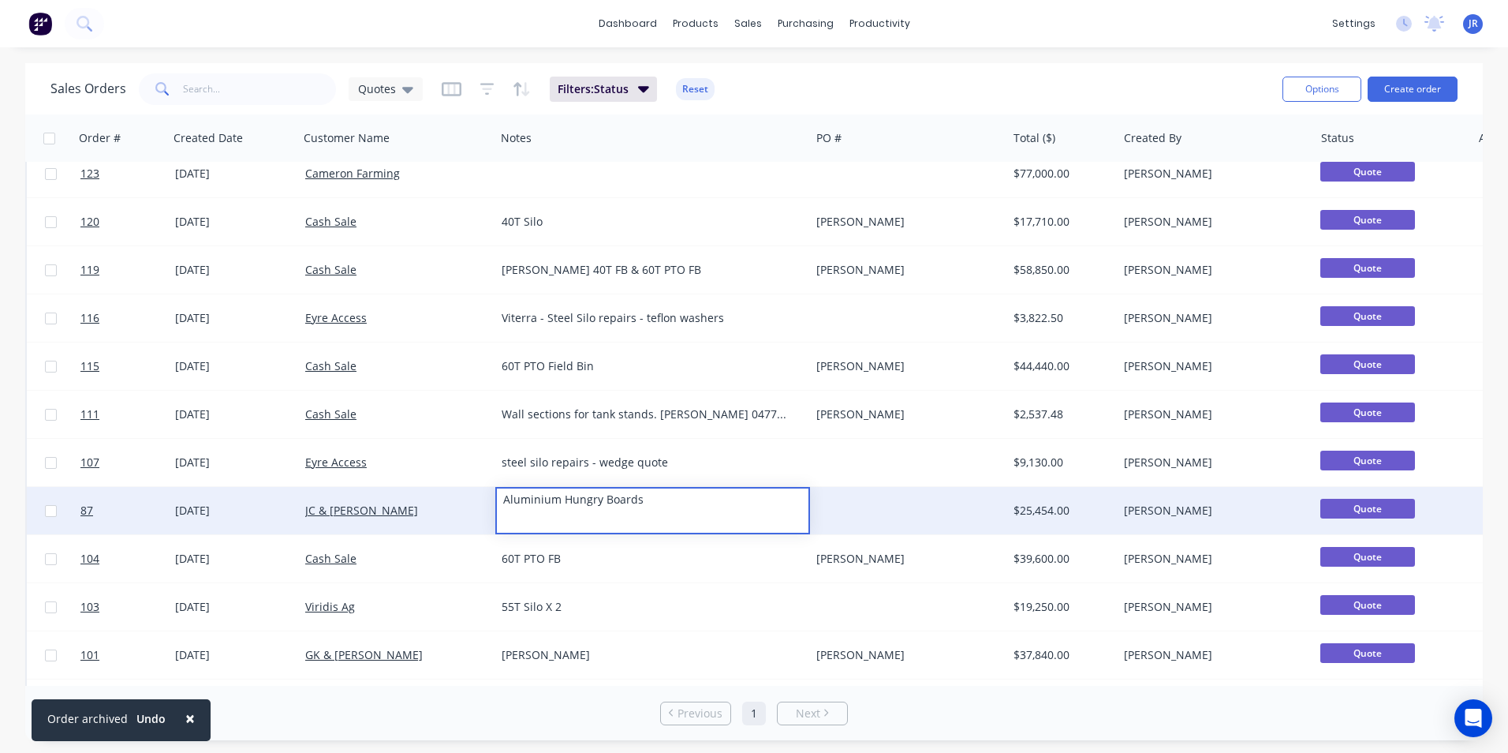
click at [466, 507] on div "JC & TL Webb" at bounding box center [392, 511] width 175 height 16
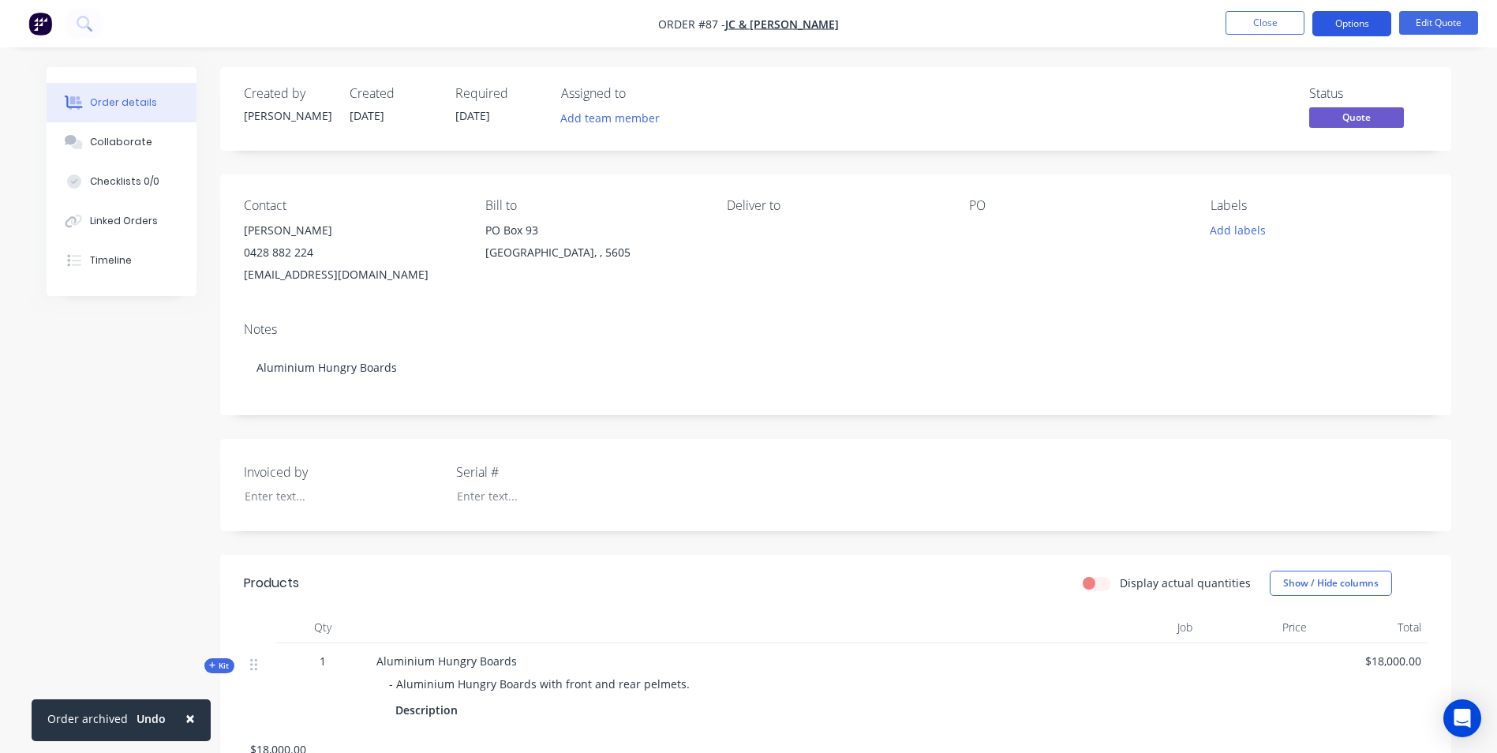
click at [1359, 24] on button "Options" at bounding box center [1351, 23] width 79 height 25
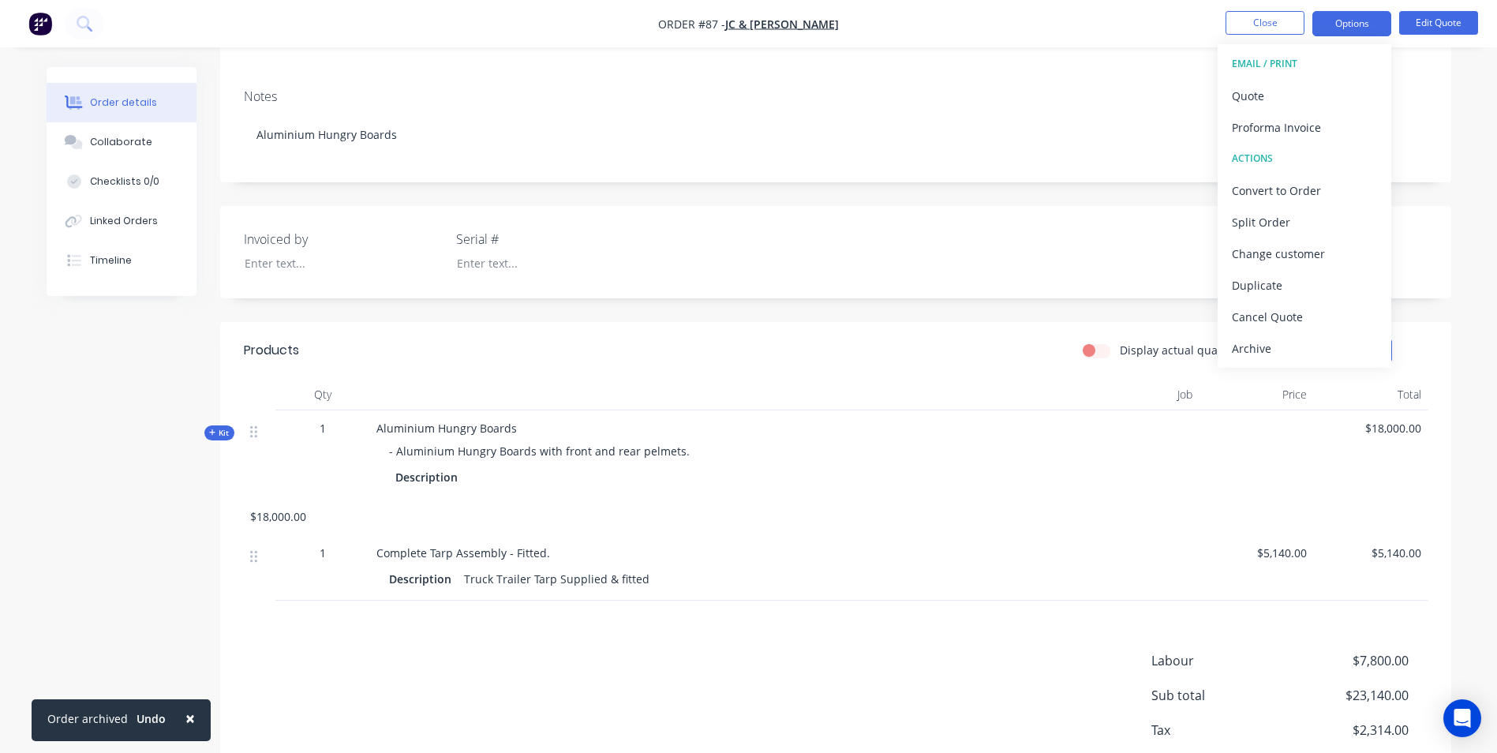
scroll to position [327, 0]
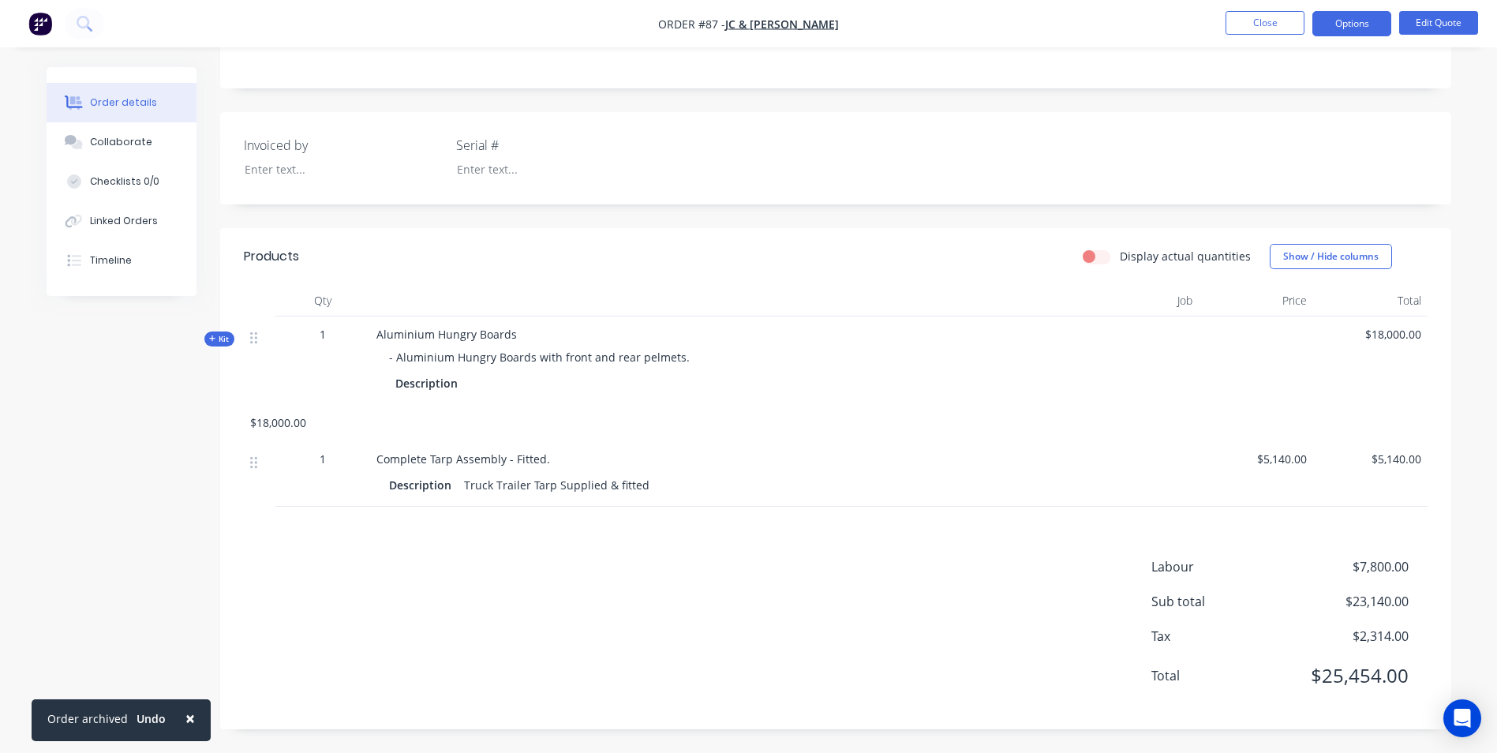
click at [211, 335] on icon at bounding box center [212, 339] width 7 height 8
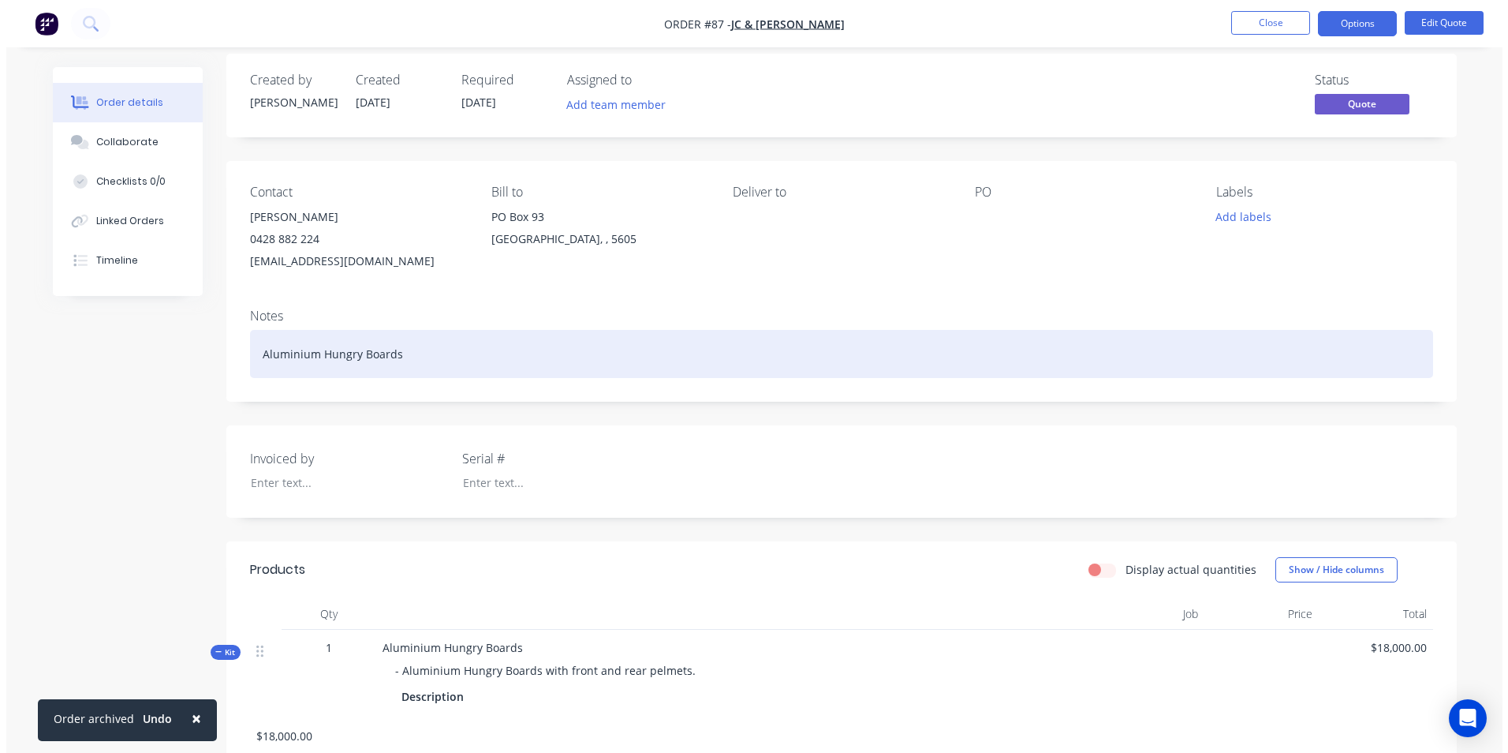
scroll to position [0, 0]
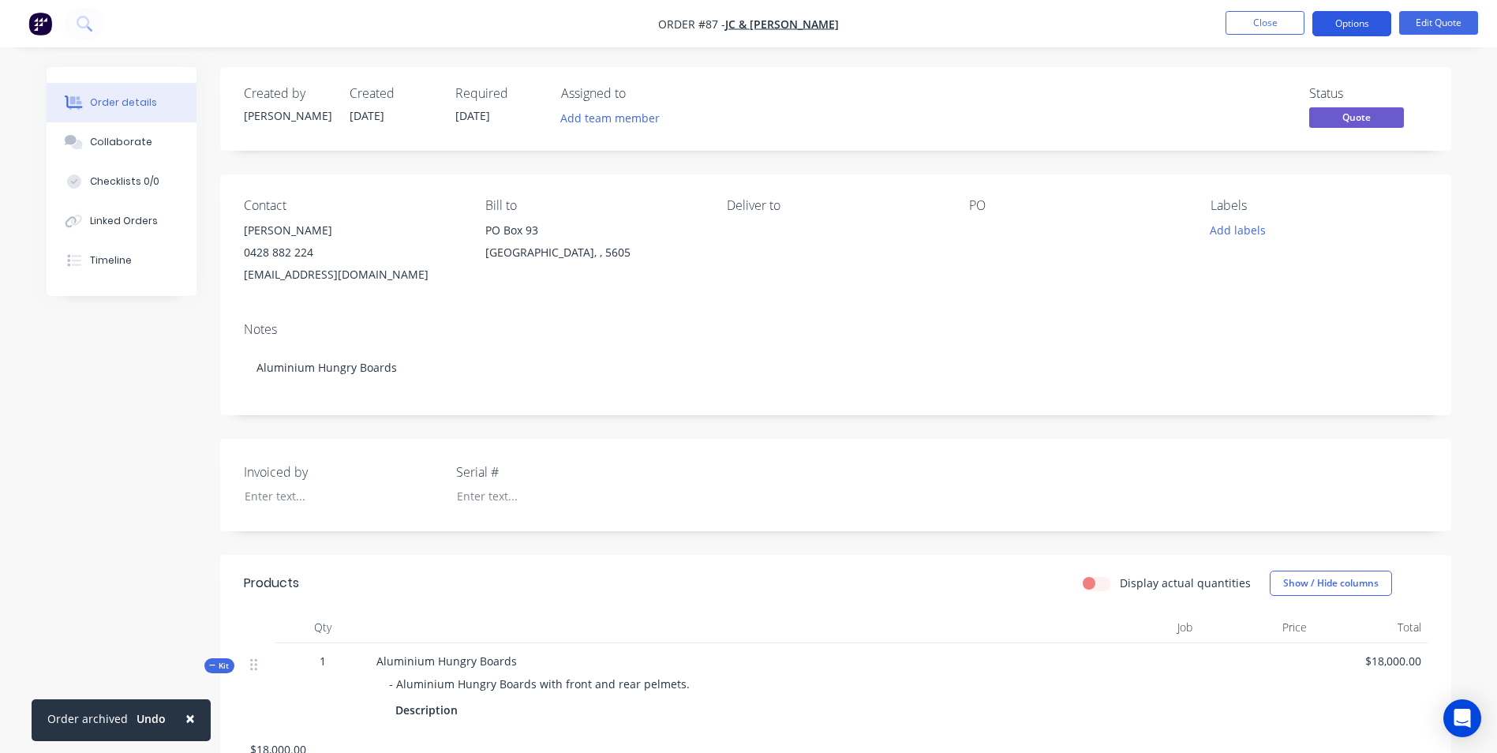
click at [1348, 21] on button "Options" at bounding box center [1351, 23] width 79 height 25
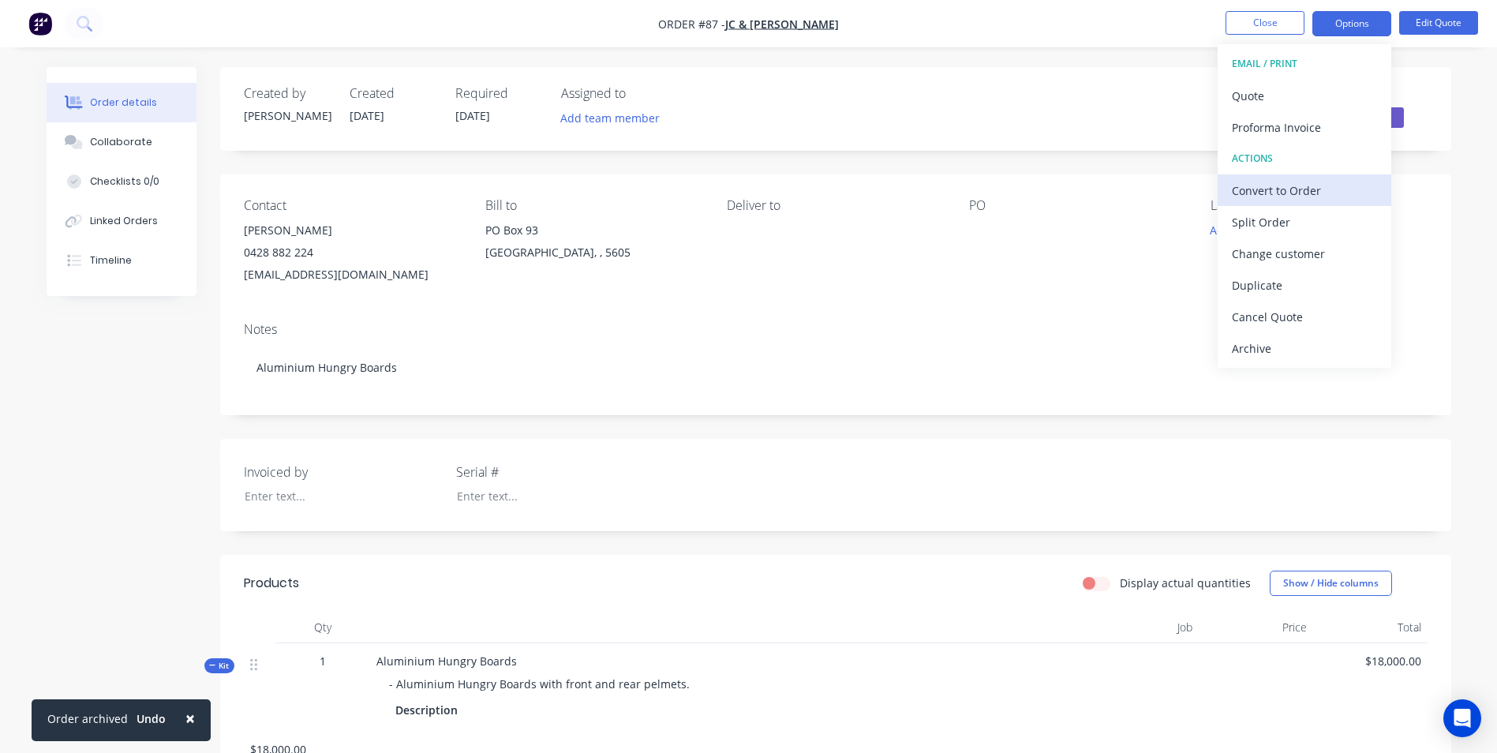
click at [1310, 195] on div "Convert to Order" at bounding box center [1304, 190] width 145 height 23
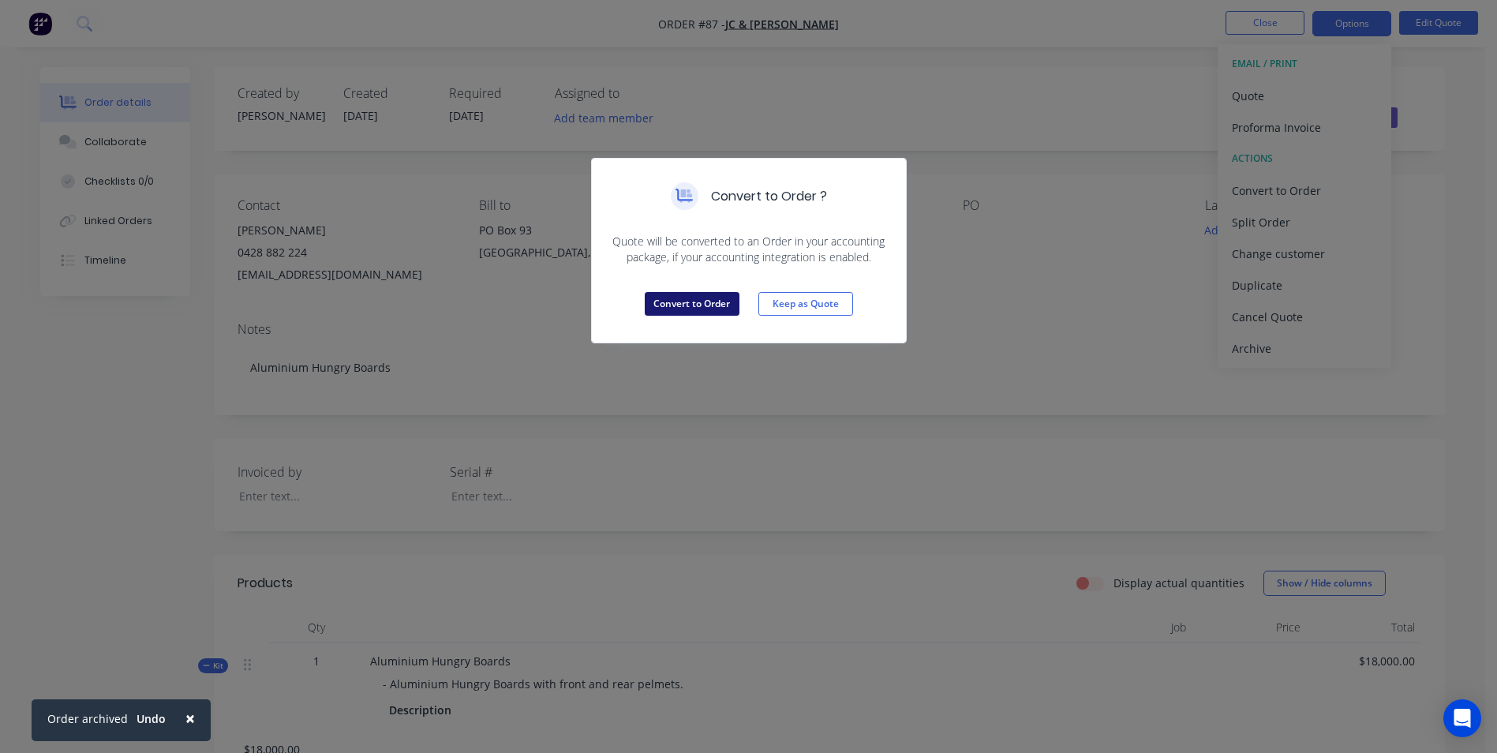
click at [721, 304] on button "Convert to Order" at bounding box center [692, 304] width 95 height 24
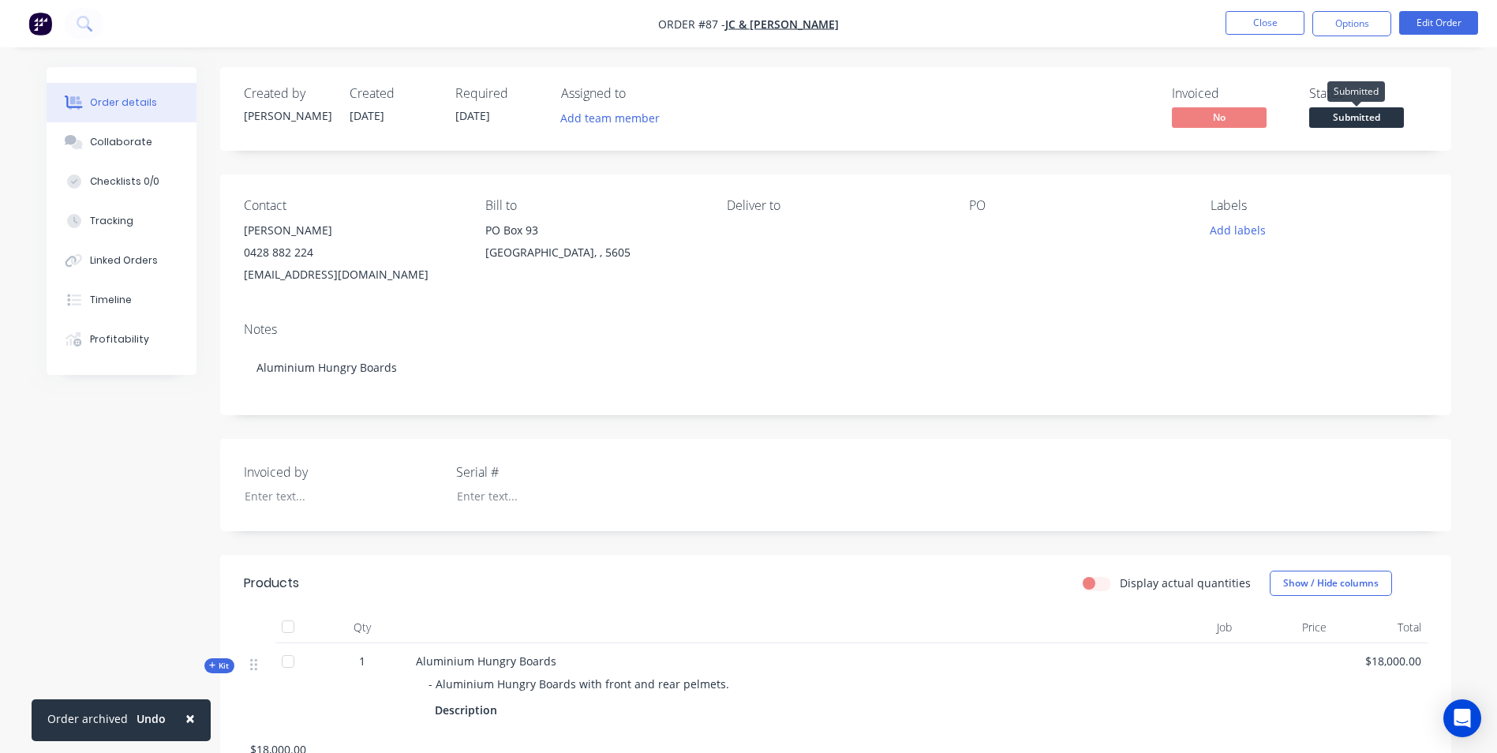
click at [1369, 121] on span "Submitted" at bounding box center [1356, 117] width 95 height 20
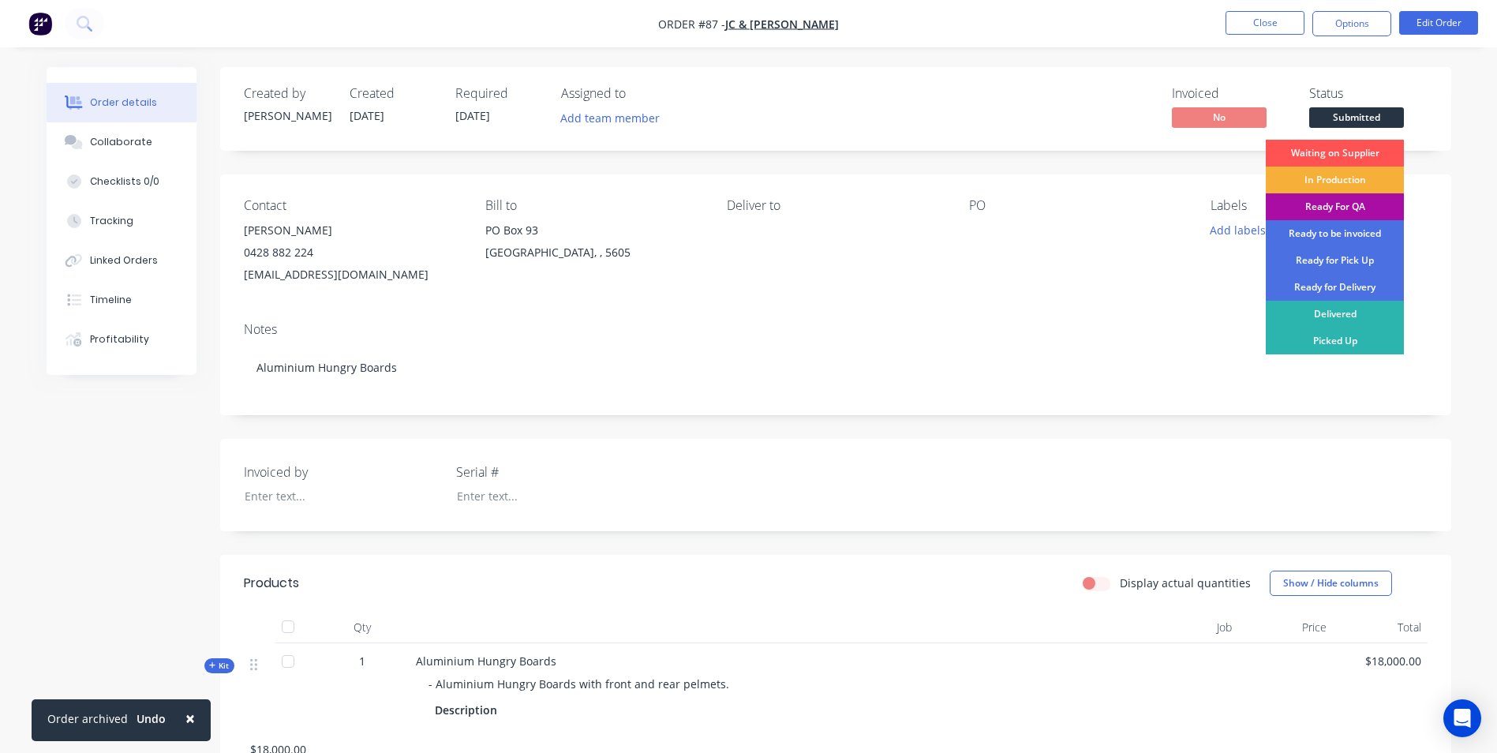
click at [1366, 150] on div "Waiting on Supplier" at bounding box center [1334, 153] width 138 height 27
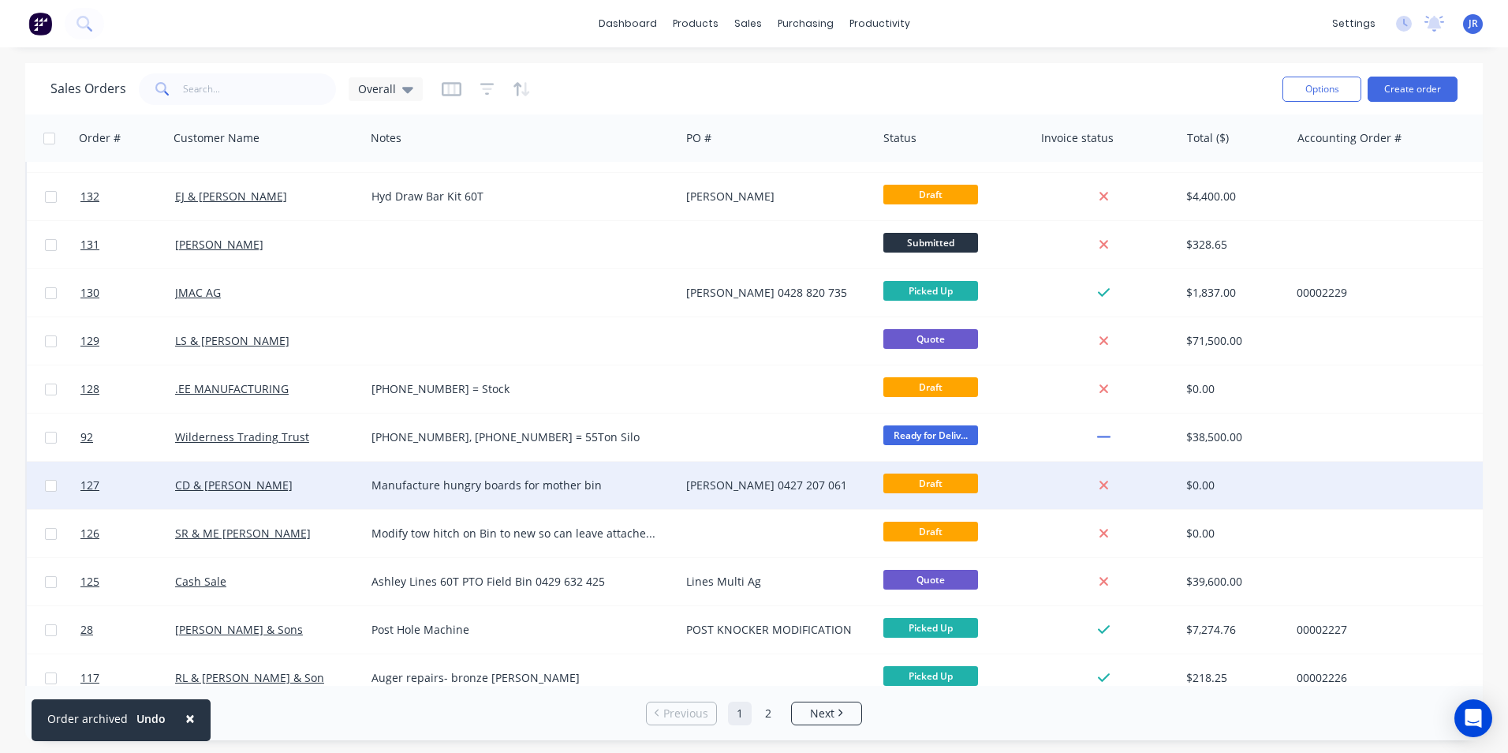
scroll to position [237, 0]
